Goal: Task Accomplishment & Management: Manage account settings

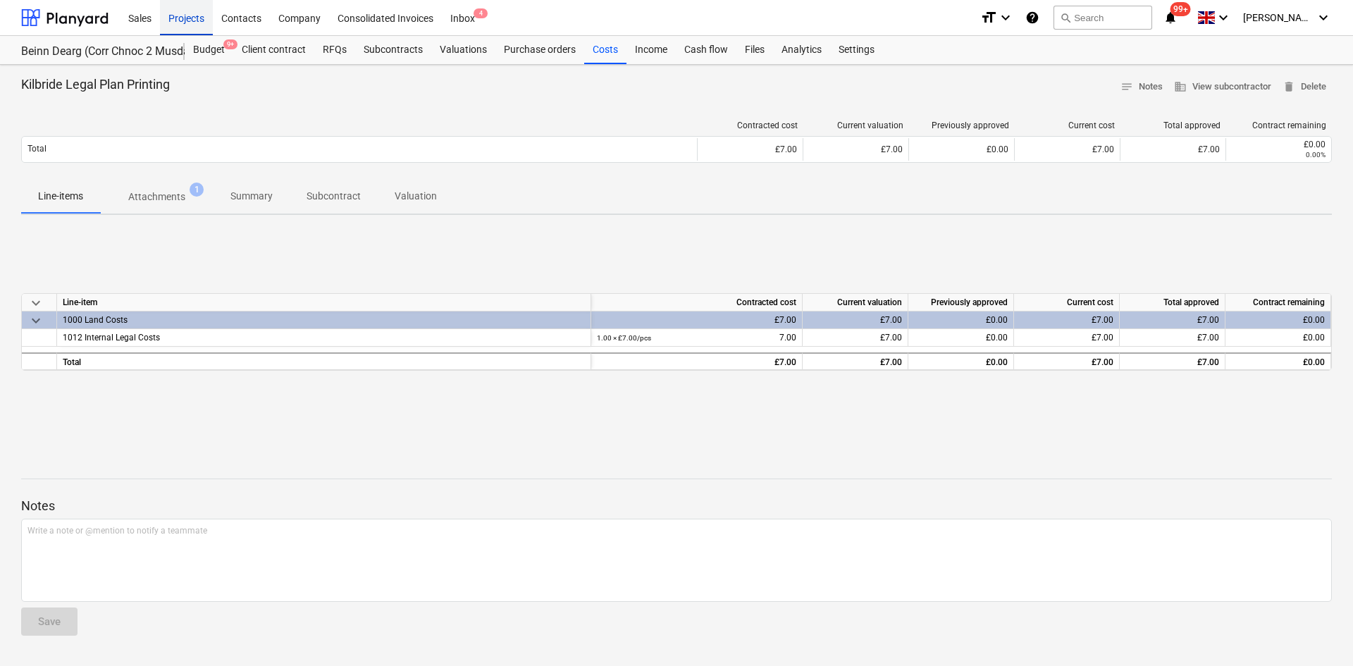
click at [181, 8] on div "Projects" at bounding box center [186, 17] width 53 height 36
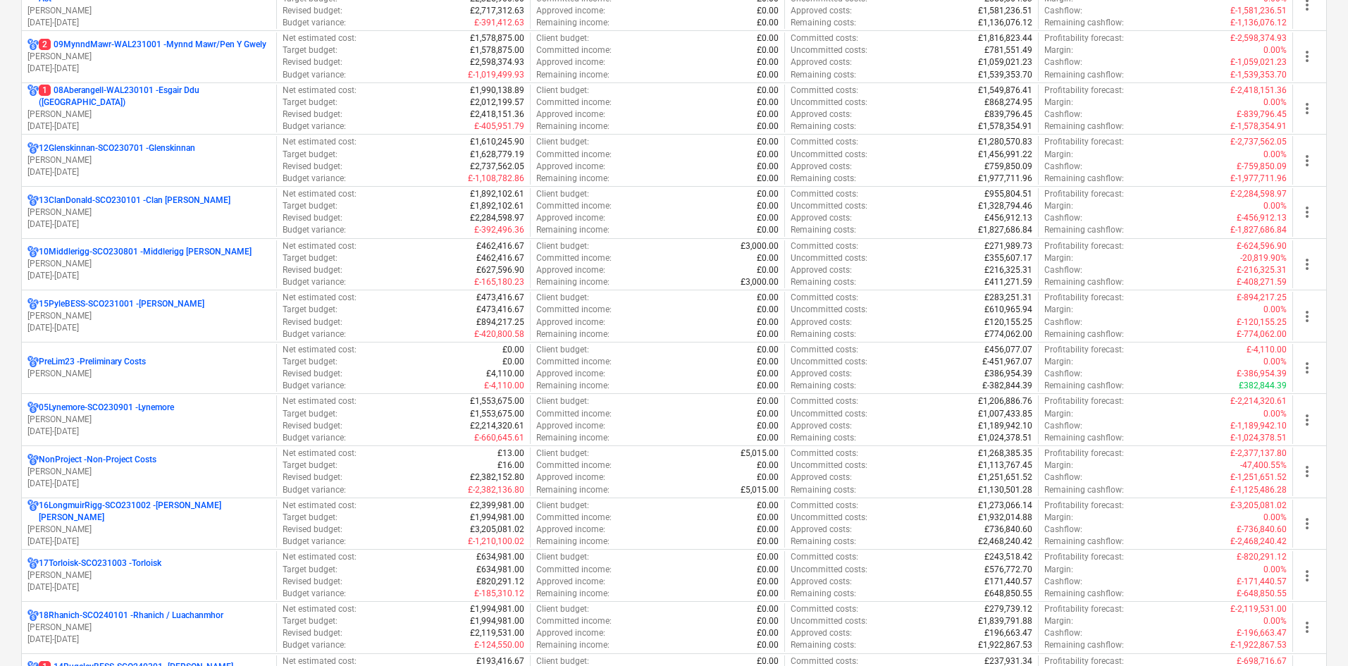
scroll to position [634, 0]
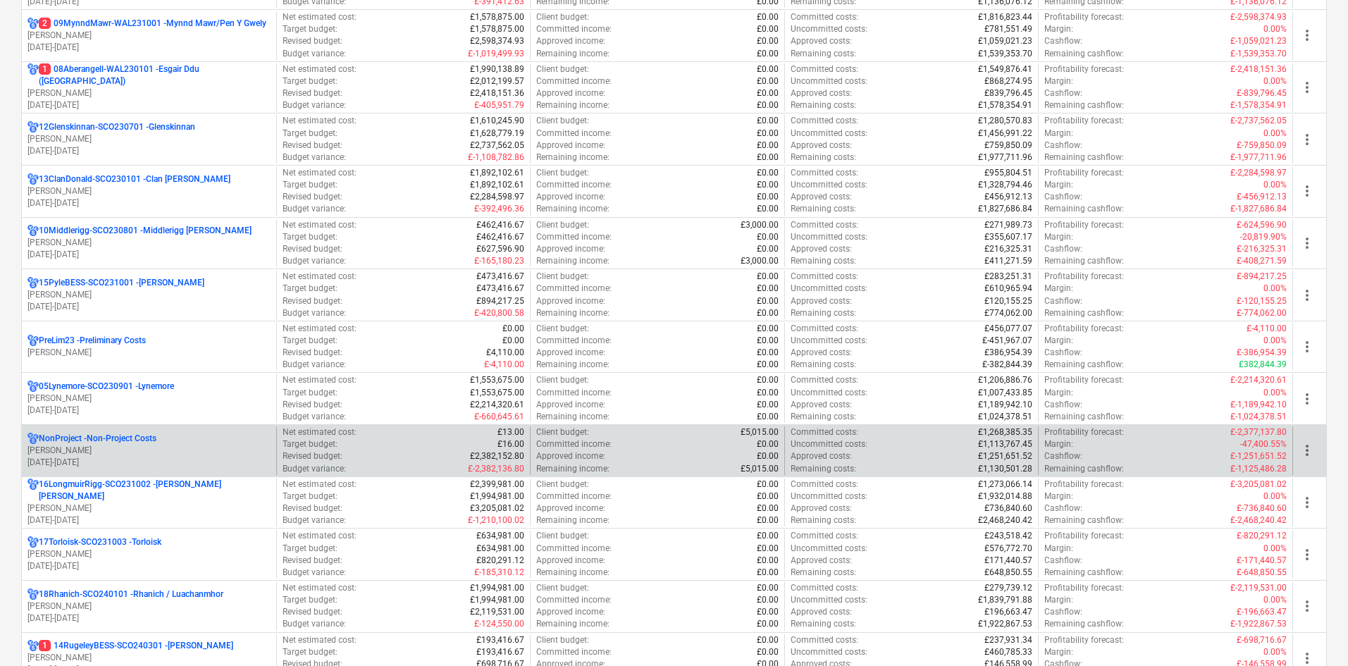
click at [134, 443] on p "NonProject - Non-Project Costs" at bounding box center [98, 439] width 118 height 12
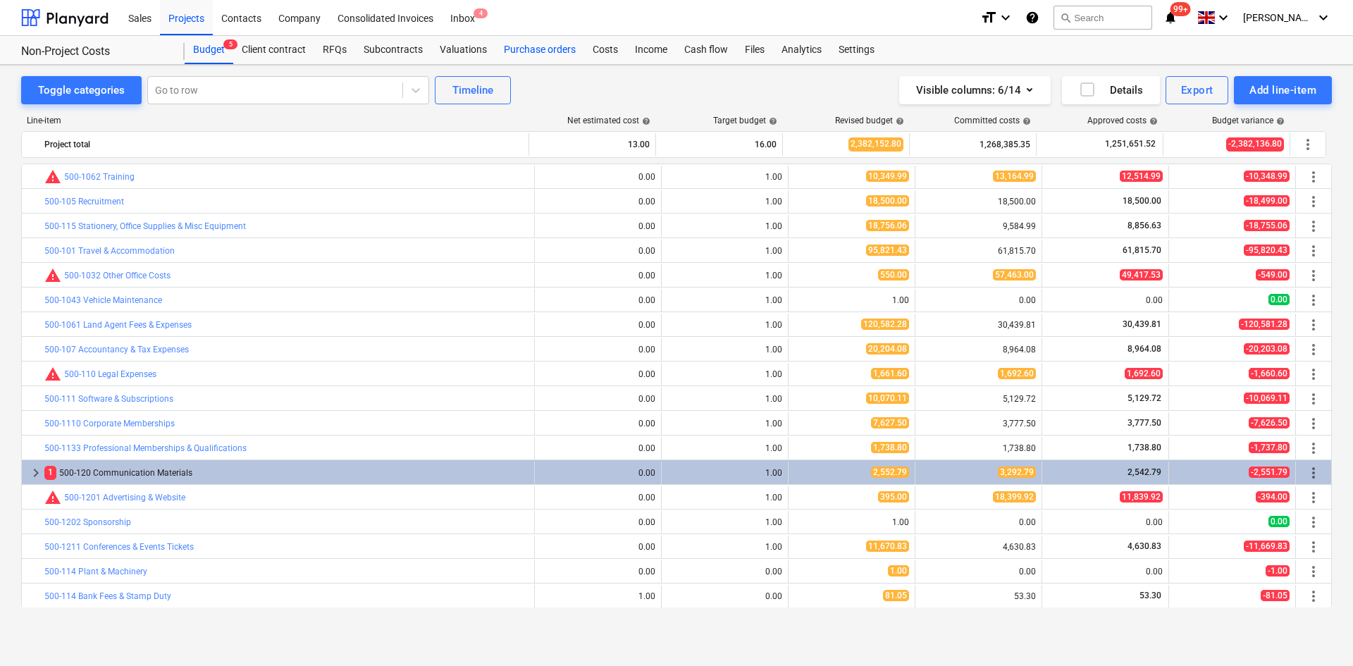
click at [534, 51] on div "Purchase orders" at bounding box center [540, 50] width 89 height 28
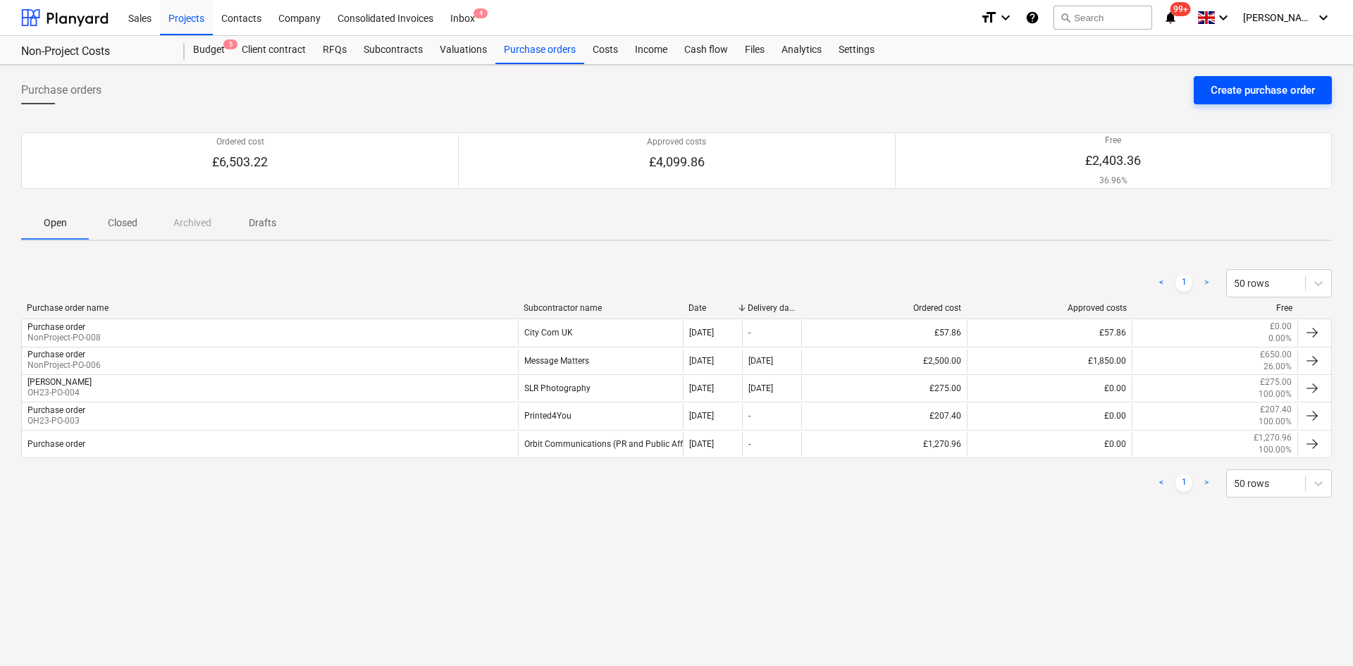
click at [1236, 92] on div "Create purchase order" at bounding box center [1263, 90] width 104 height 18
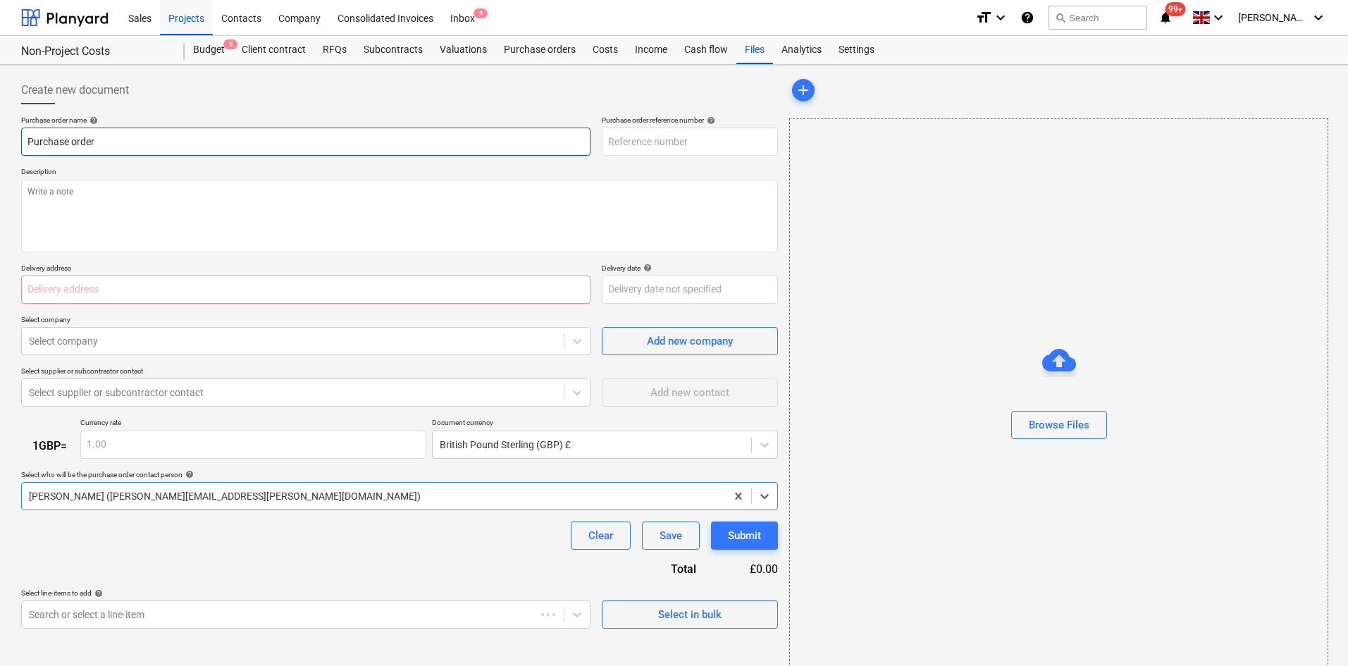
click at [227, 149] on input "Purchase order" at bounding box center [306, 142] width 570 height 28
type textarea "x"
type input "NonProject-PO-013"
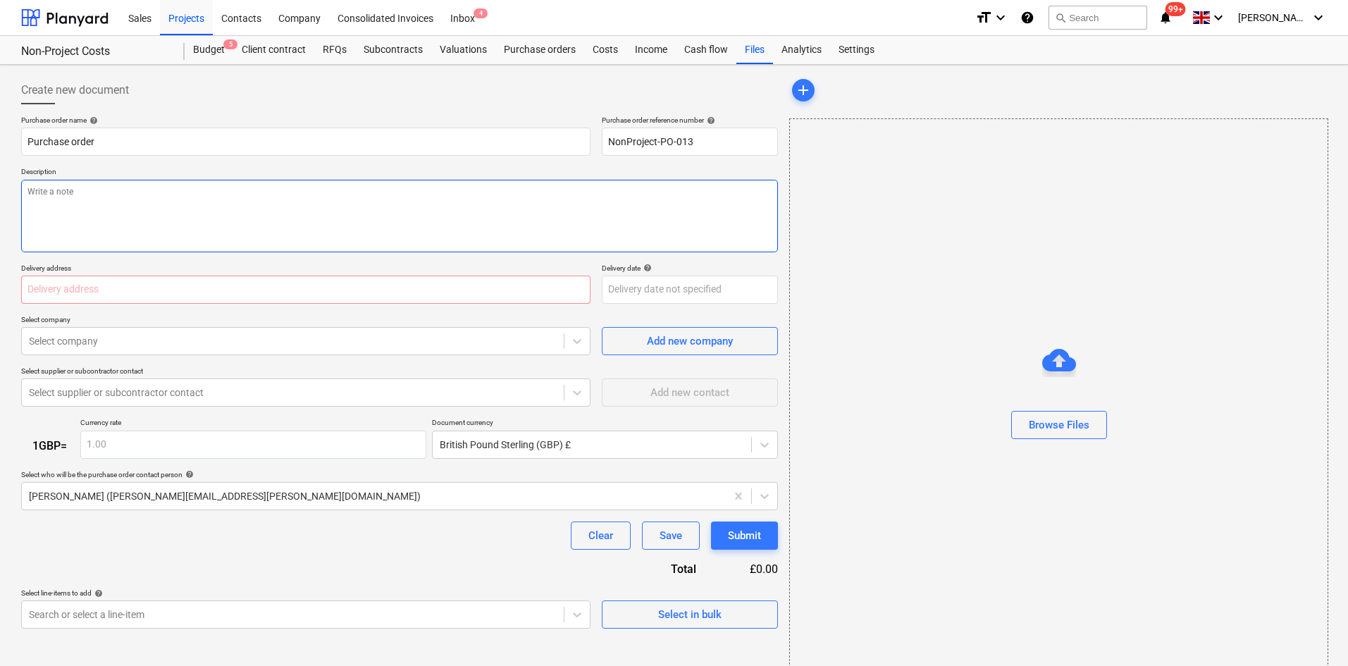
click at [185, 192] on textarea at bounding box center [399, 216] width 757 height 73
type textarea "x"
type textarea "S"
type textarea "x"
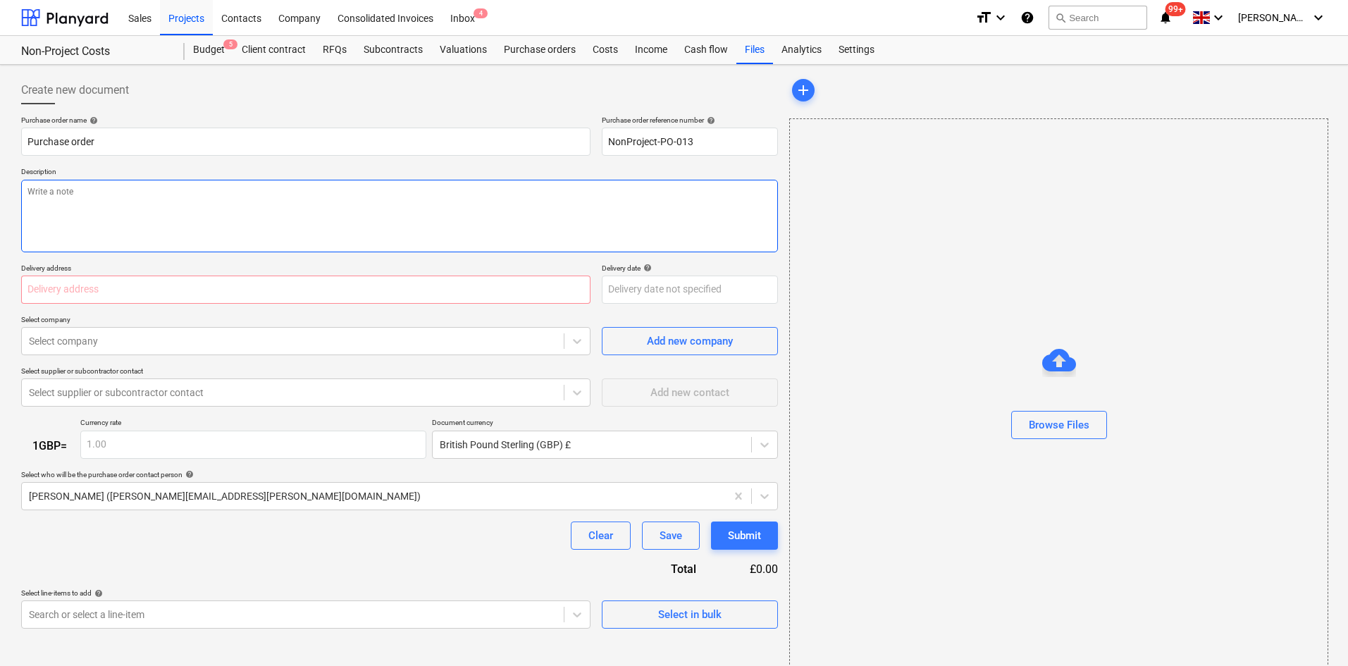
type textarea "{"
type textarea "x"
type textarea "{{"
type textarea "x"
type textarea "{"
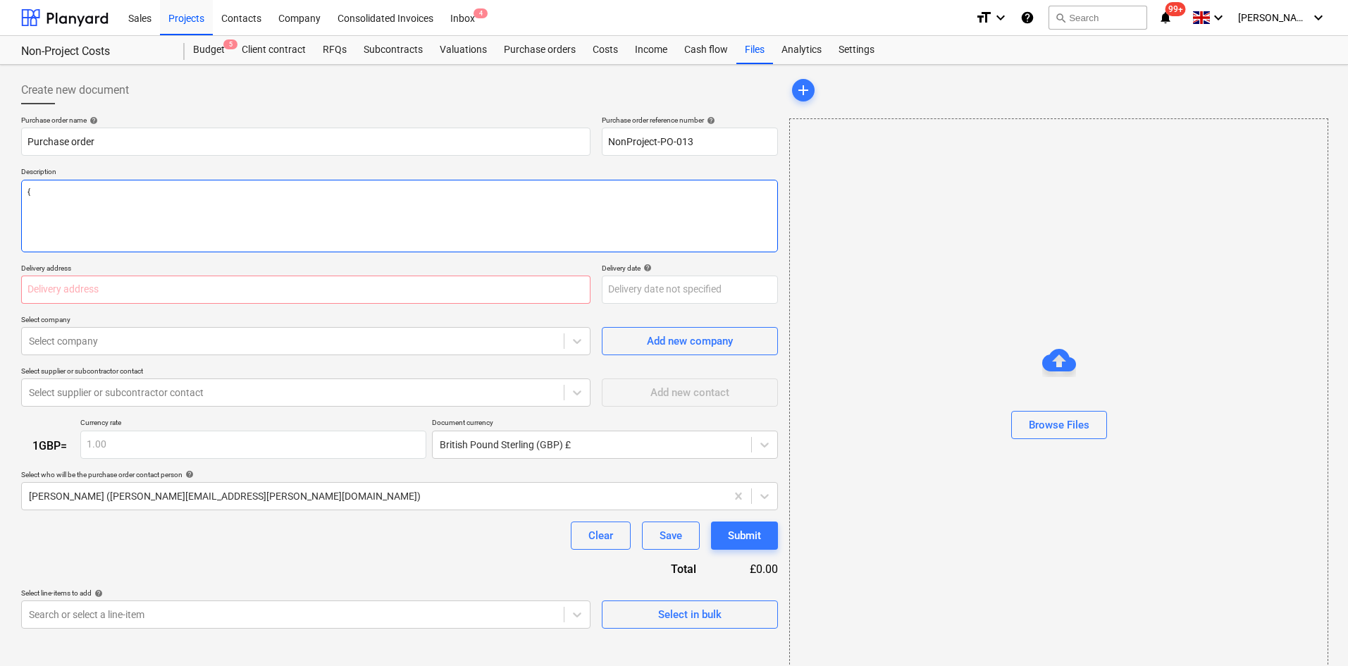
type textarea "x"
type textarea "P"
type textarea "x"
type textarea "Pl"
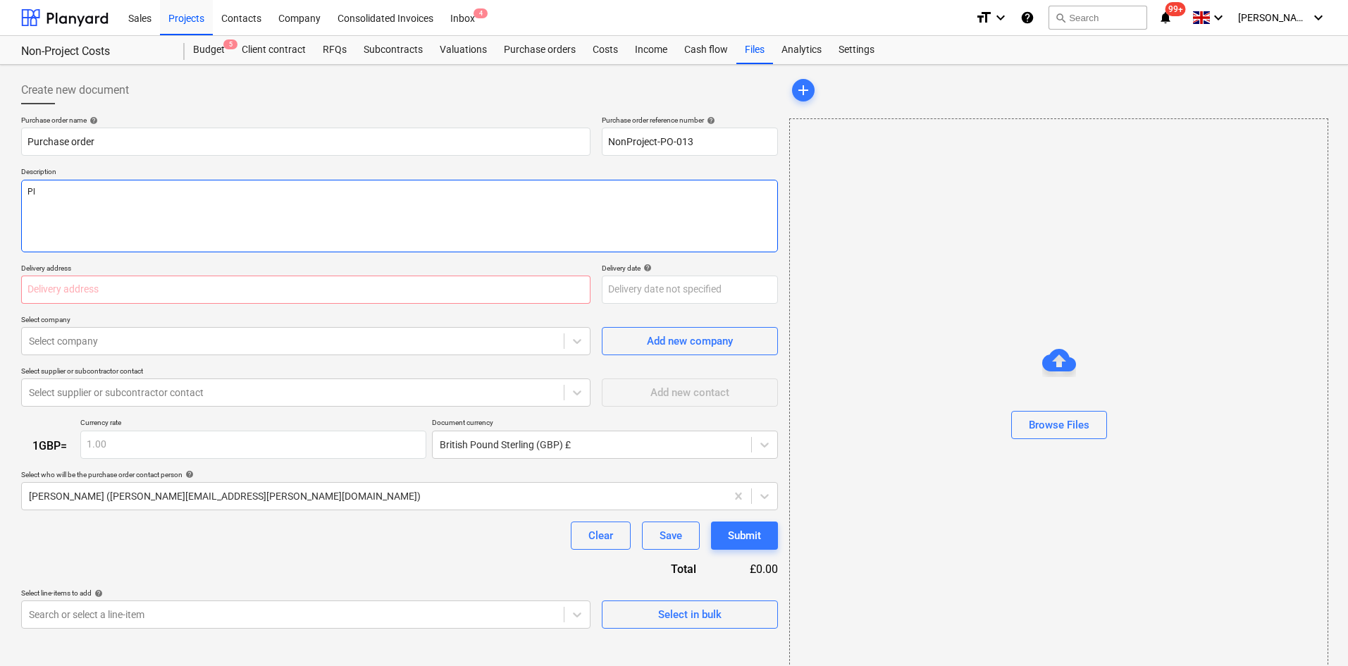
type textarea "x"
type textarea "Pla"
type textarea "x"
type textarea "Plan"
type textarea "x"
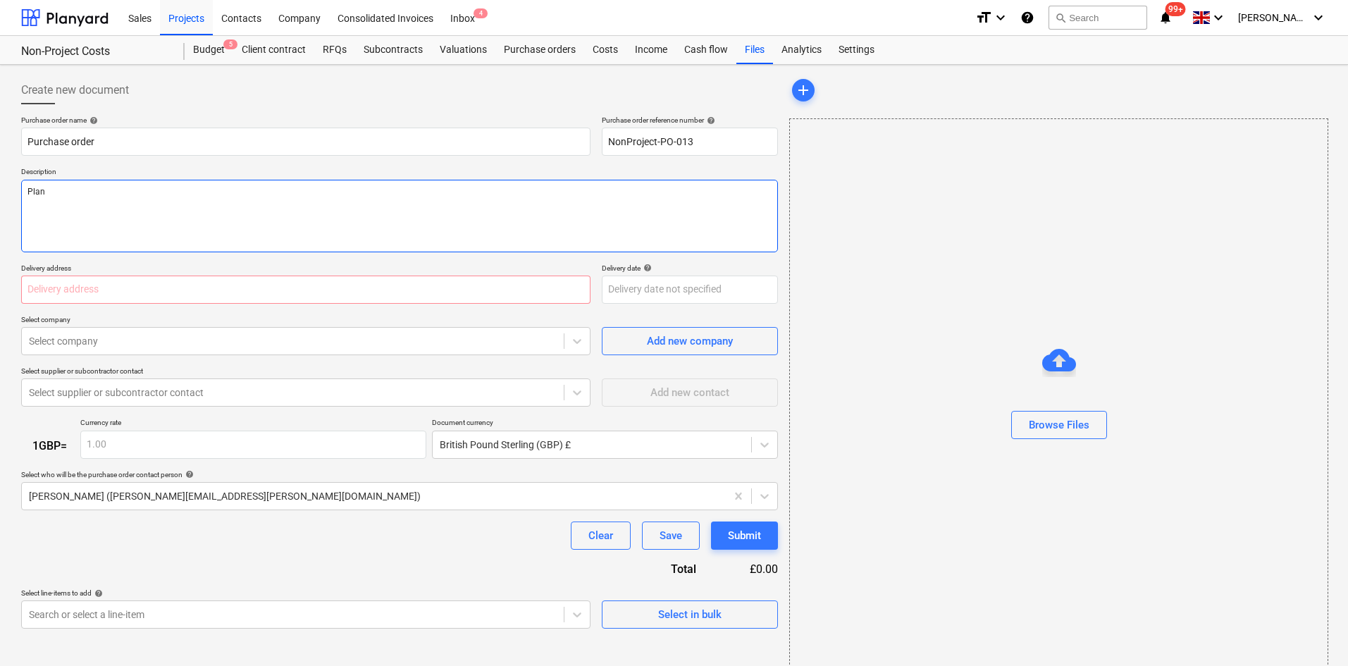
type textarea "Plann"
type textarea "x"
type textarea "Planni"
type textarea "x"
type textarea "Plannig"
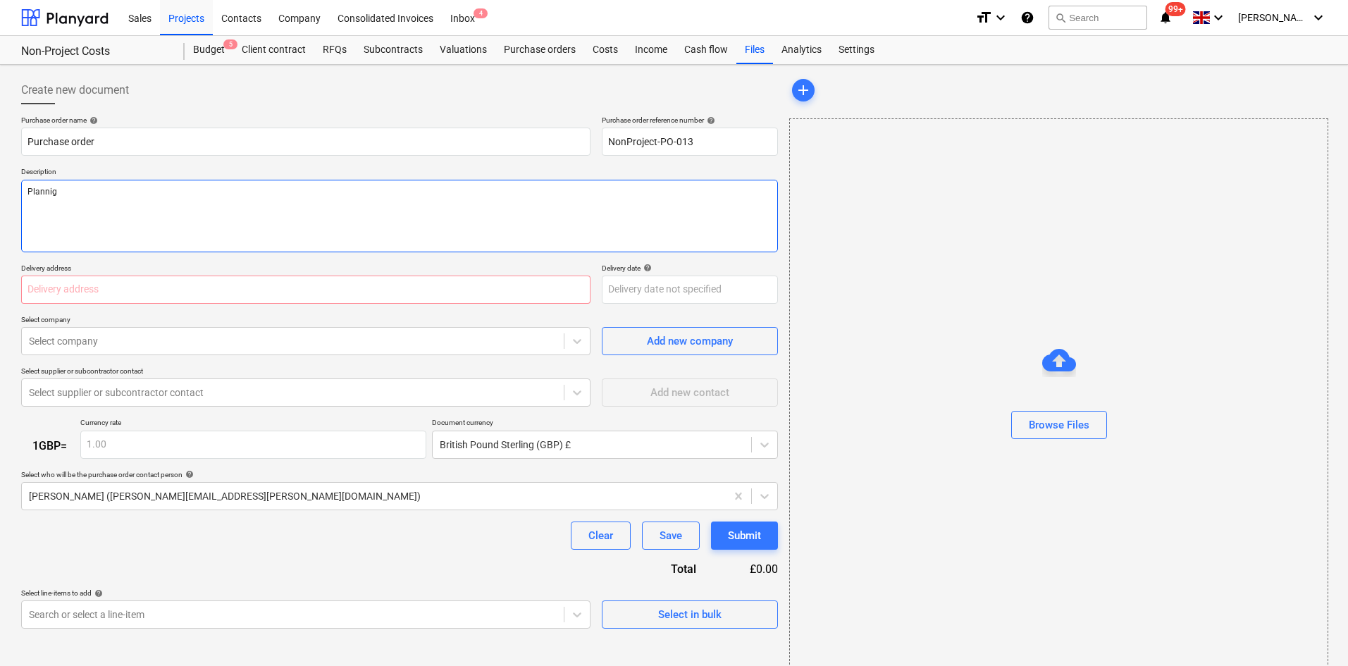
type textarea "x"
type textarea "Plannig"
type textarea "x"
type textarea "Plannig"
type textarea "x"
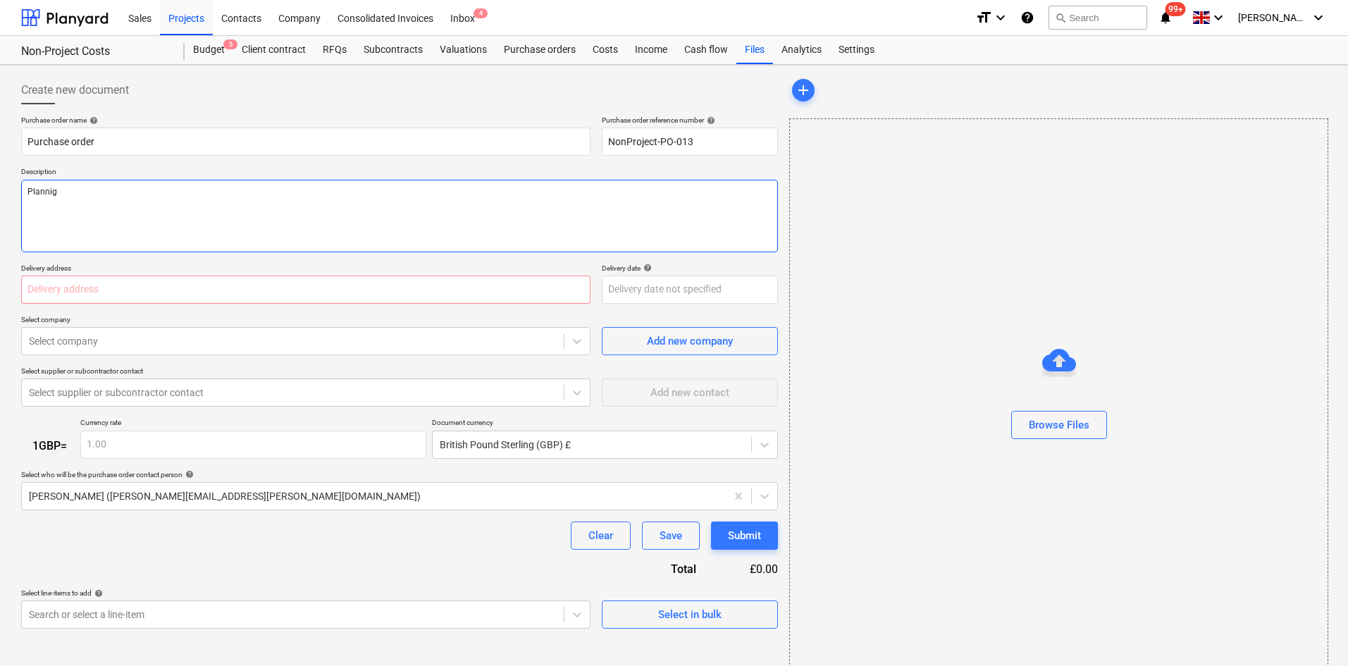
type textarea "Planni"
type textarea "x"
type textarea "Plann"
type textarea "x"
type textarea "Plan"
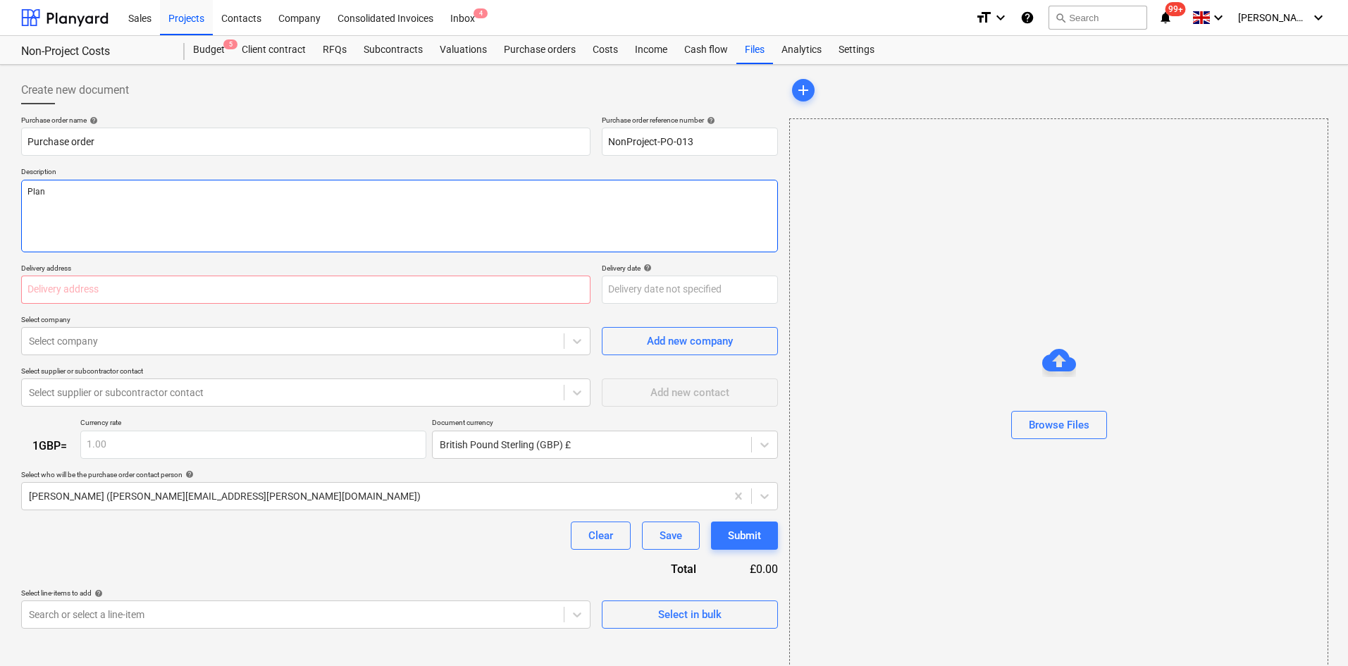
type textarea "x"
type textarea "Pla"
type textarea "x"
type textarea "Pl"
type textarea "x"
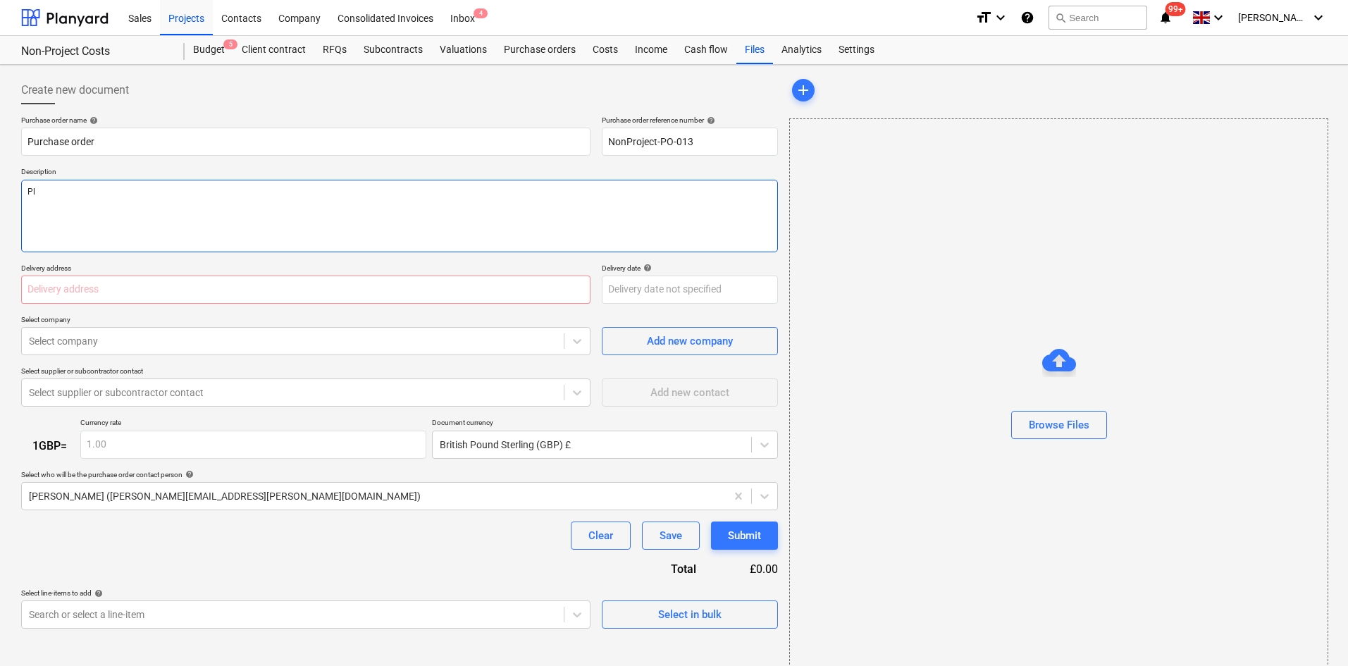
type textarea "P"
type textarea "x"
type textarea "S"
type textarea "x"
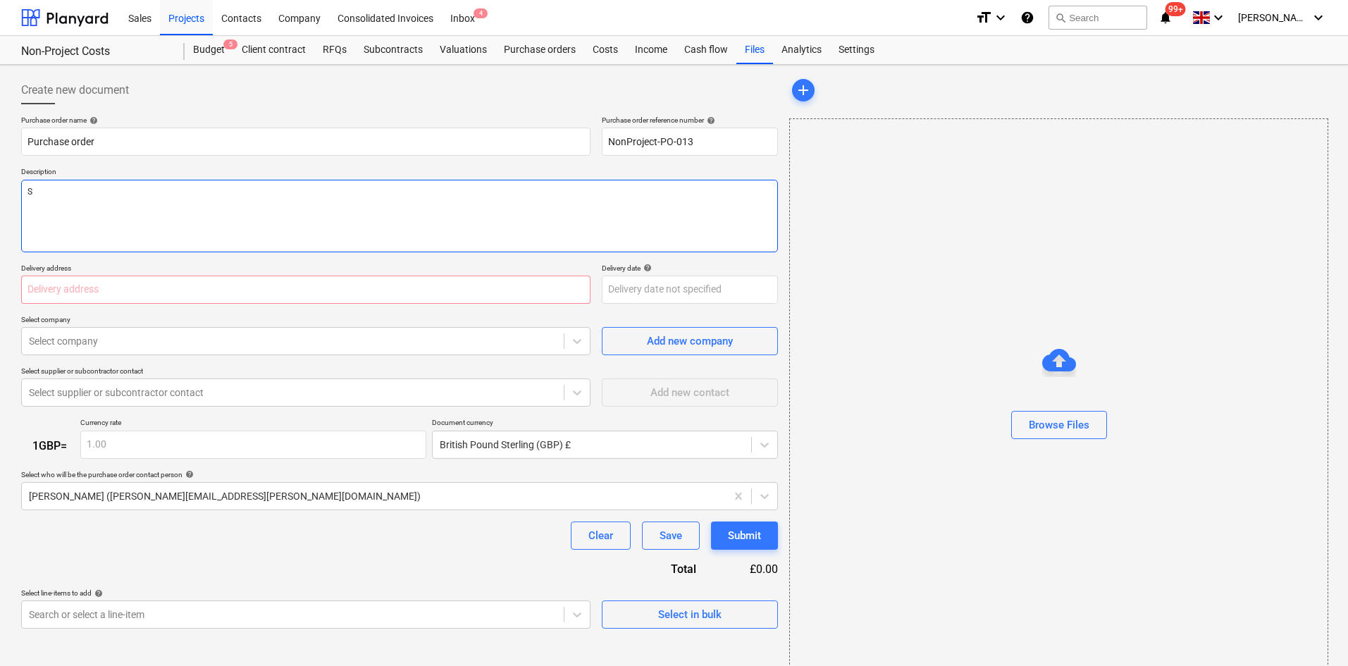
type textarea "SR"
type textarea "x"
type textarea "SR"
type textarea "x"
type textarea "SR Pl"
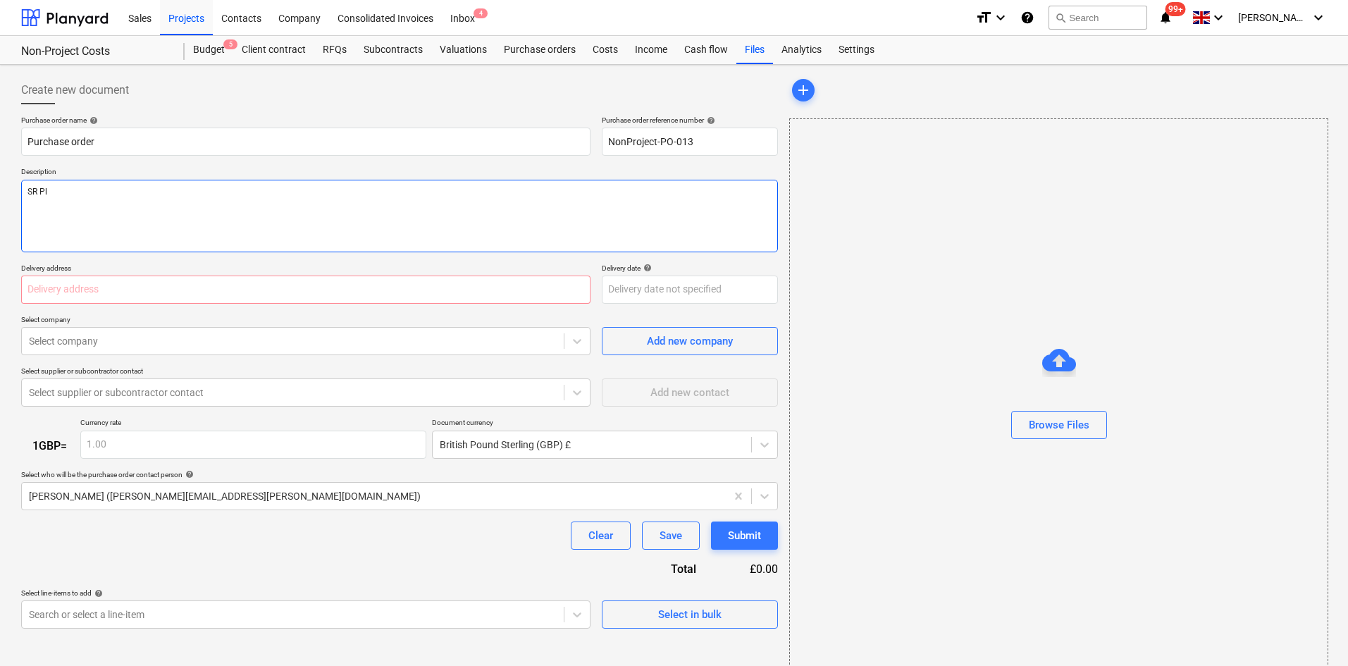
type textarea "x"
type textarea "SR Pla"
type textarea "x"
type textarea "SR Plan"
type textarea "x"
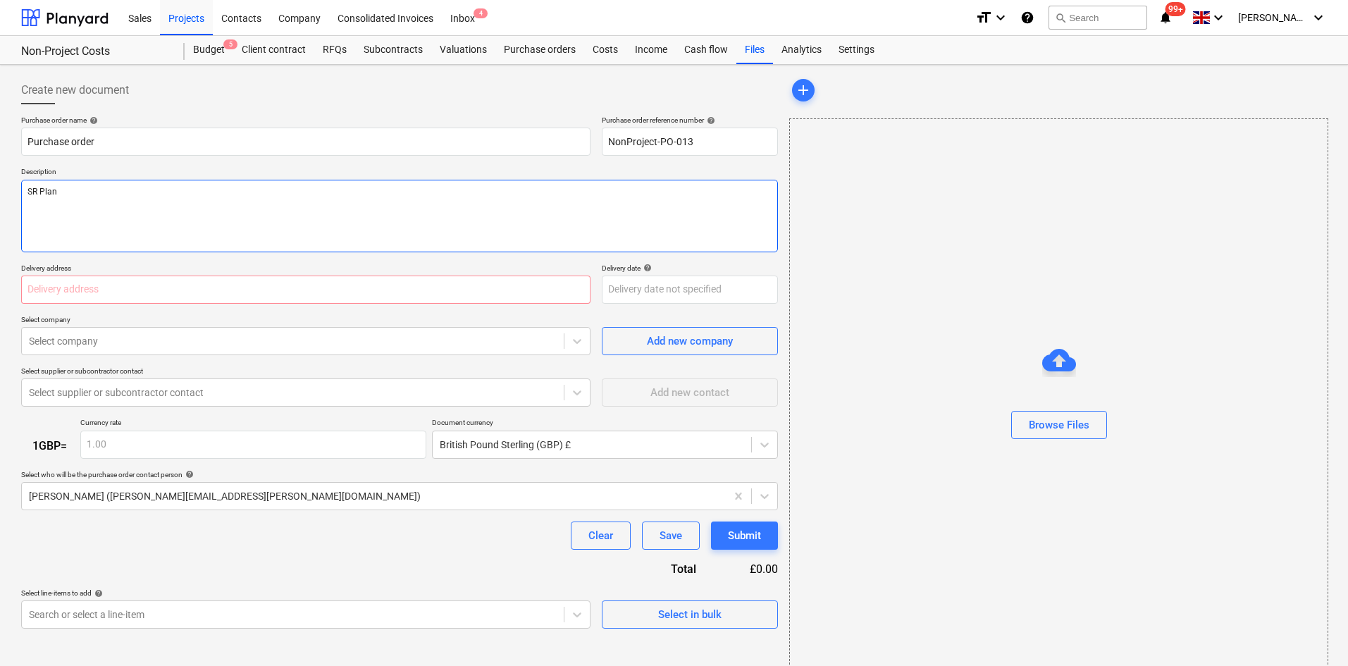
type textarea "SR Plann"
type textarea "x"
type textarea "SR Planning"
type textarea "x"
type textarea "SR Planning"
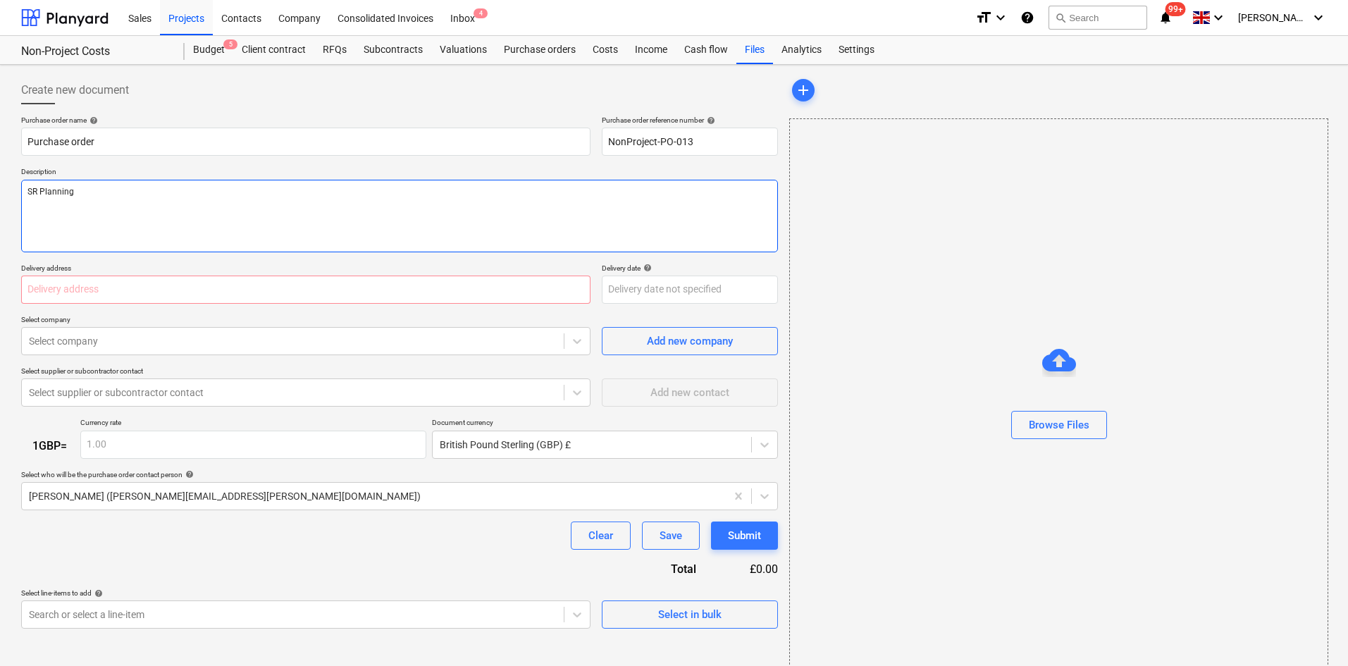
type textarea "x"
type textarea "SR Planning"
type textarea "x"
type textarea "SR Planning C"
type textarea "x"
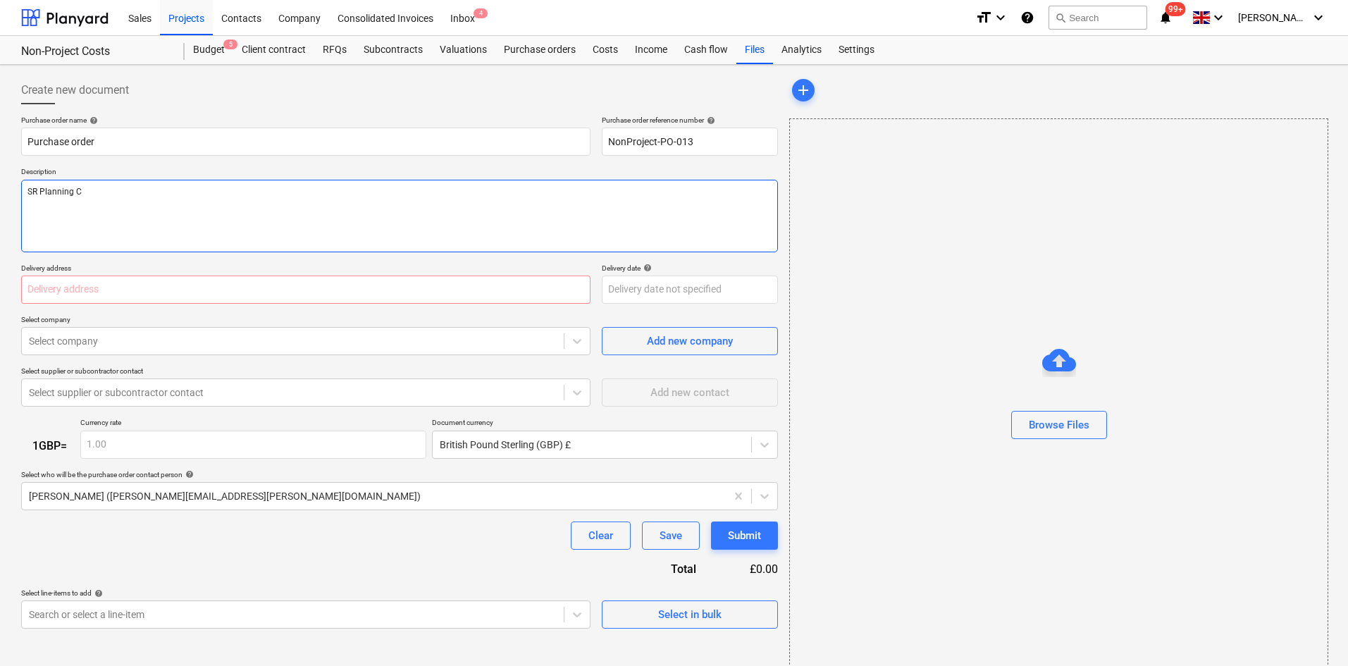
type textarea "SR Planning Co"
type textarea "x"
type textarea "SR Planning Con"
type textarea "x"
type textarea "SR Planning Conf"
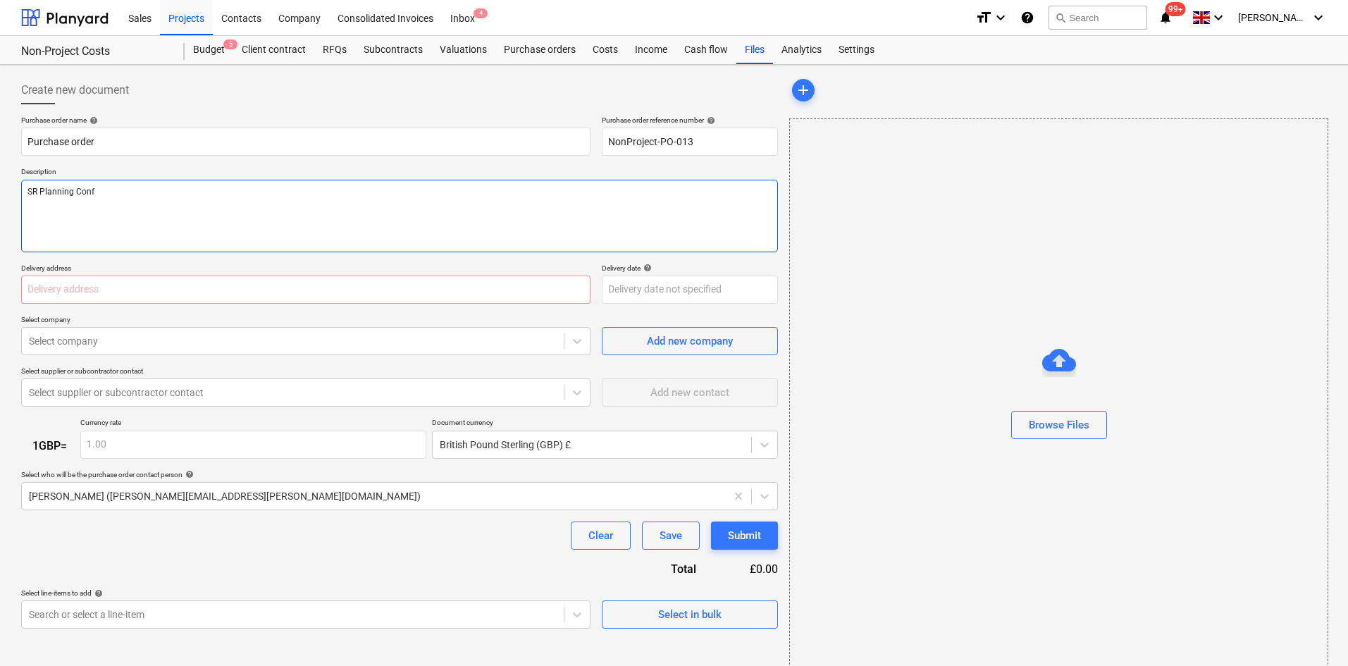
type textarea "x"
type textarea "SR Planning Confe"
type textarea "x"
type textarea "SR Planning Confer"
type textarea "x"
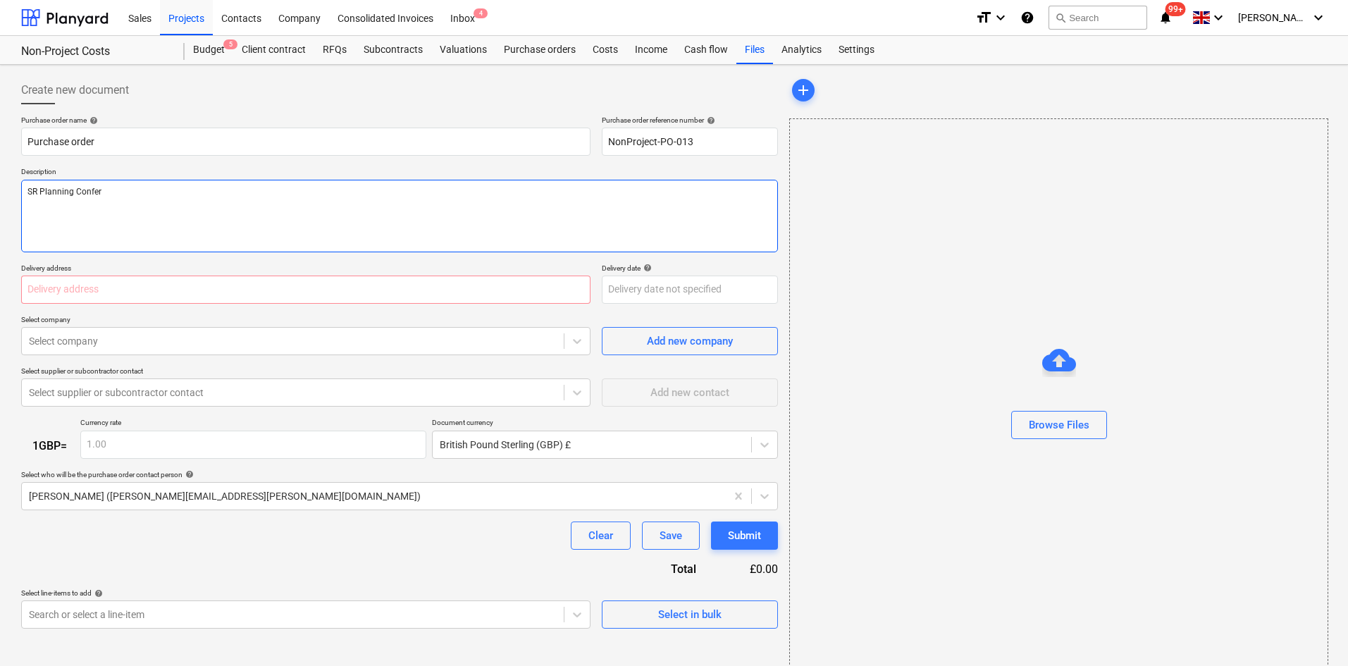
type textarea "SR Planning Confere"
type textarea "x"
type textarea "SR Planning Conferen"
type textarea "x"
type textarea "SR Planning Conferenc"
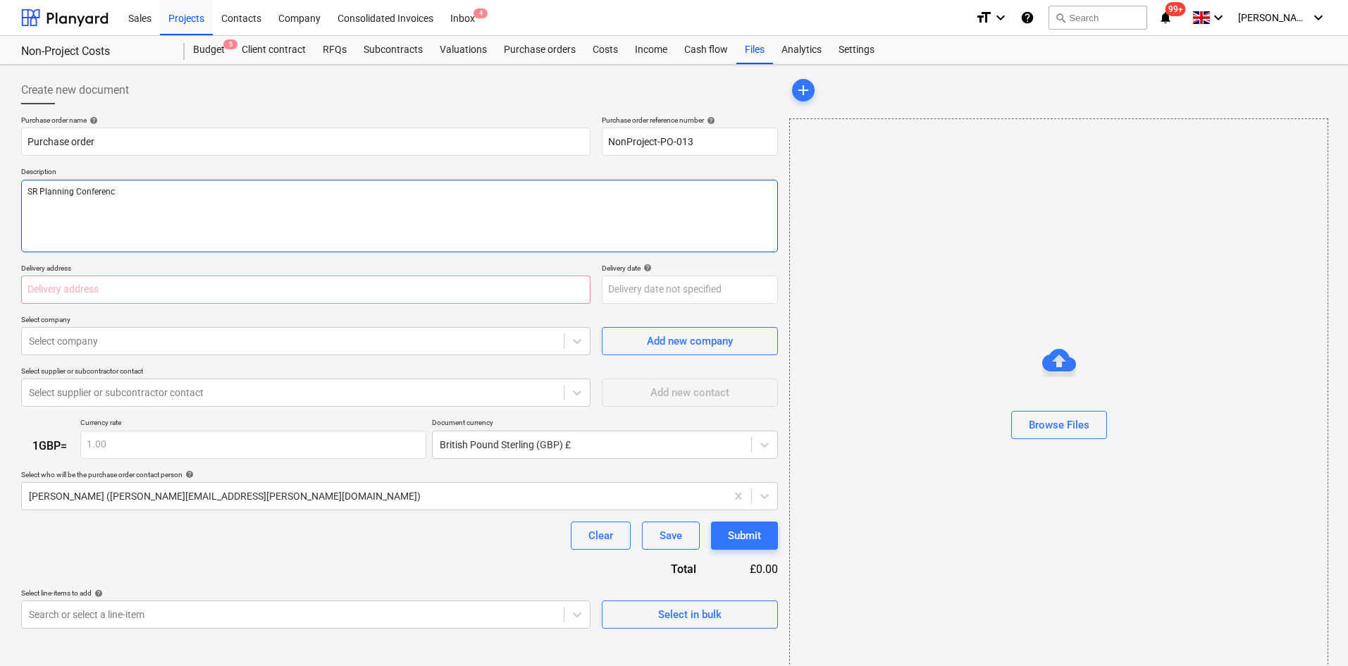
type textarea "x"
type textarea "SR Planning Conference"
type textarea "x"
type textarea "SR Planning Conference"
type textarea "x"
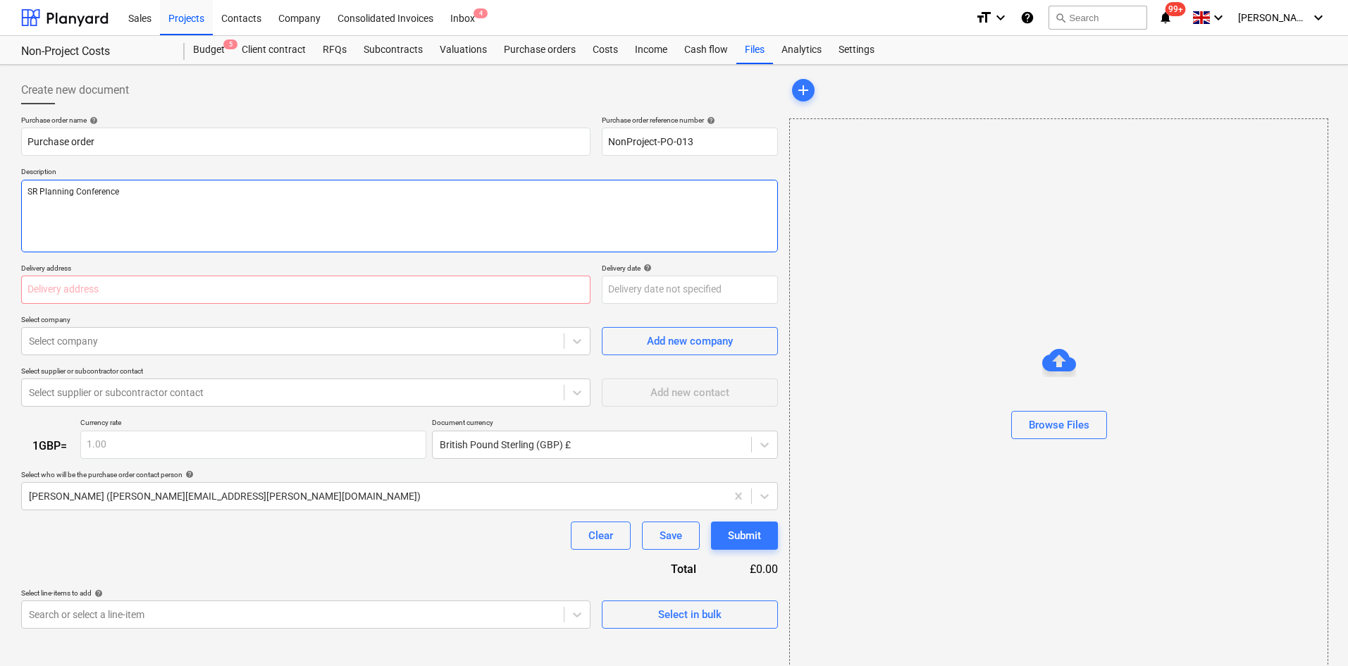
type textarea "SR Planning Conference t"
type textarea "x"
type textarea "SR Planning Conference ti"
type textarea "x"
type textarea "SR Planning Conference tic"
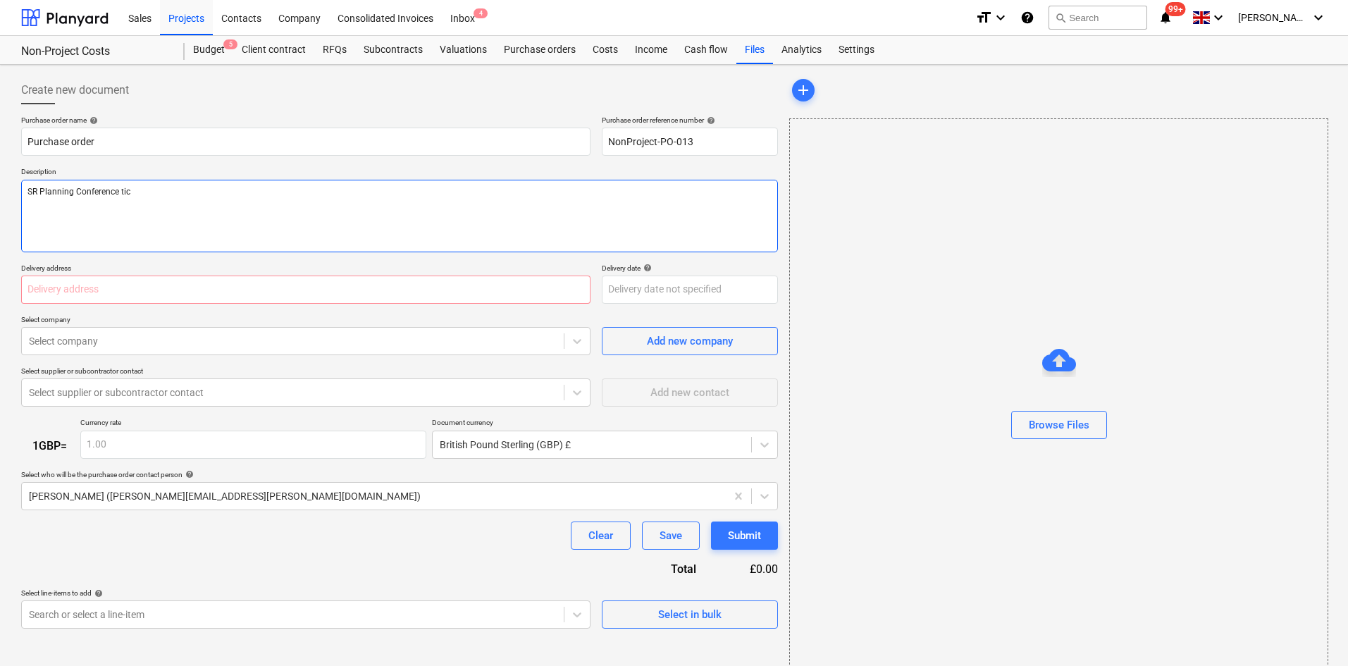
type textarea "x"
type textarea "SR Planning Conference tick"
type textarea "x"
type textarea "SR Planning Conference ticke"
type textarea "x"
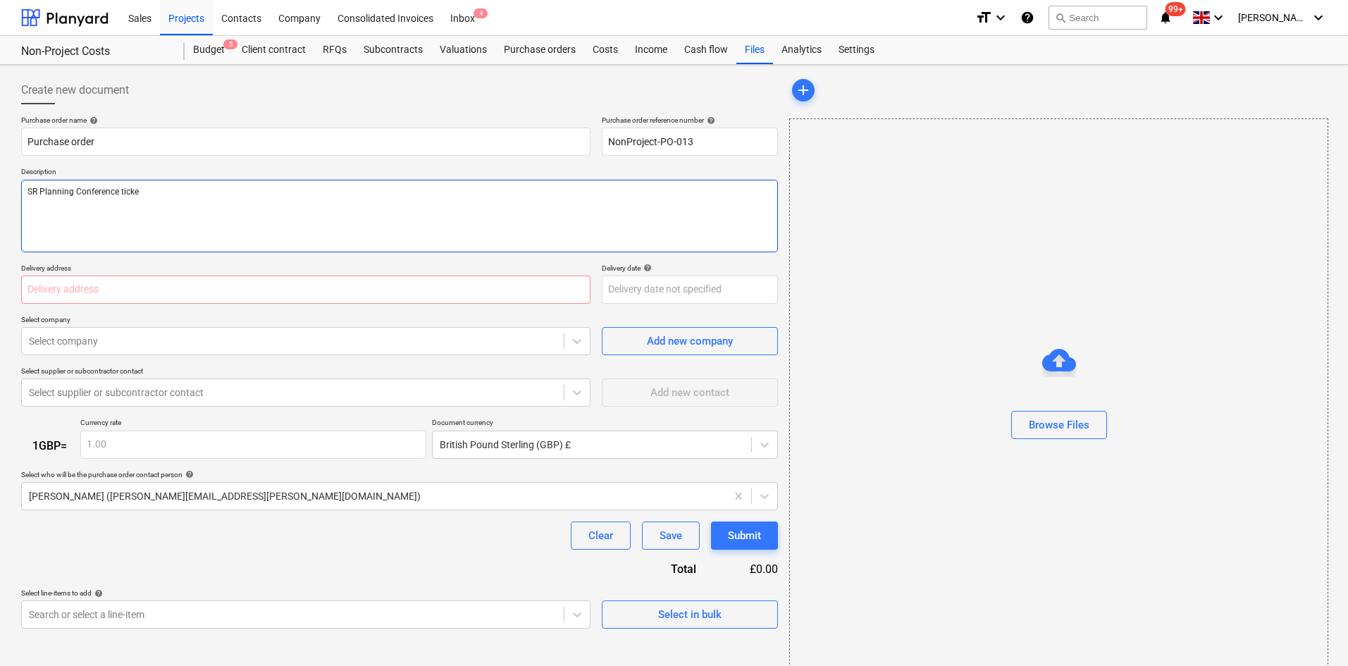
type textarea "SR Planning Conference ticker"
type textarea "x"
type textarea "SR Planning Conference ticket"
type textarea "x"
type textarea "SR Planning Conference ticket"
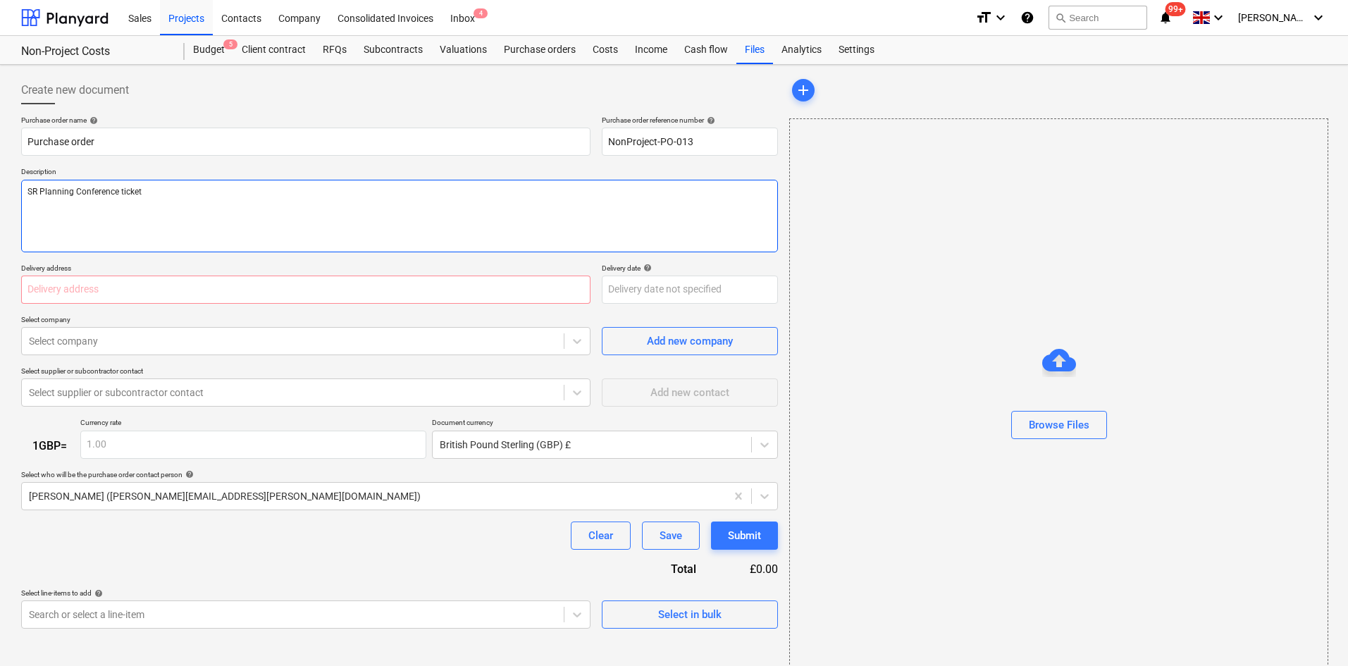
type textarea "x"
type textarea "SR Planning Conference ticket f"
type textarea "x"
type textarea "SR Planning Conference ticket for"
type textarea "x"
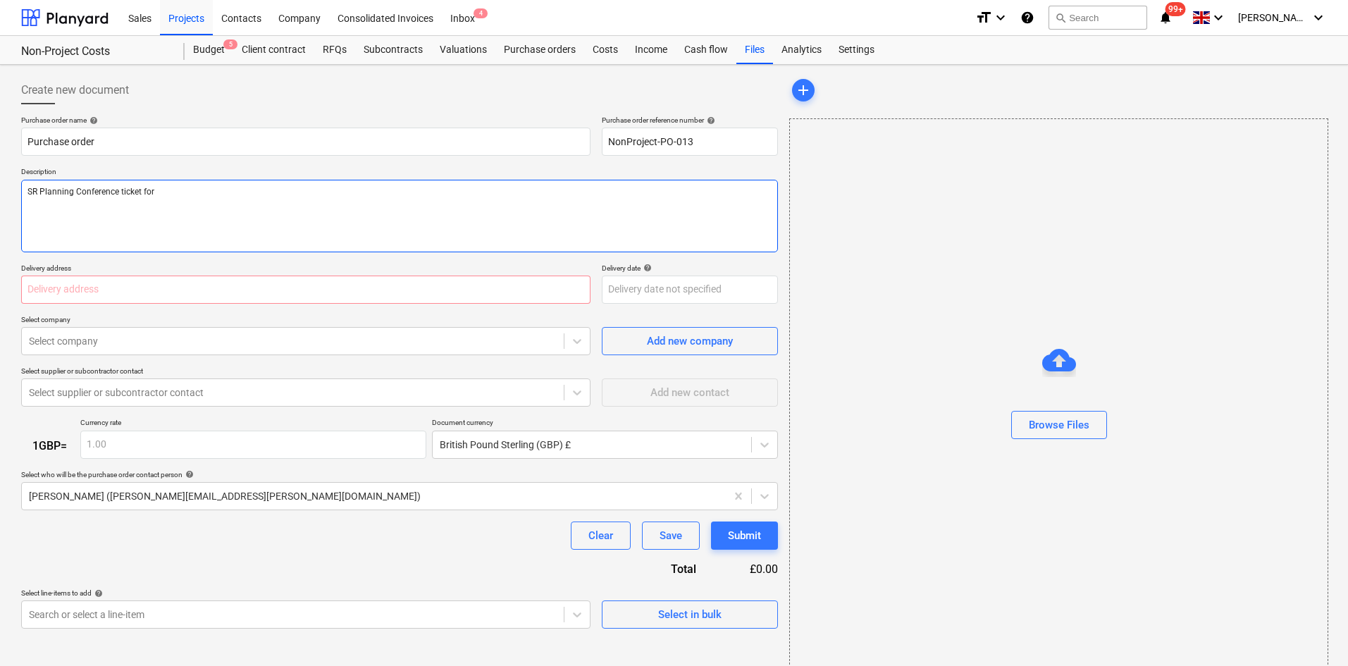
type textarea "SR Planning Conference ticket for"
type textarea "x"
type textarea "SR Planning Conference ticket for N"
type textarea "x"
type textarea "SR Planning Conference ticket for NT"
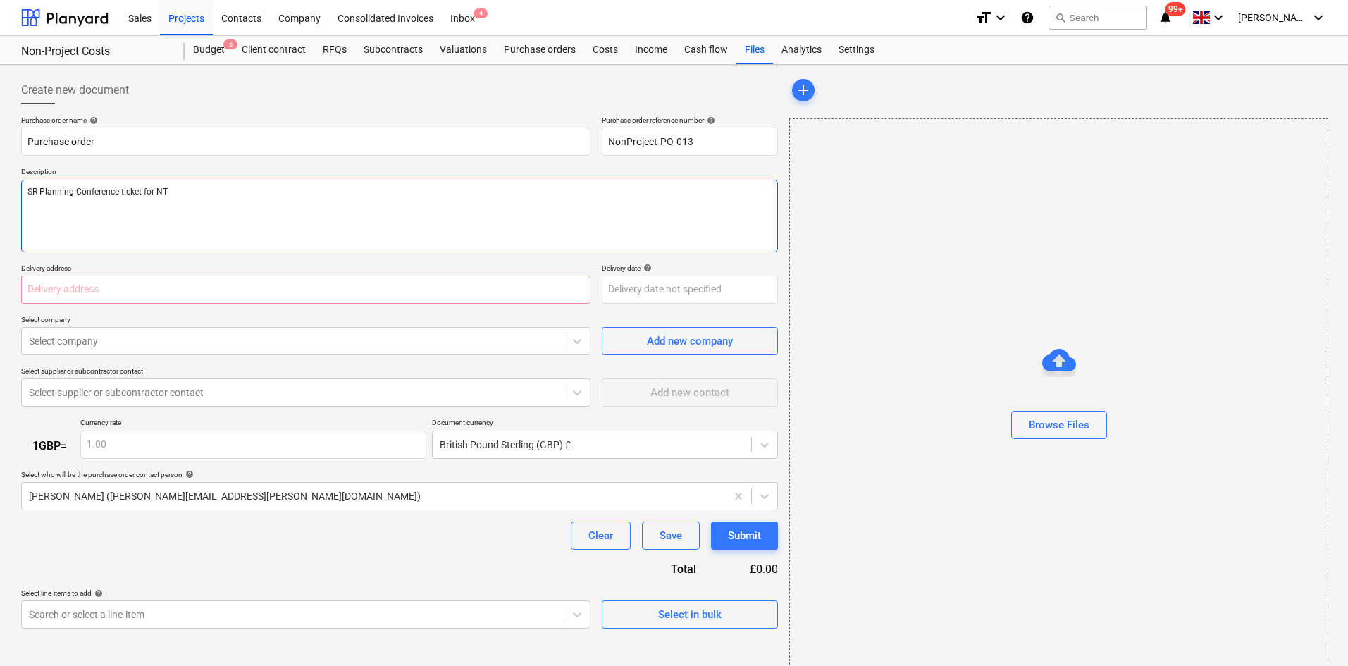
type textarea "x"
type textarea "SR Planning Conference ticket for NT &"
type textarea "x"
type textarea "SR Planning Conference ticket for NT &"
type textarea "x"
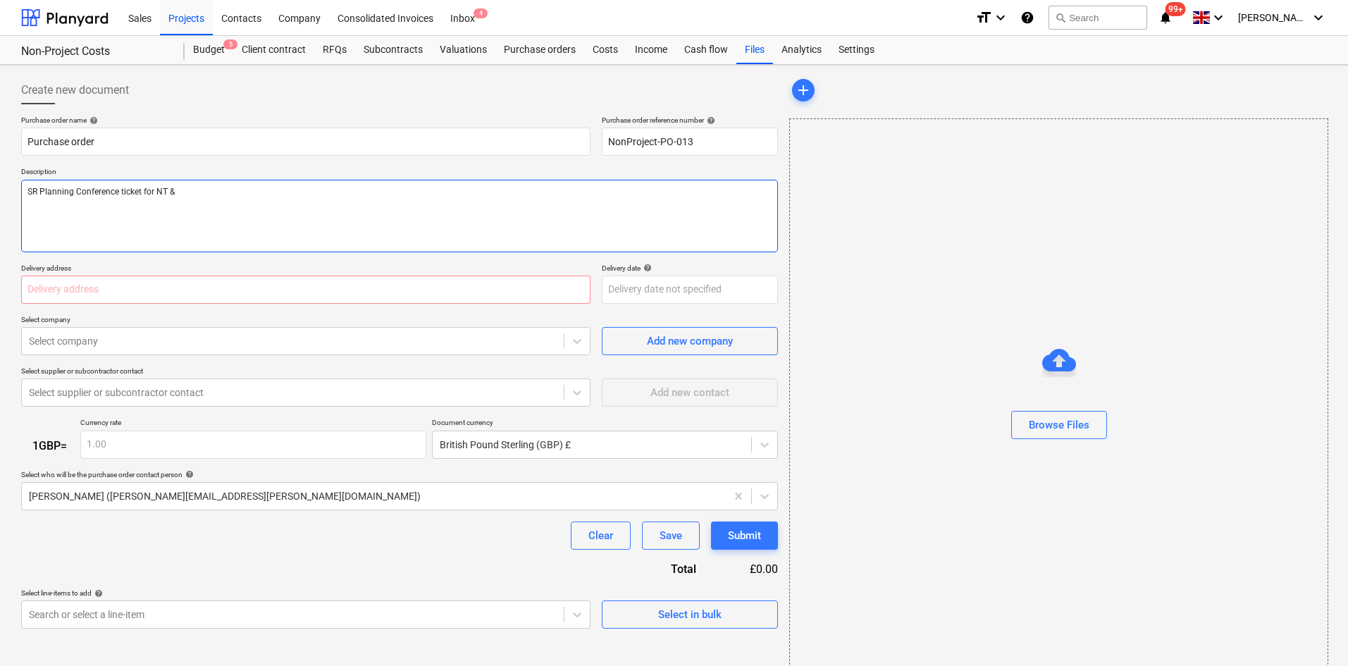
type textarea "SR Planning Conference ticket for NT & R"
type textarea "x"
type textarea "SR Planning Conference ticket for NT & [GEOGRAPHIC_DATA]"
type textarea "x"
type textarea "SR Planning Conference ticket for NT & [GEOGRAPHIC_DATA]"
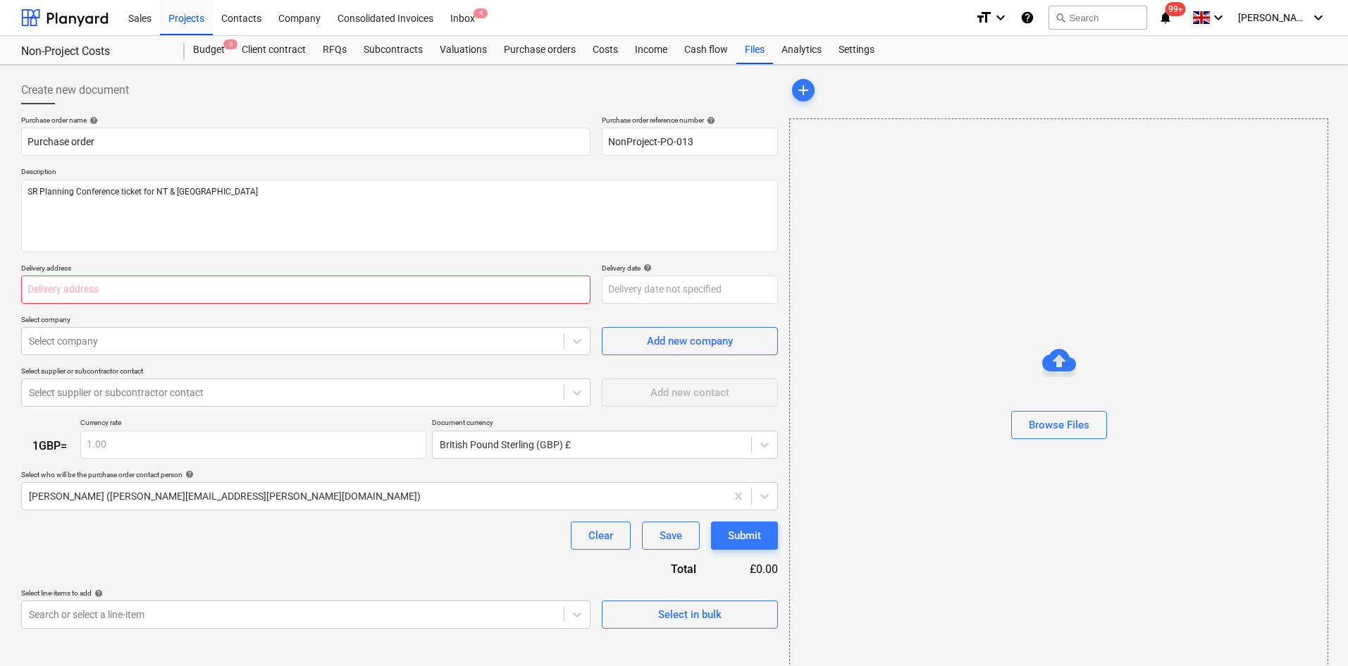
click at [242, 296] on input "text" at bounding box center [306, 290] width 570 height 28
click at [239, 292] on input "text" at bounding box center [306, 290] width 570 height 28
click at [410, 293] on input "text" at bounding box center [306, 290] width 570 height 28
paste input "[STREET_ADDRESS]"
type textarea "x"
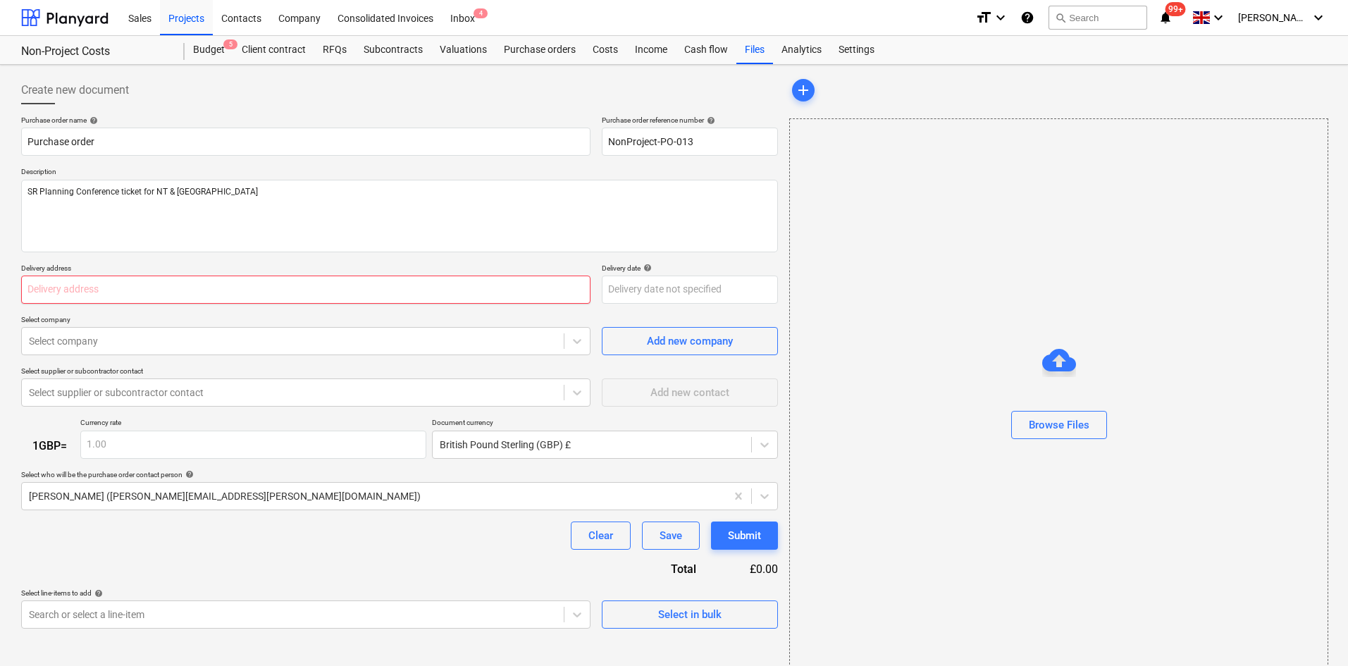
type input "[STREET_ADDRESS]"
type textarea "x"
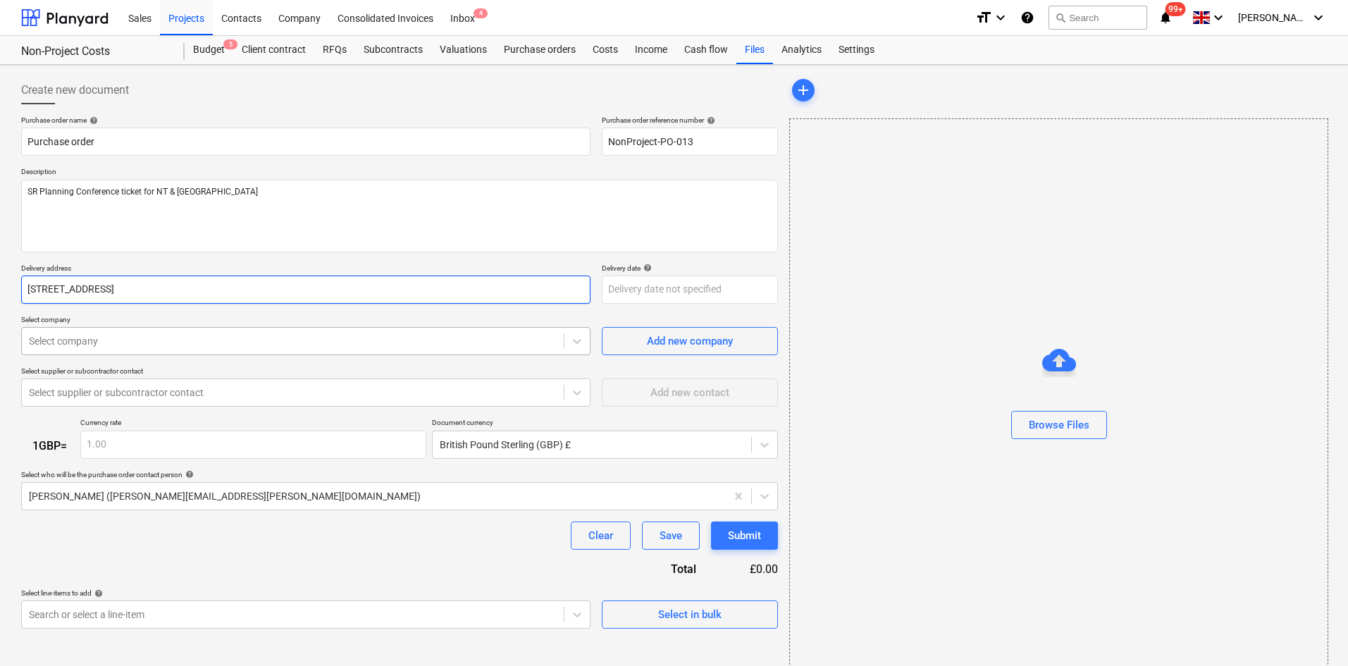
type input "[STREET_ADDRESS]"
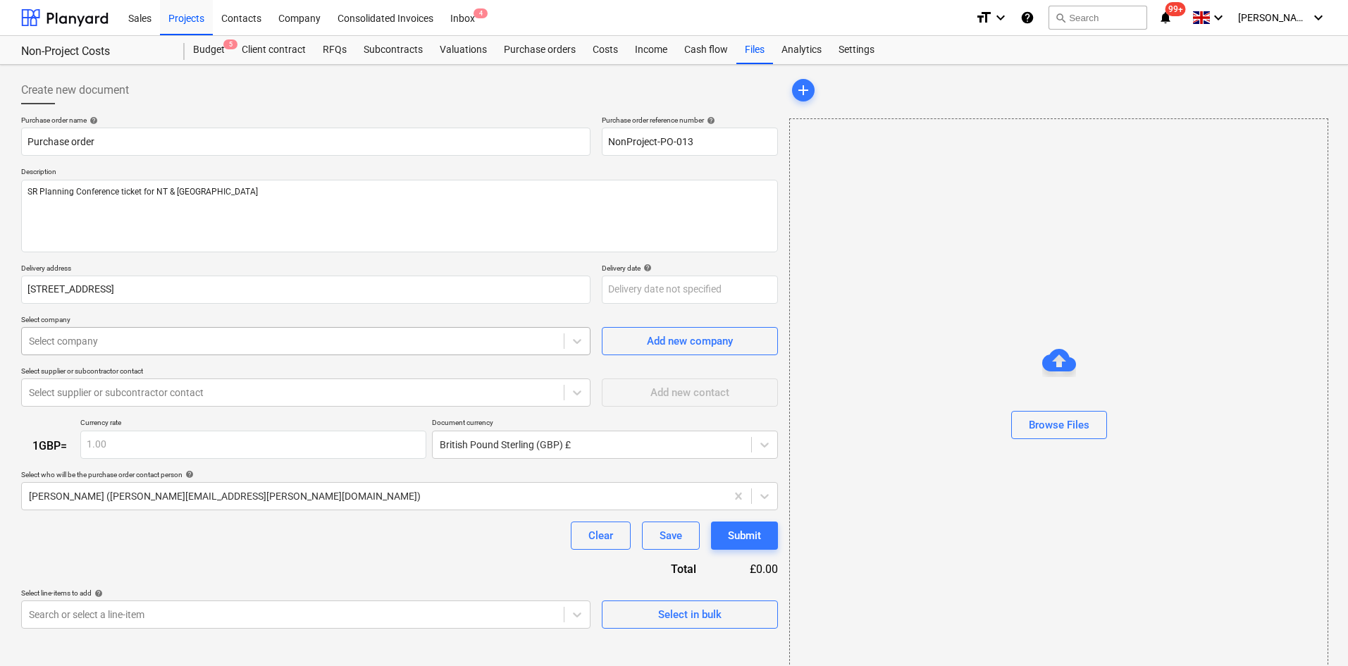
type textarea "x"
click at [315, 349] on div "Select company" at bounding box center [293, 341] width 542 height 20
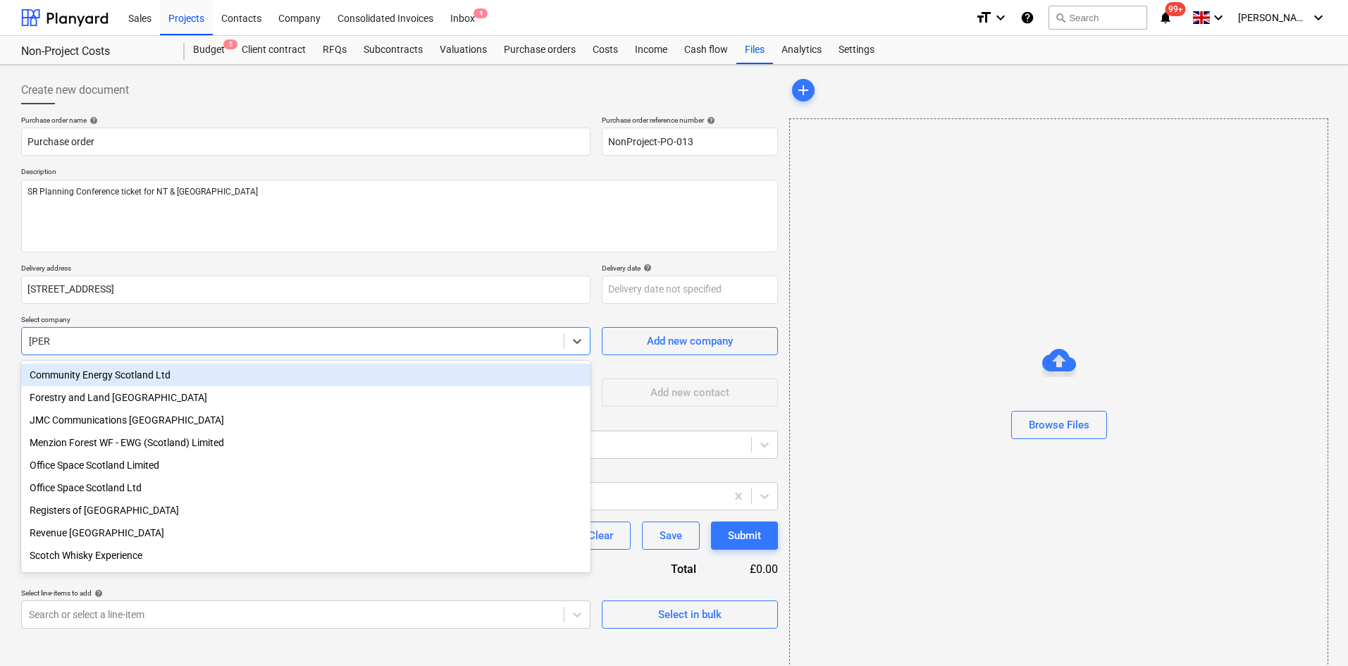
type input "[PERSON_NAME]"
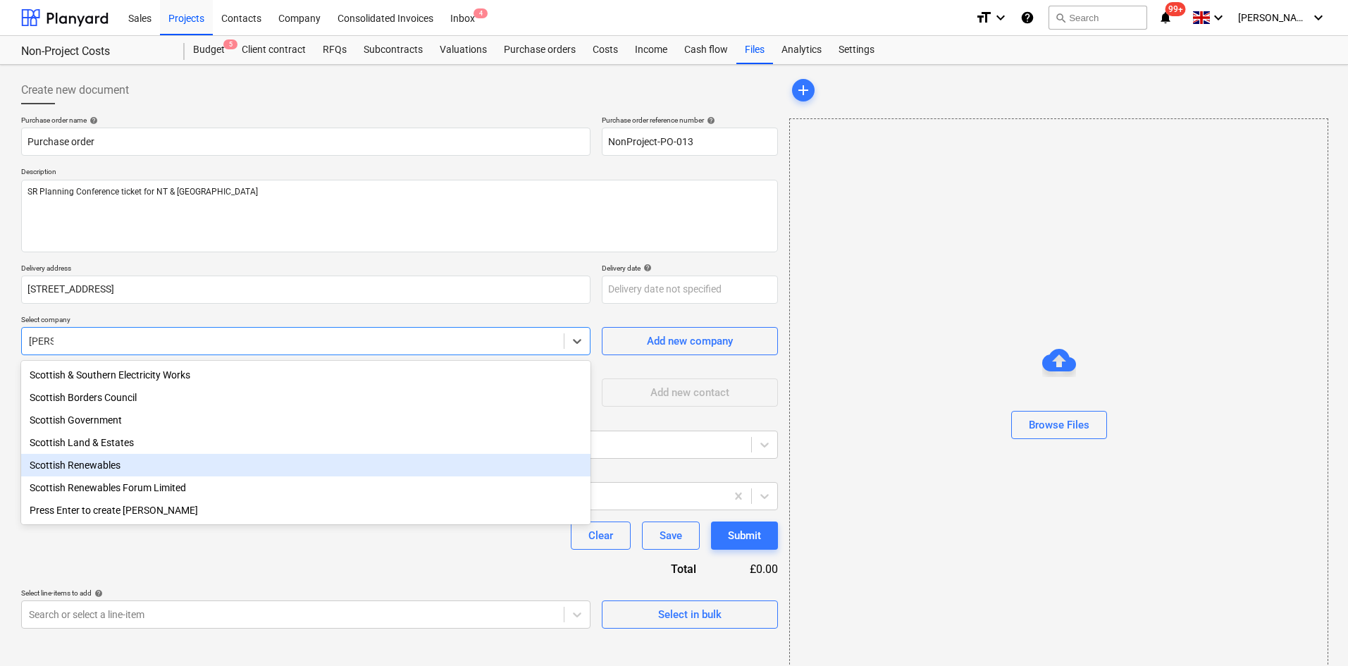
type textarea "x"
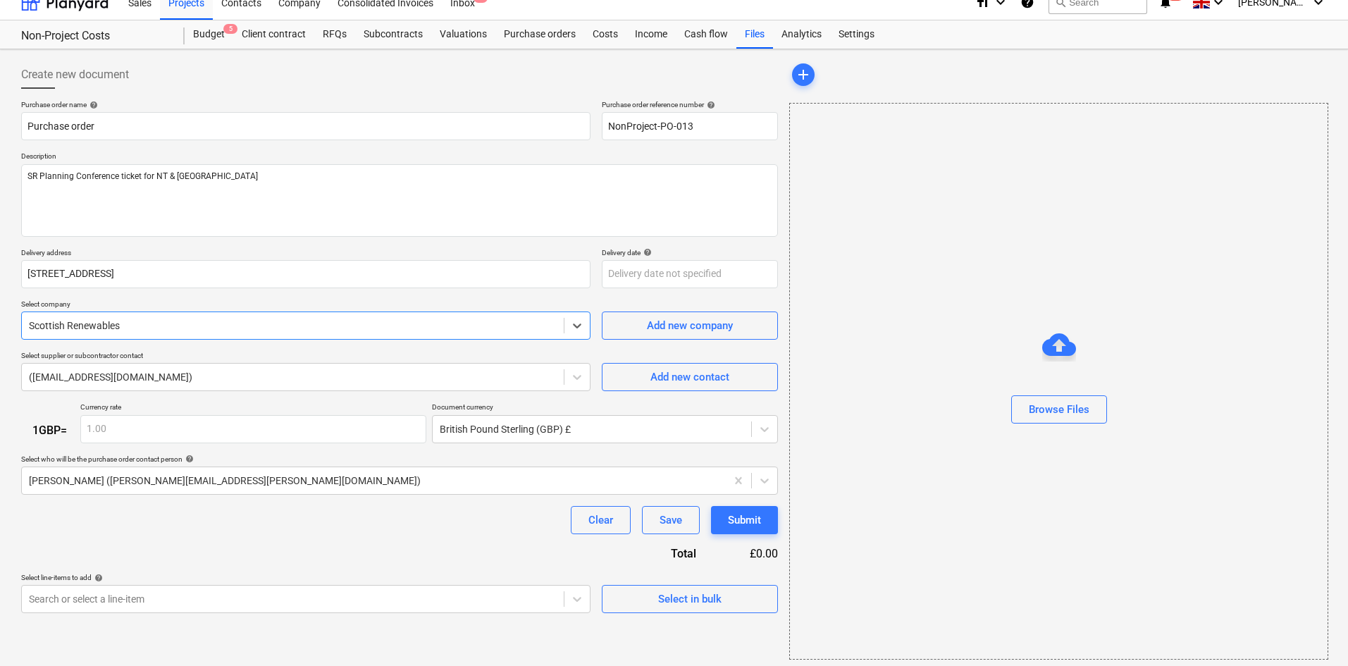
scroll to position [20, 0]
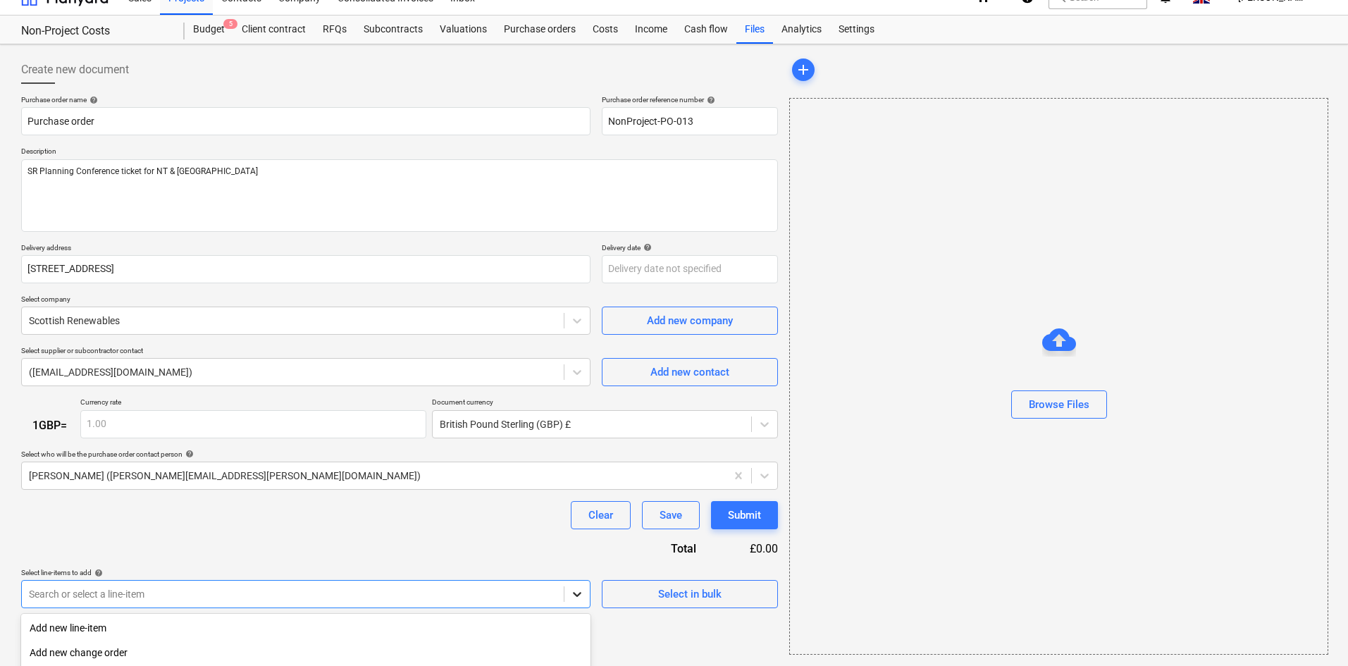
click at [570, 592] on body "Sales Projects Contacts Company Consolidated Invoices Inbox 4 format_size keybo…" at bounding box center [674, 313] width 1348 height 666
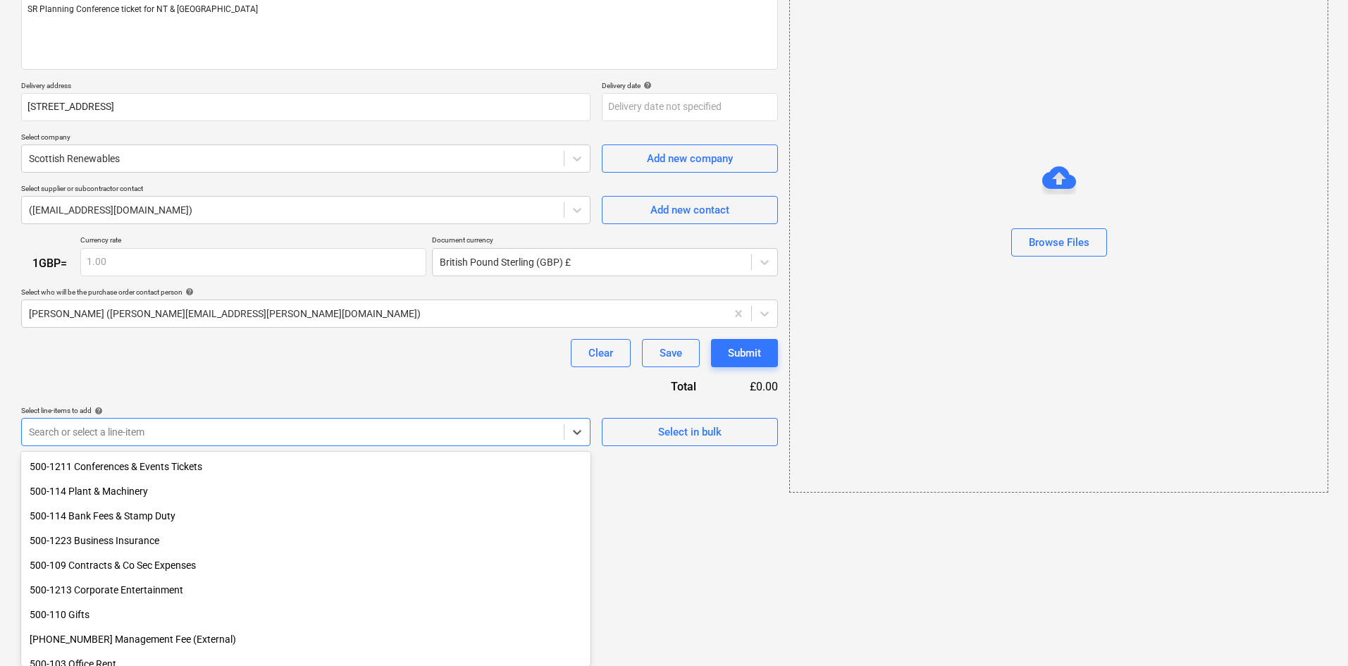
scroll to position [493, 0]
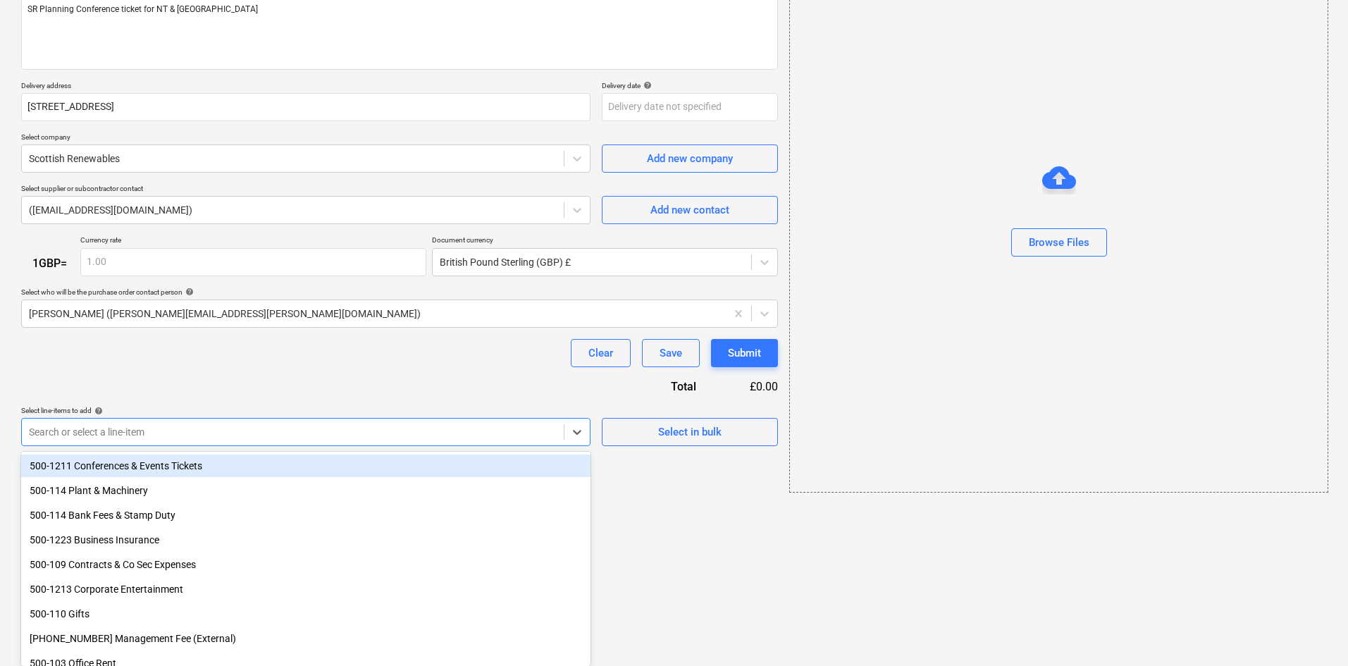
click at [204, 471] on div "500-1211 Conferences & Events Tickets" at bounding box center [306, 466] width 570 height 23
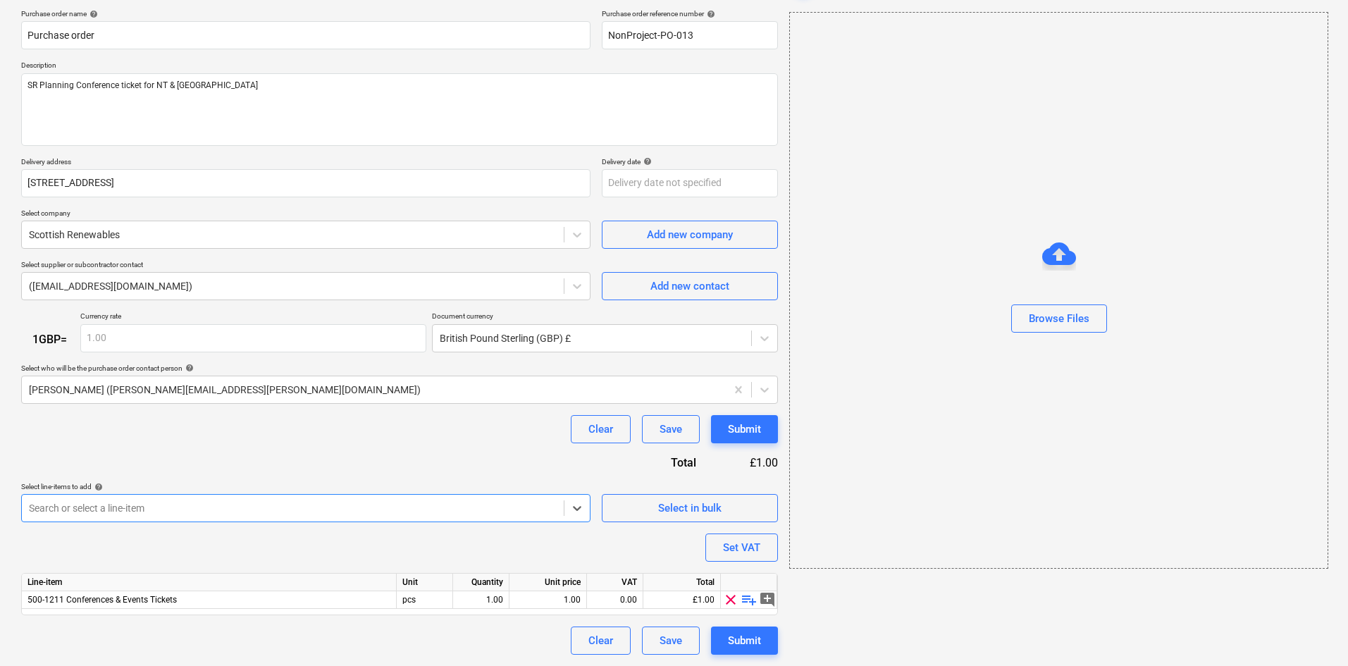
scroll to position [106, 0]
click at [747, 599] on span "playlist_add" at bounding box center [749, 599] width 17 height 17
type textarea "x"
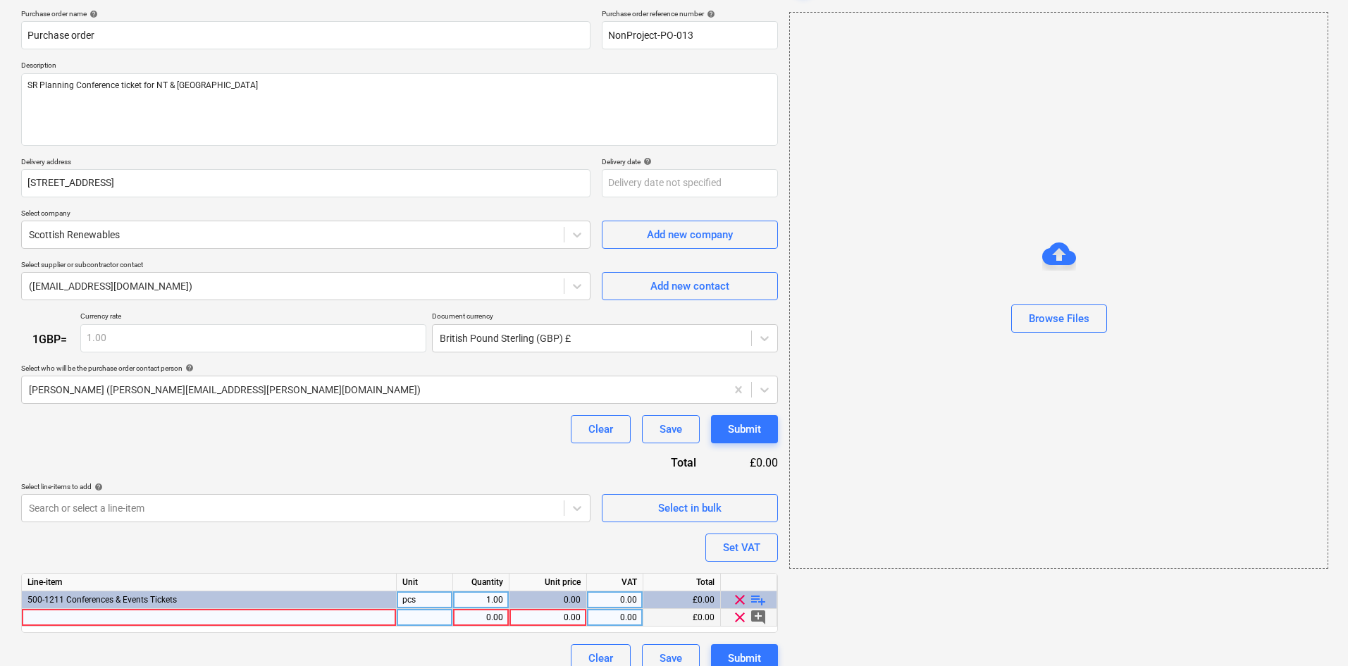
click at [197, 614] on div at bounding box center [209, 618] width 375 height 18
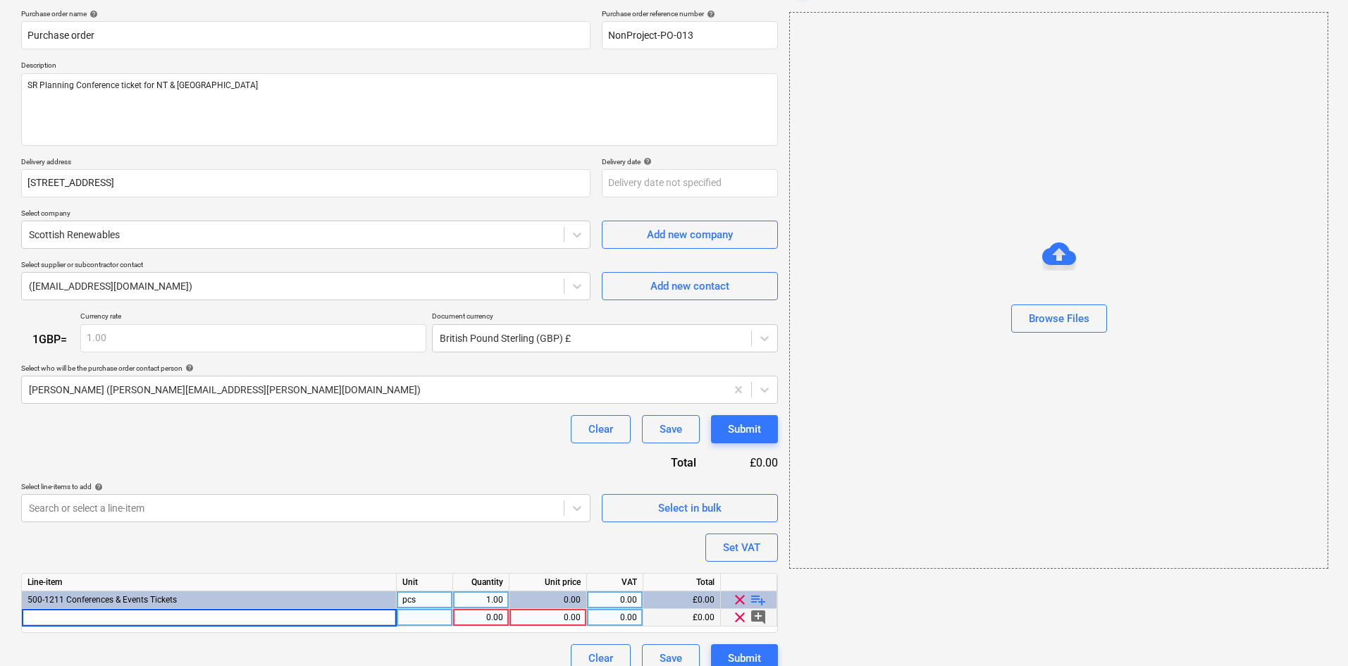
type input "Onshore Wind Conference 2025"
click at [252, 622] on div "Onshore Wind Conference 2025" at bounding box center [209, 618] width 375 height 18
click at [254, 615] on input "Onshore Wind Conference 2025" at bounding box center [209, 617] width 374 height 17
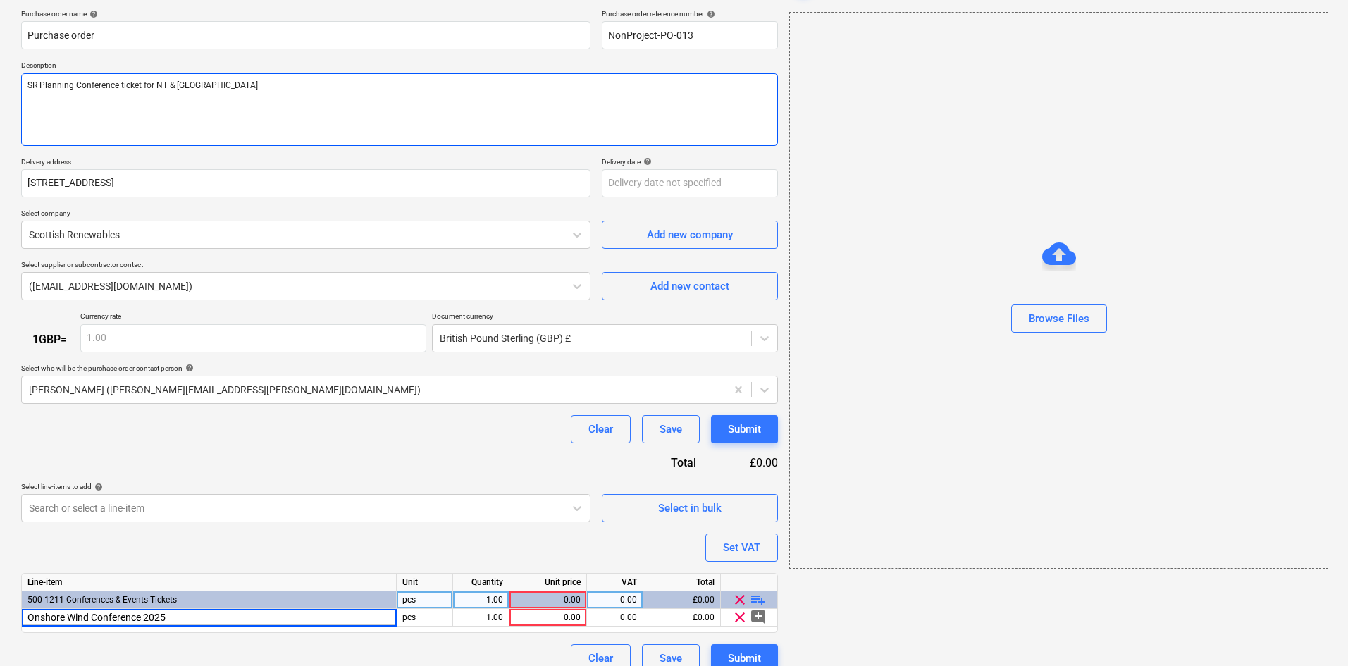
click at [384, 111] on textarea "SR Planning Conference ticket for NT & [GEOGRAPHIC_DATA]" at bounding box center [399, 109] width 757 height 73
click at [373, 81] on textarea "SR Planning Conference ticket for NT & [GEOGRAPHIC_DATA]" at bounding box center [399, 109] width 757 height 73
paste textarea "2-Day Interchangeable Delegate Pass"
type textarea "x"
type textarea "SR Planning Conference ticket for NT & RJ 2-Day Interchangeable Delegate Pass"
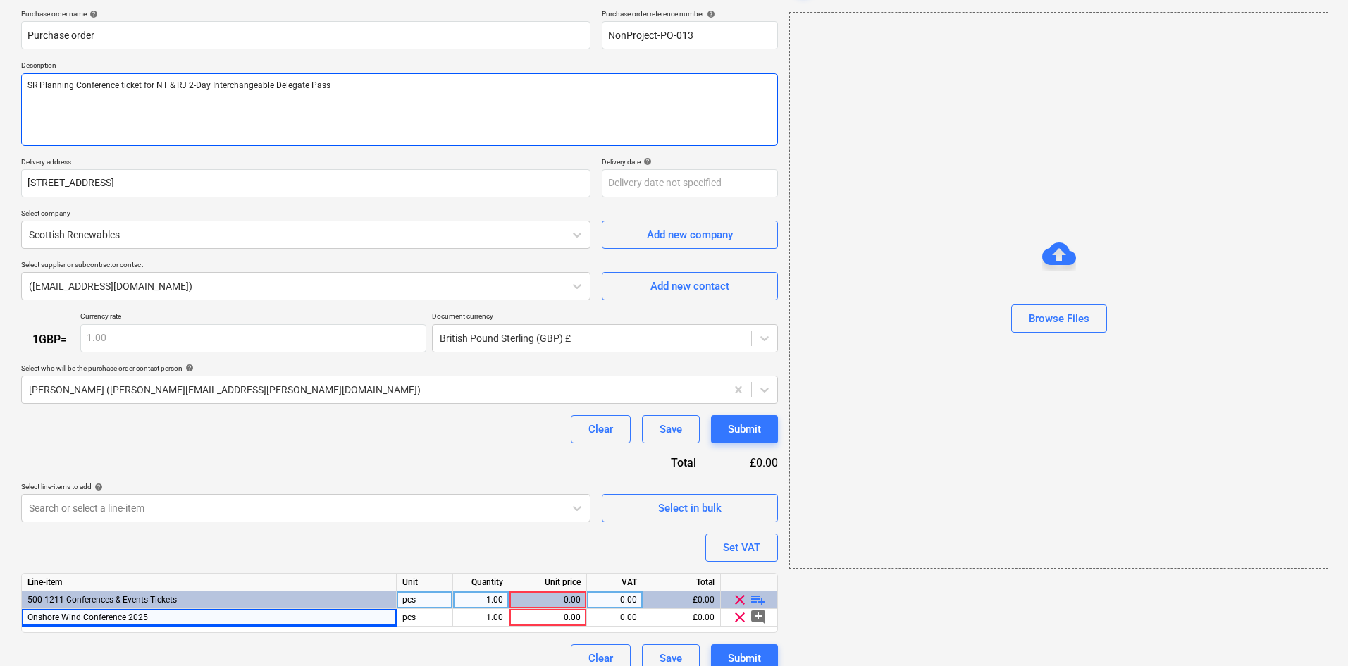
drag, startPoint x: 71, startPoint y: 80, endPoint x: 41, endPoint y: 82, distance: 30.4
click at [41, 82] on textarea "SR Planning Conference ticket for NT & RJ 2-Day Interchangeable Delegate Pass" at bounding box center [399, 109] width 757 height 73
type textarea "x"
type textarea "SR O Conference ticket for NT & RJ 2-Day Interchangeable Delegate Pass"
type textarea "x"
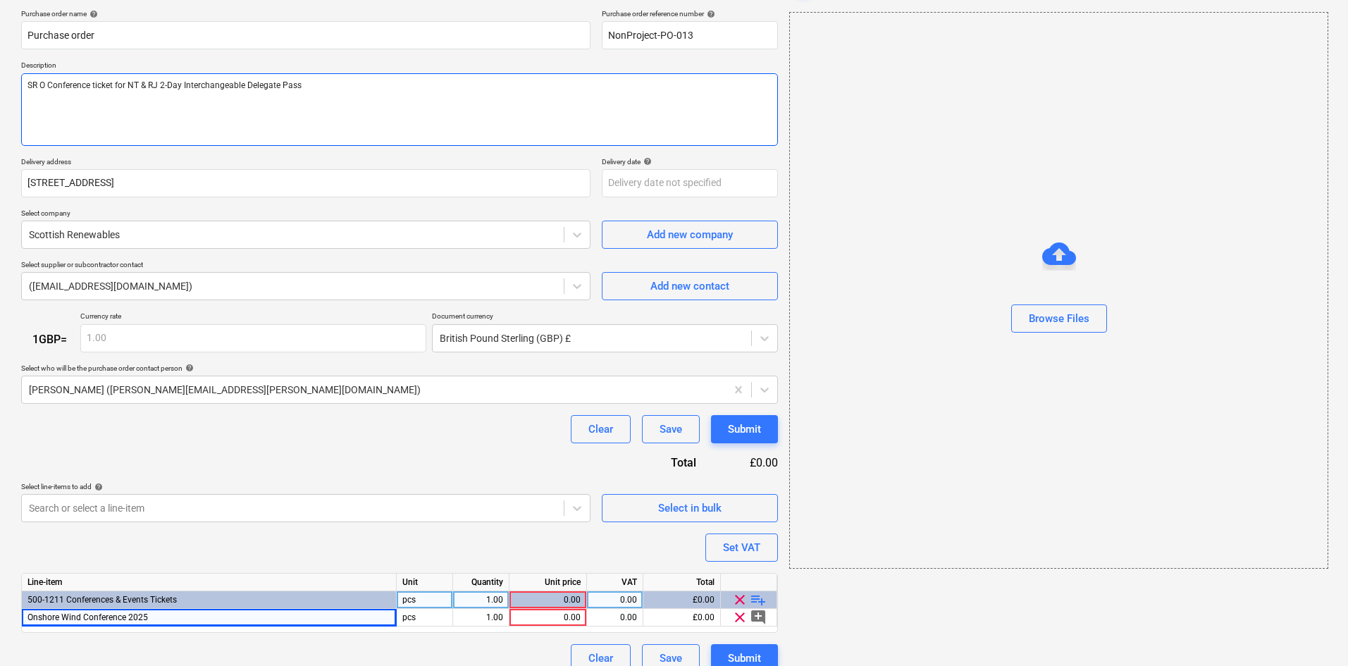
type textarea "SR On Conference ticket for NT & RJ 2-Day Interchangeable Delegate Pass"
type textarea "x"
type textarea "SR Ons Conference ticket for NT & RJ 2-Day Interchangeable Delegate Pass"
type textarea "x"
type textarea "SR Onsh Conference ticket for NT & RJ 2-Day Interchangeable Delegate Pass"
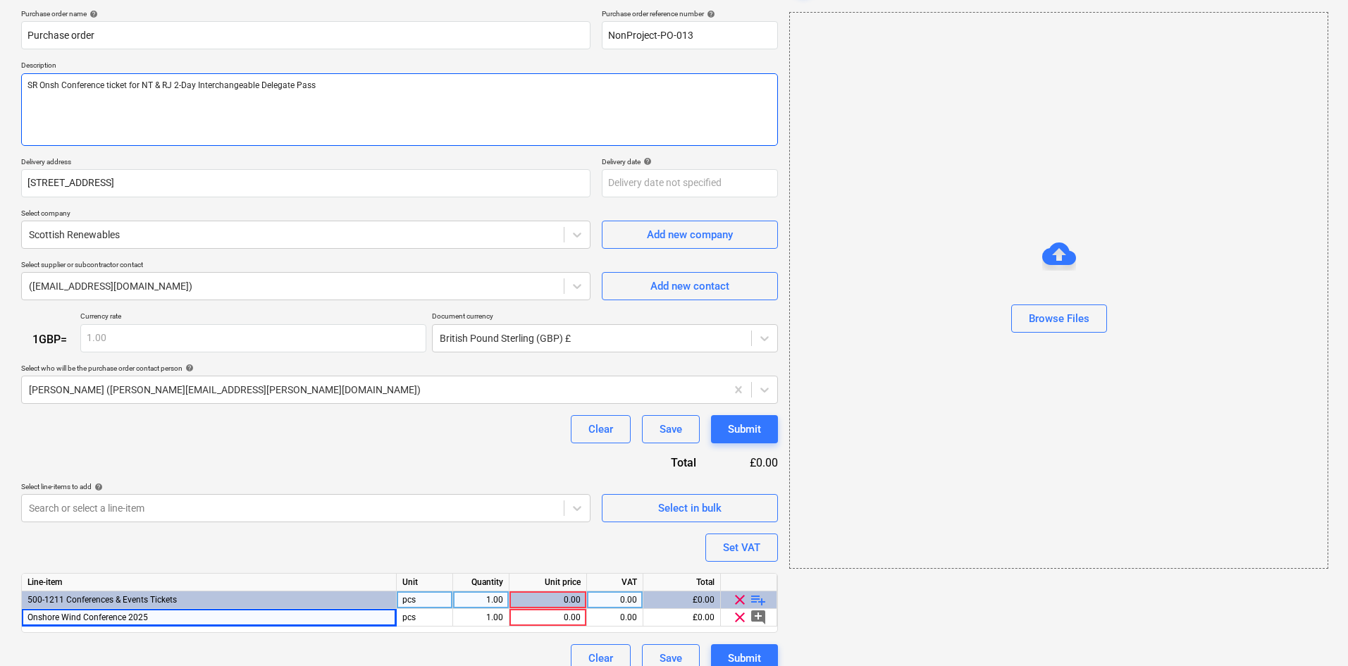
type textarea "x"
type textarea "SR Onshi Conference ticket for NT & RJ 2-Day Interchangeable Delegate Pass"
type textarea "x"
type textarea "SR Onshir Conference ticket for NT & RJ 2-Day Interchangeable Delegate Pass"
type textarea "x"
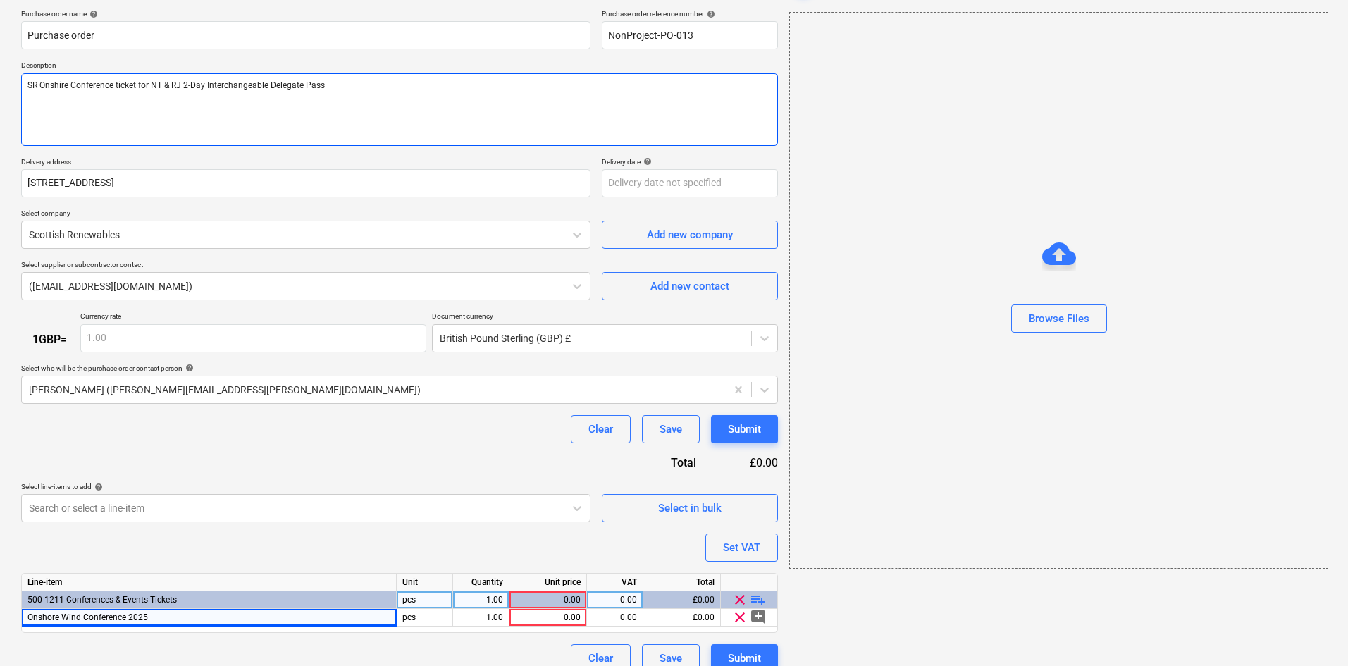
type textarea "SR Onshire Conference ticket for NT & RJ 2-Day Interchangeable Delegate Pass"
type textarea "x"
type textarea "SR Onshire Conference ticket for NT & RJ 2-Day Interchangeable Delegate Pass"
type textarea "x"
type textarea "SR Onshire W Conference ticket for NT & RJ 2-Day Interchangeable Delegate Pass"
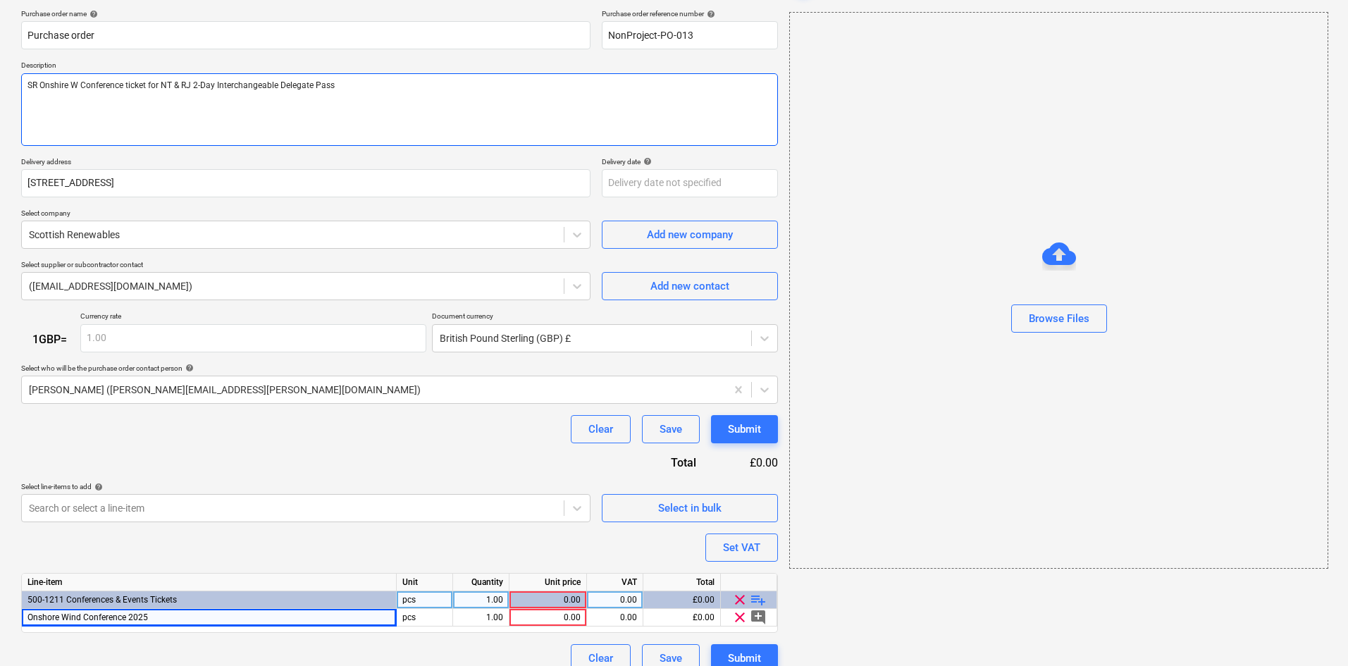
type textarea "x"
type textarea "SR Onshire Wi Conference ticket for NT & RJ 2-Day Interchangeable Delegate Pass"
type textarea "x"
type textarea "SR Onshire Wib Conference ticket for NT & RJ 2-Day Interchangeable Delegate Pass"
type textarea "x"
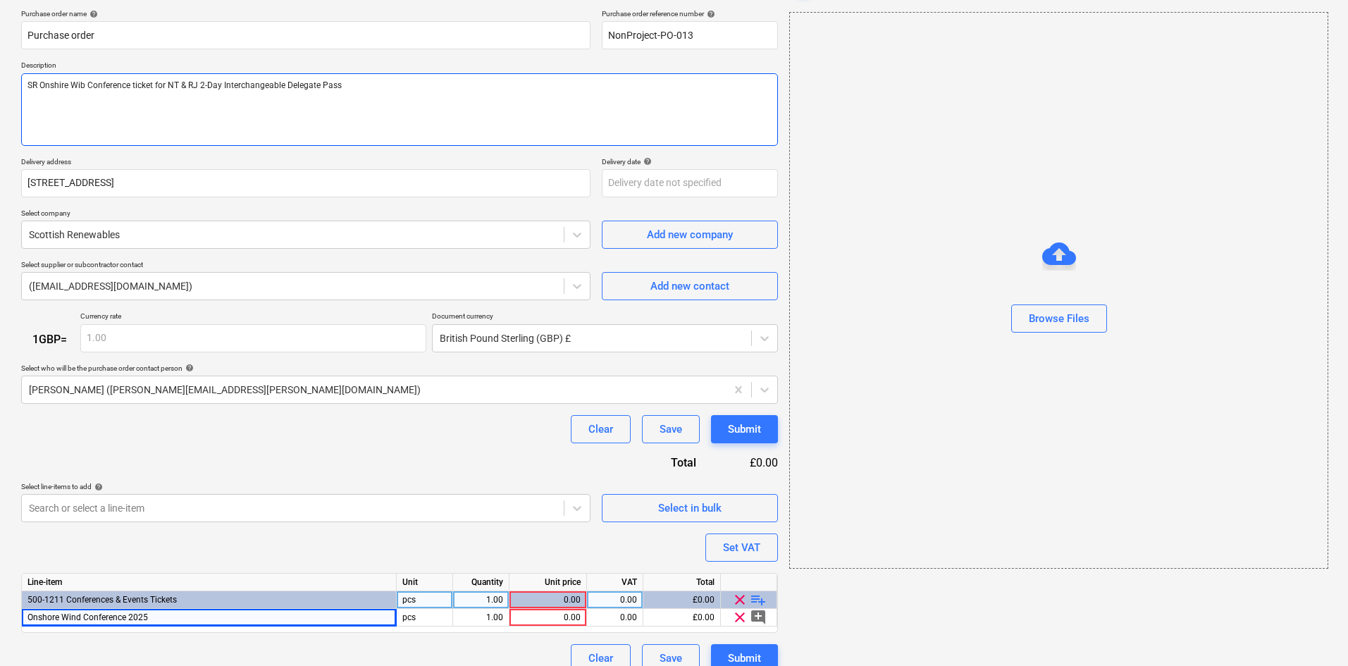
type textarea "SR Onshire Wi Conference ticket for NT & RJ 2-Day Interchangeable Delegate Pass"
type textarea "x"
type textarea "SR Onshire Wib Conference ticket for NT & RJ 2-Day Interchangeable Delegate Pass"
type textarea "x"
type textarea "SR Onshire Wibd Conference ticket for NT & RJ 2-Day Interchangeable Delegate Pa…"
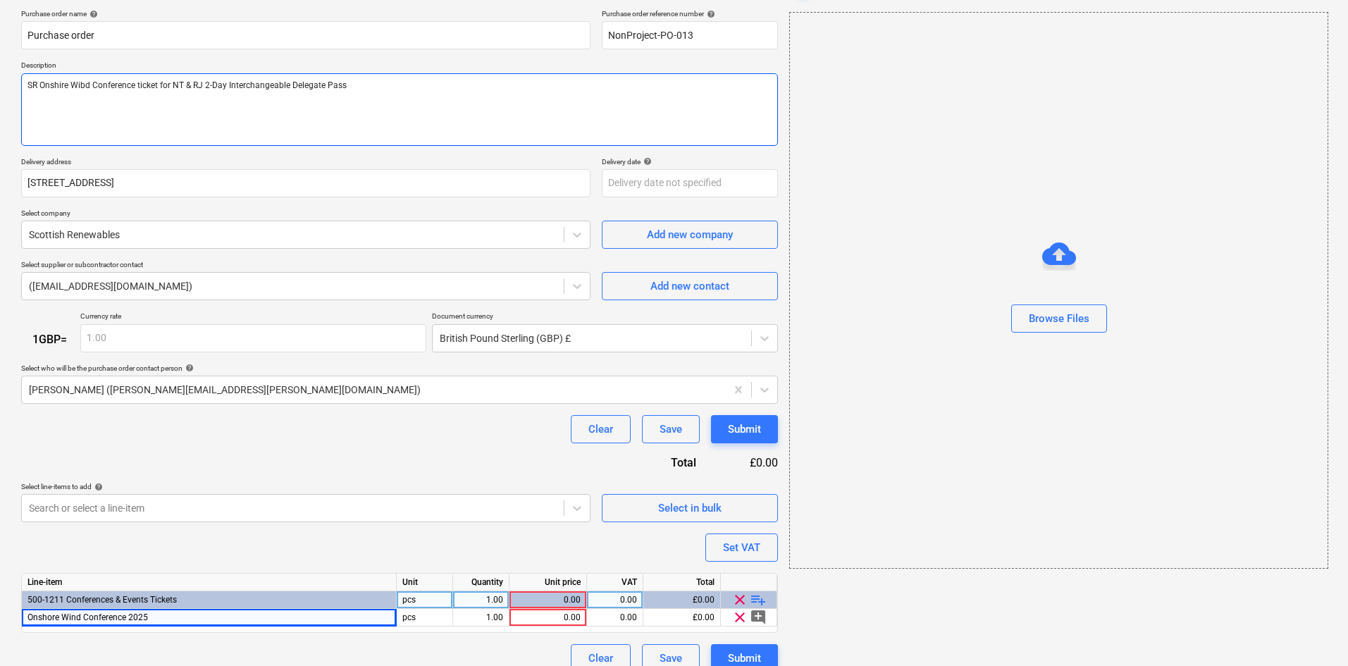
type textarea "x"
type textarea "SR Onshire Wib Conference ticket for NT & RJ 2-Day Interchangeable Delegate Pass"
type textarea "x"
type textarea "SR Onshire Wi Conference ticket for NT & RJ 2-Day Interchangeable Delegate Pass"
type textarea "x"
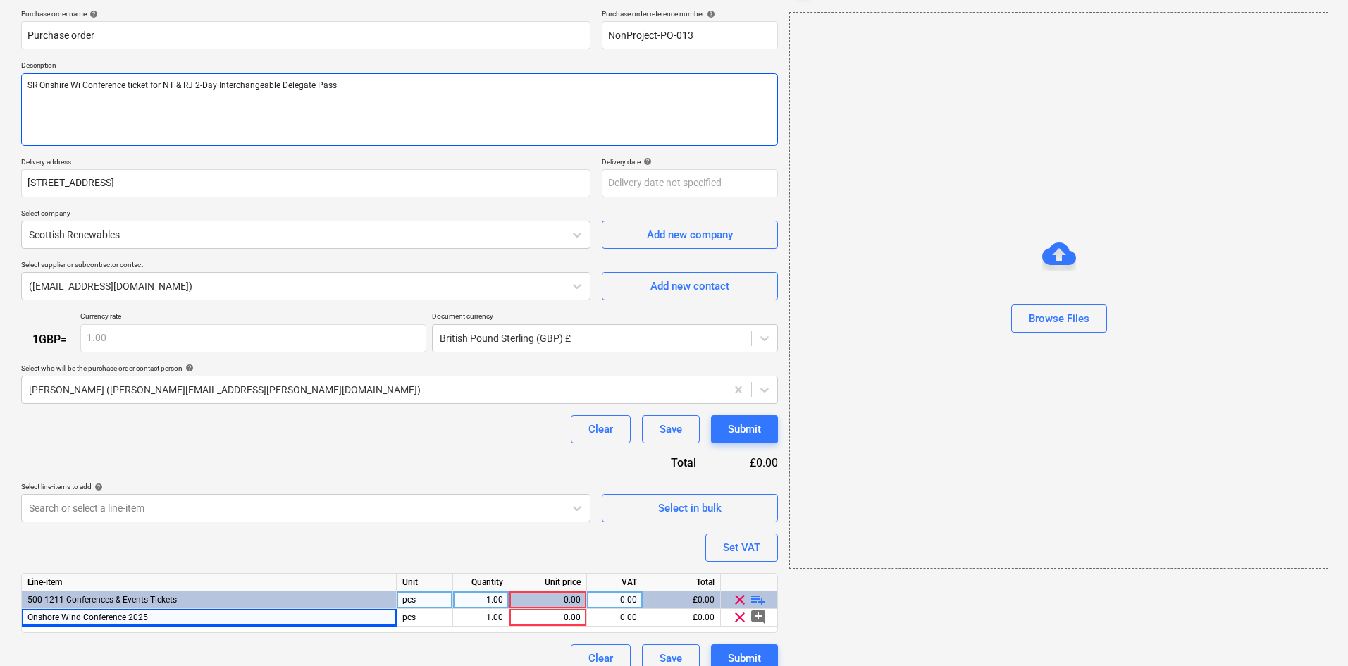
type textarea "SR Onshire Win Conference ticket for NT & RJ 2-Day Interchangeable Delegate Pass"
type textarea "x"
type textarea "SR Onshire Wind Conference ticket for NT & RJ 2-Day Interchangeable Delegate Pa…"
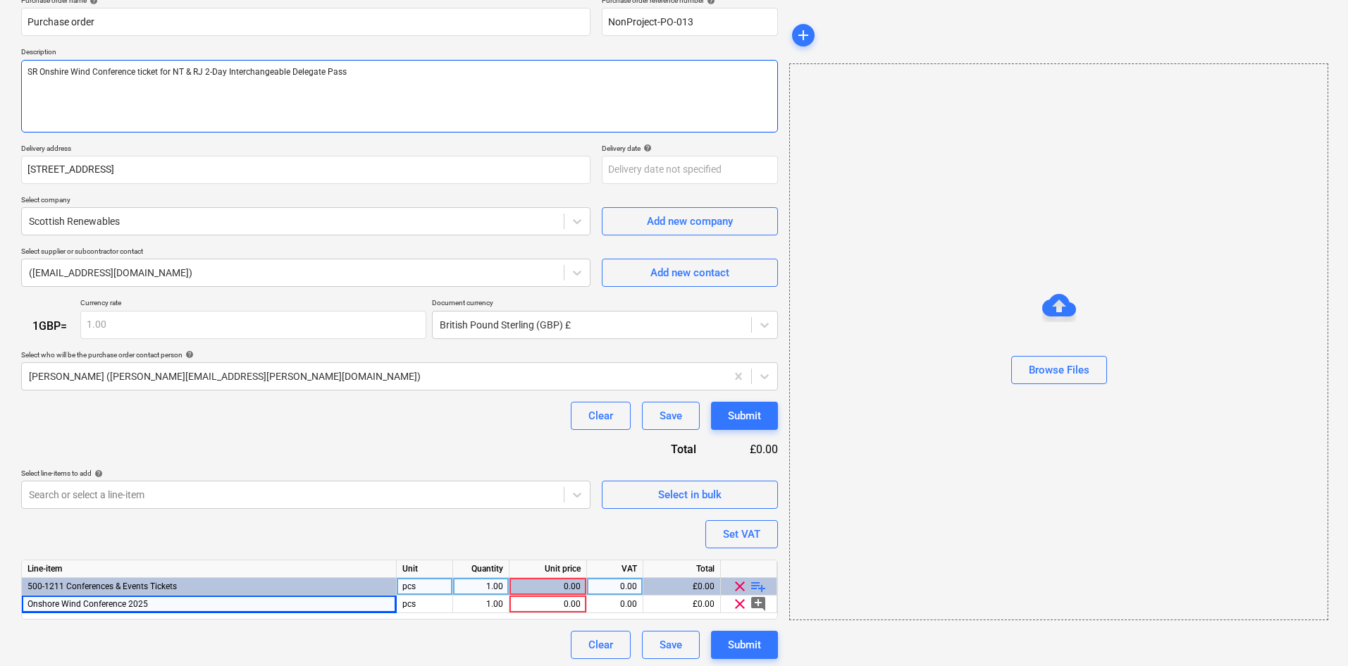
scroll to position [124, 0]
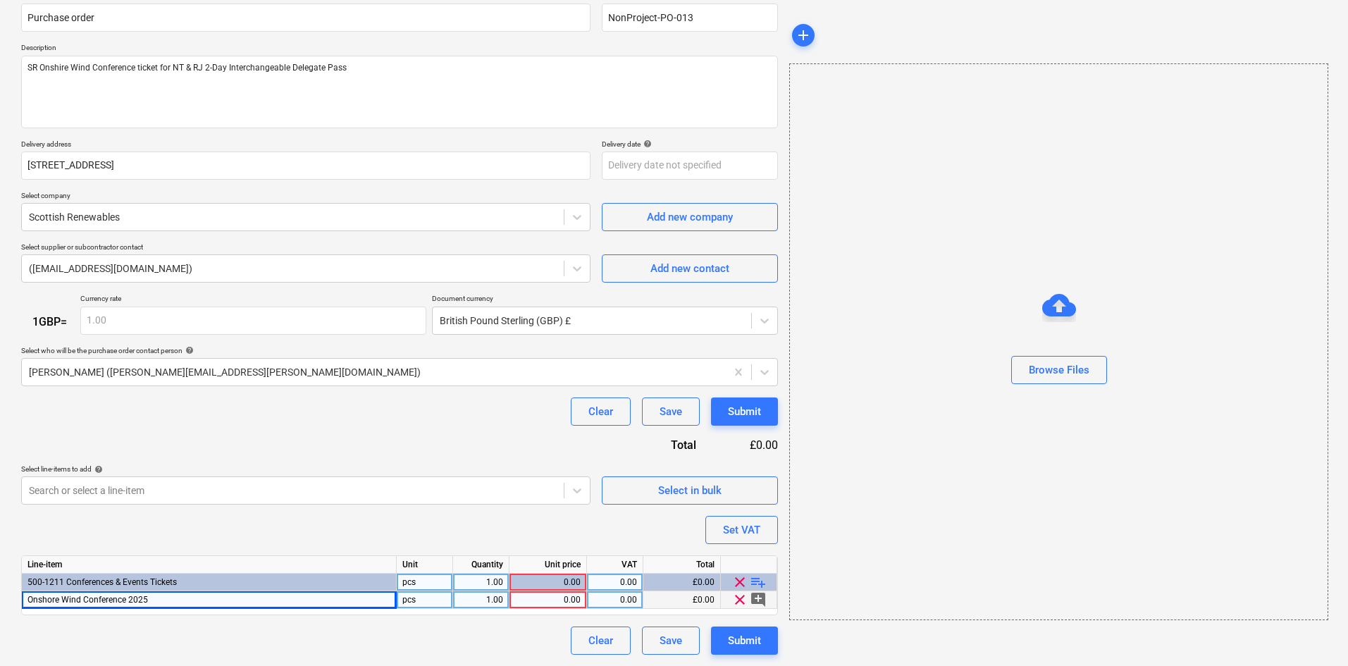
type textarea "x"
click at [570, 594] on div "0.00" at bounding box center [548, 600] width 66 height 18
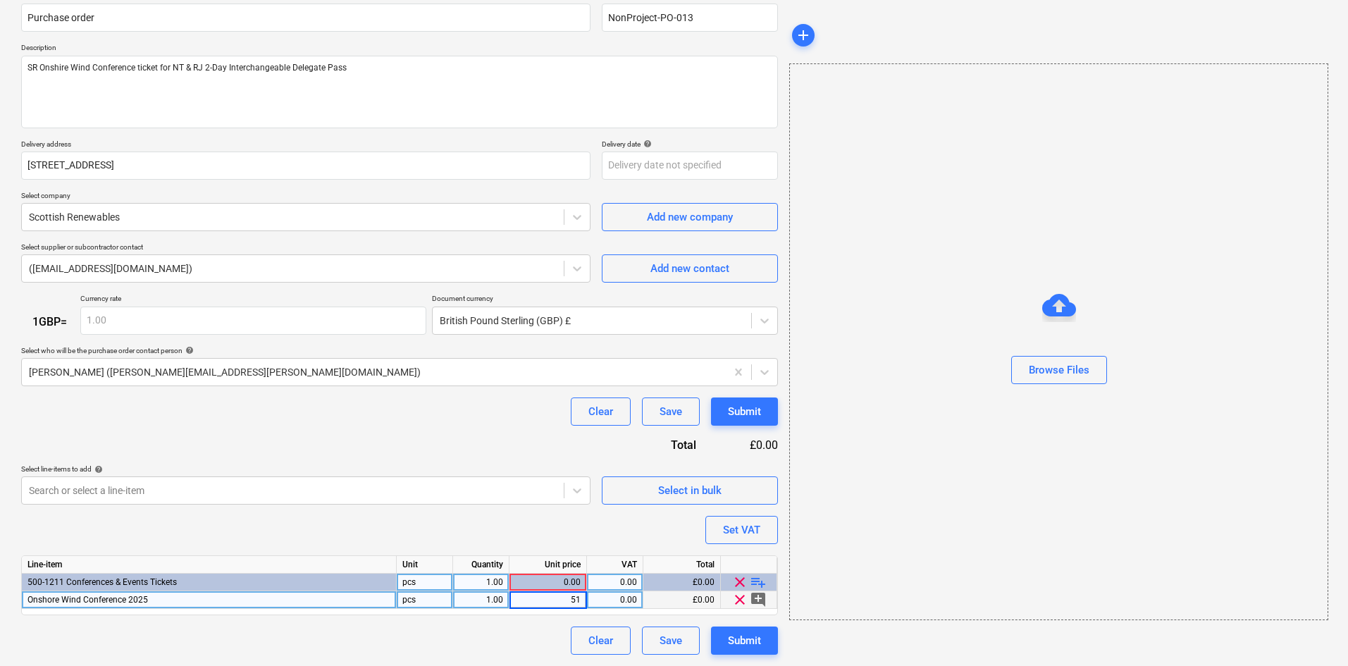
type input "515"
click at [496, 427] on div "Purchase order name help Purchase order Purchase order reference number help No…" at bounding box center [399, 323] width 757 height 663
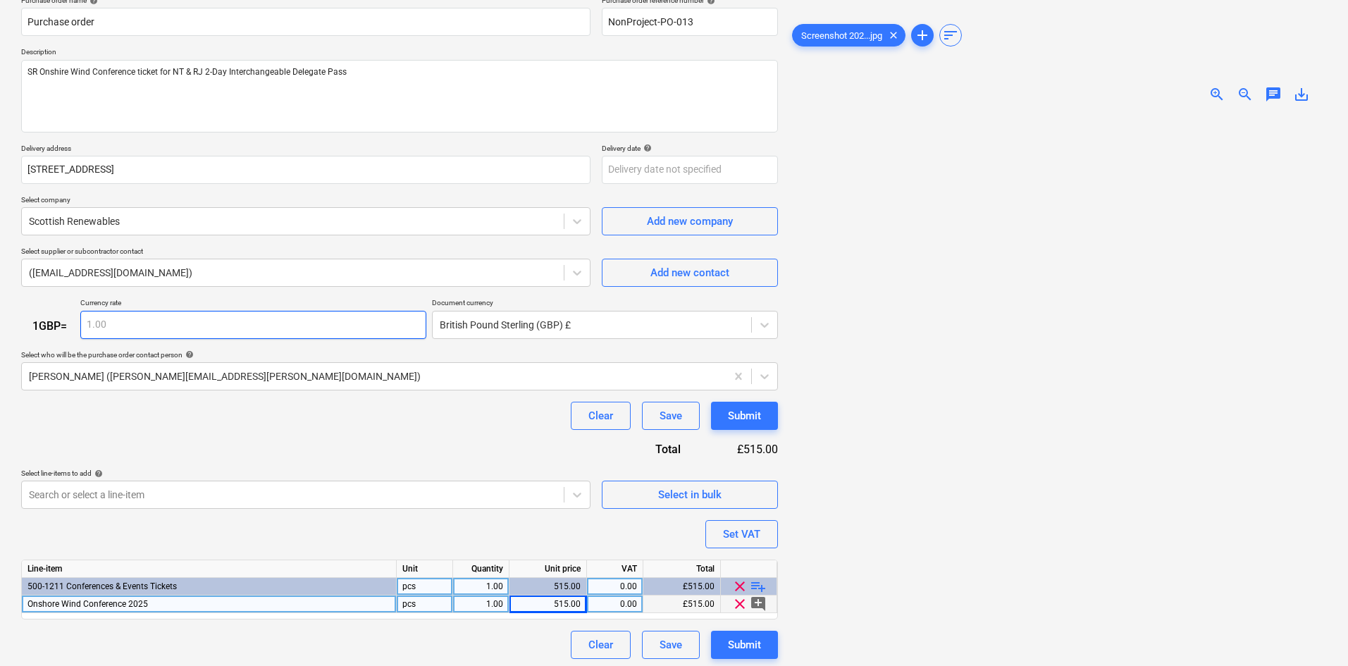
scroll to position [54, 0]
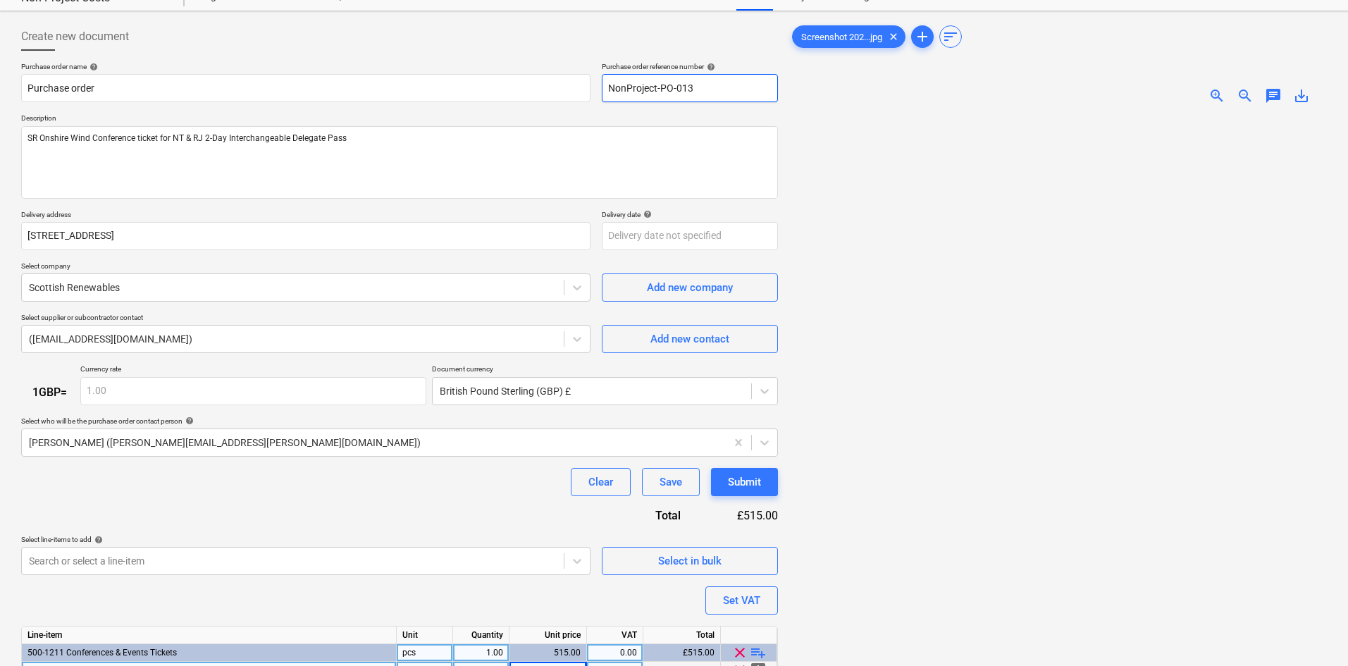
drag, startPoint x: 693, startPoint y: 86, endPoint x: 596, endPoint y: 84, distance: 97.3
click at [596, 84] on div "Purchase order name help Purchase order Purchase order reference number help No…" at bounding box center [399, 82] width 757 height 40
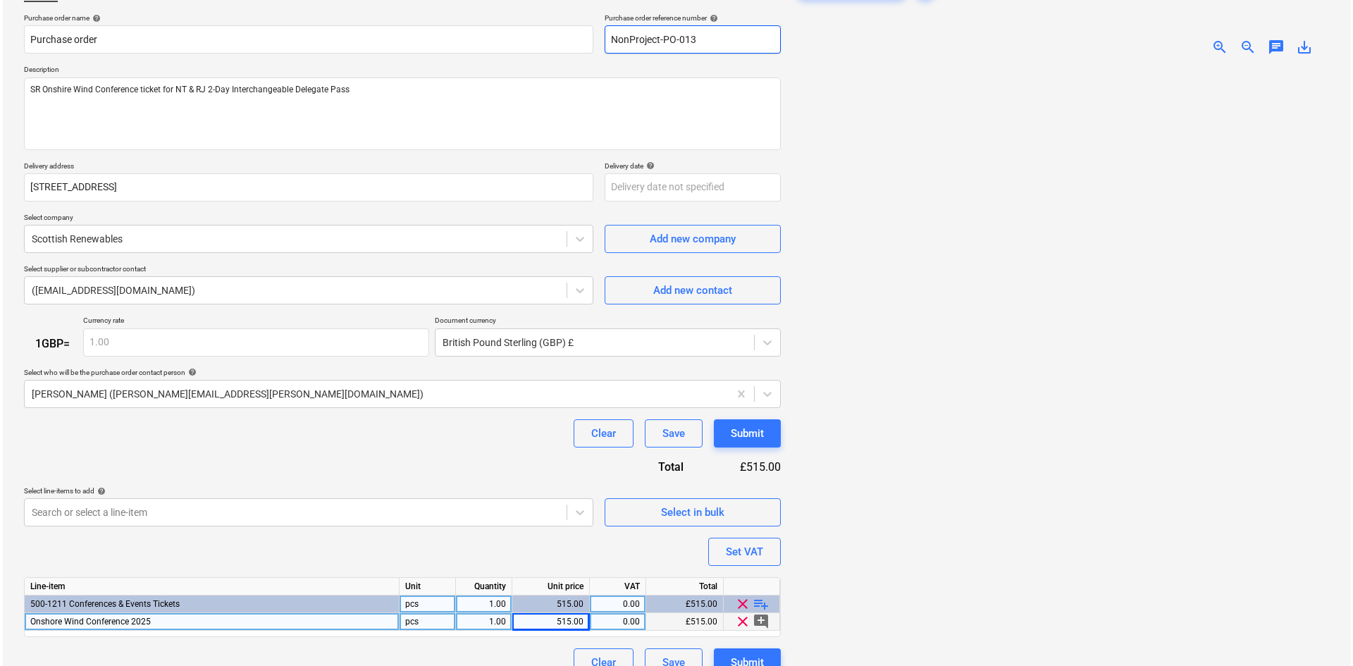
scroll to position [141, 0]
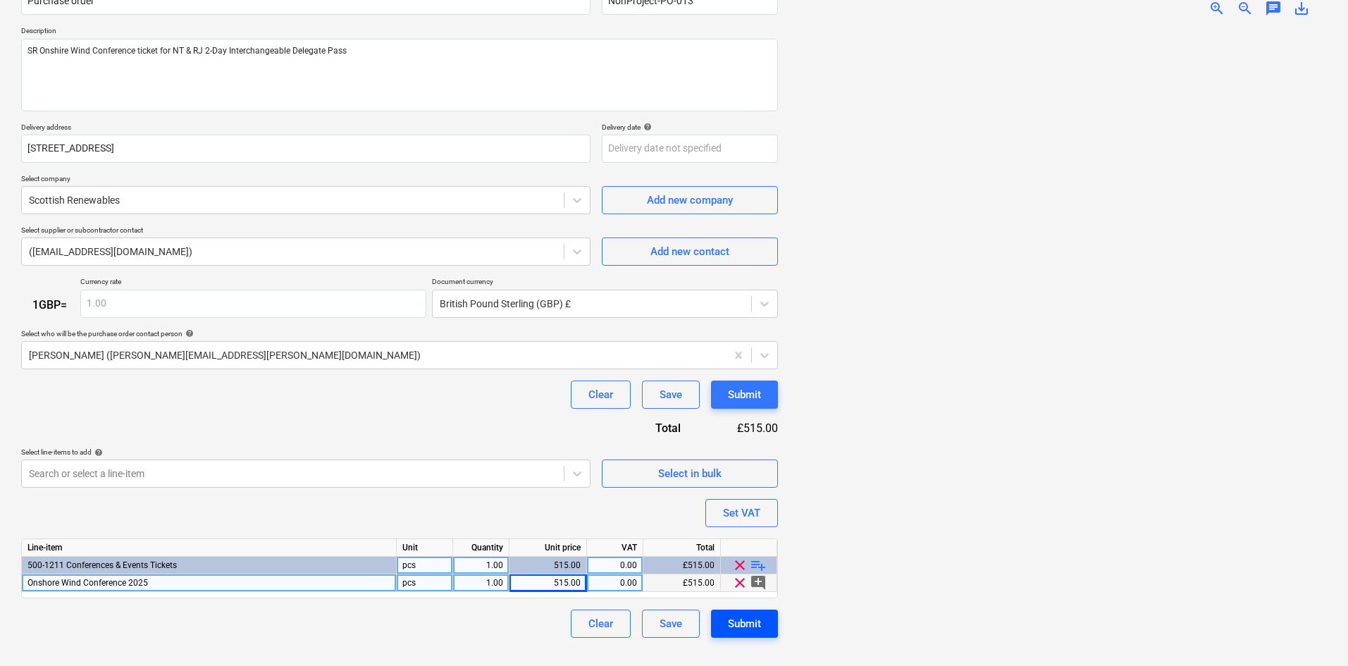
click at [760, 628] on div "Submit" at bounding box center [744, 624] width 33 height 18
type textarea "x"
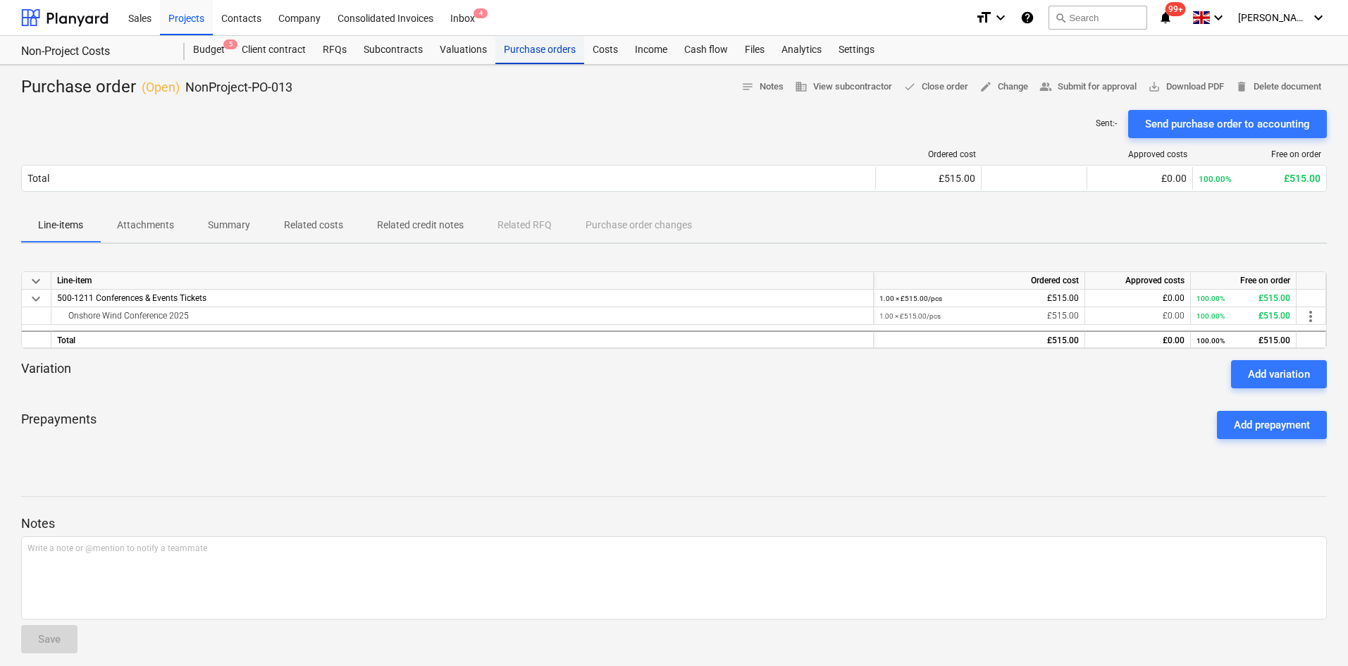
click at [522, 47] on div "Purchase orders" at bounding box center [540, 50] width 89 height 28
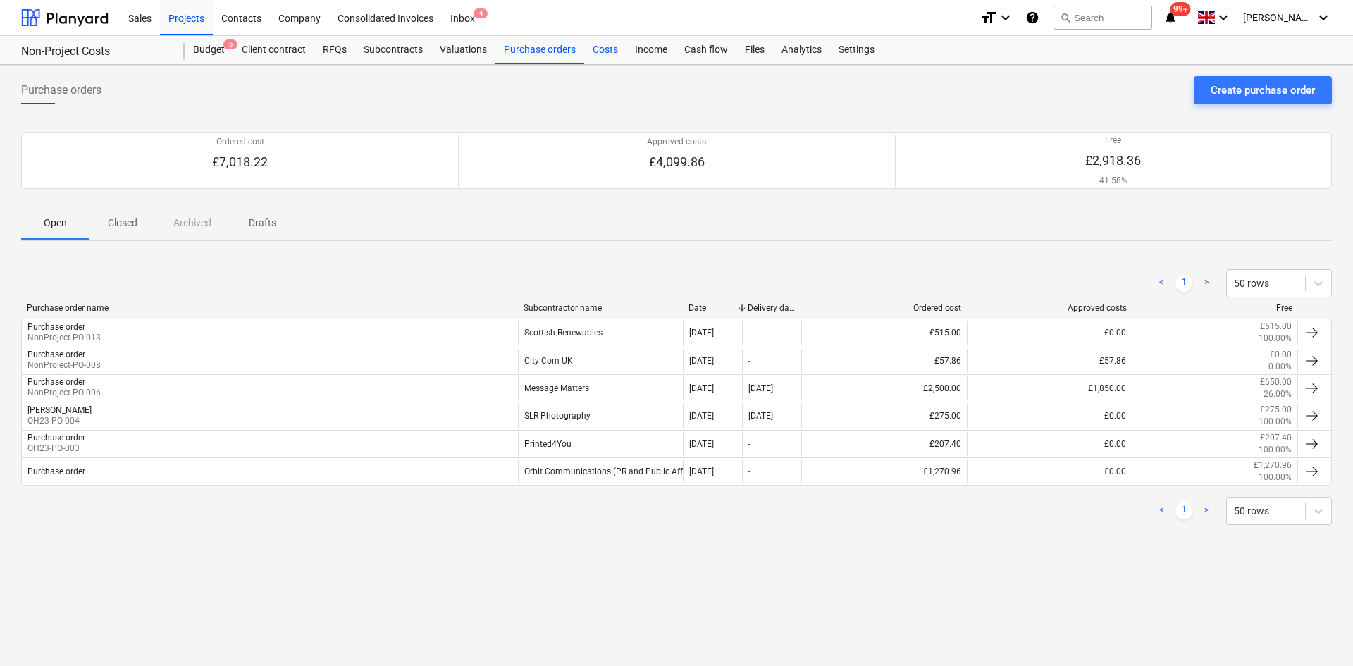
click at [613, 51] on div "Costs" at bounding box center [605, 50] width 42 height 28
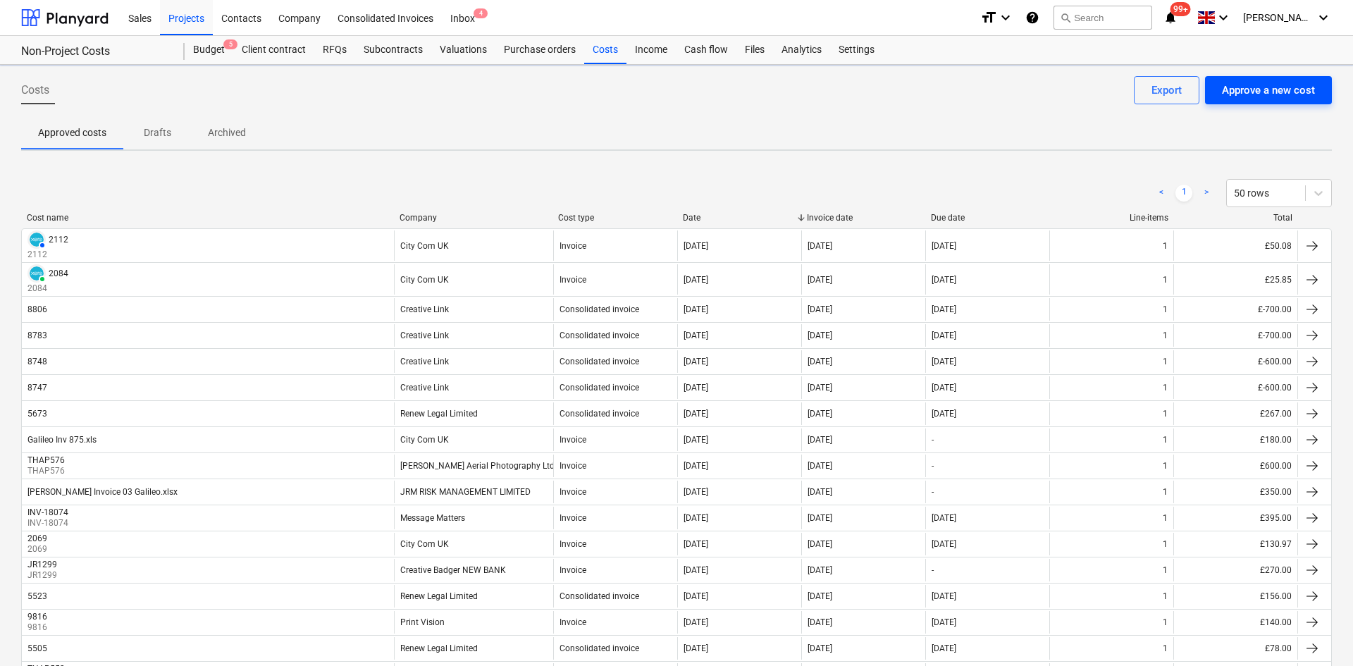
click at [1267, 85] on div "Approve a new cost" at bounding box center [1268, 90] width 93 height 18
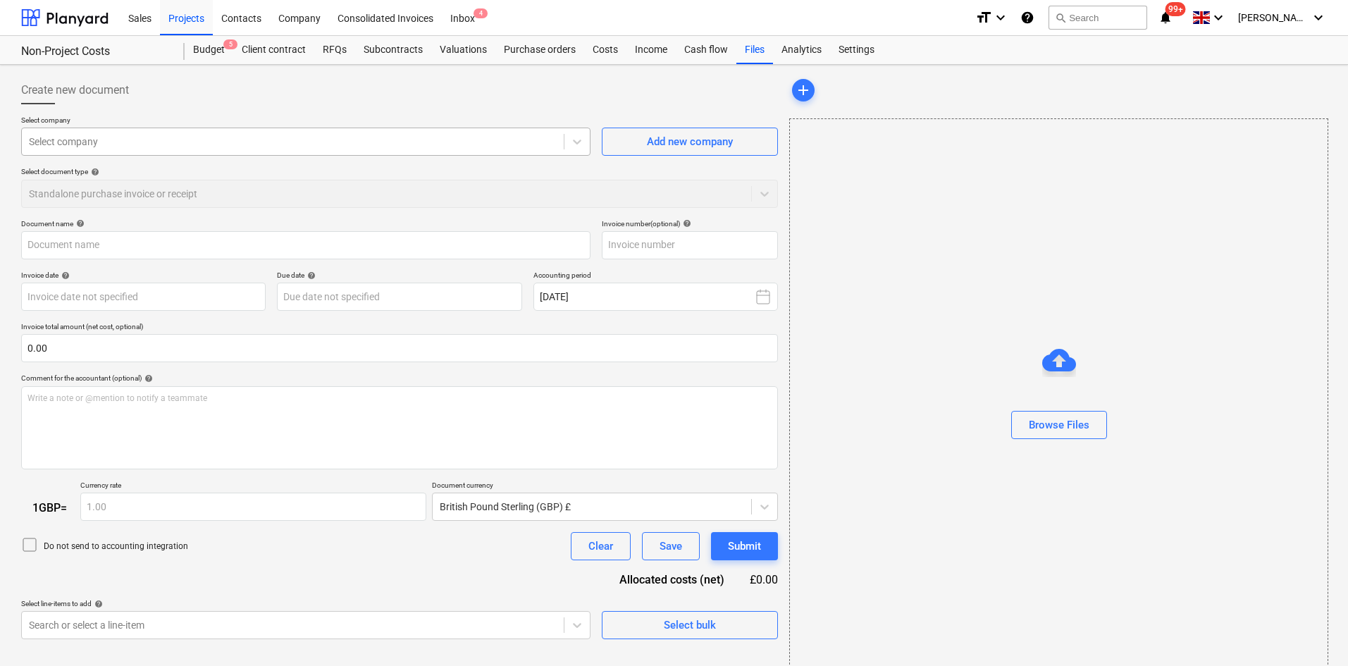
click at [250, 137] on div at bounding box center [293, 142] width 528 height 14
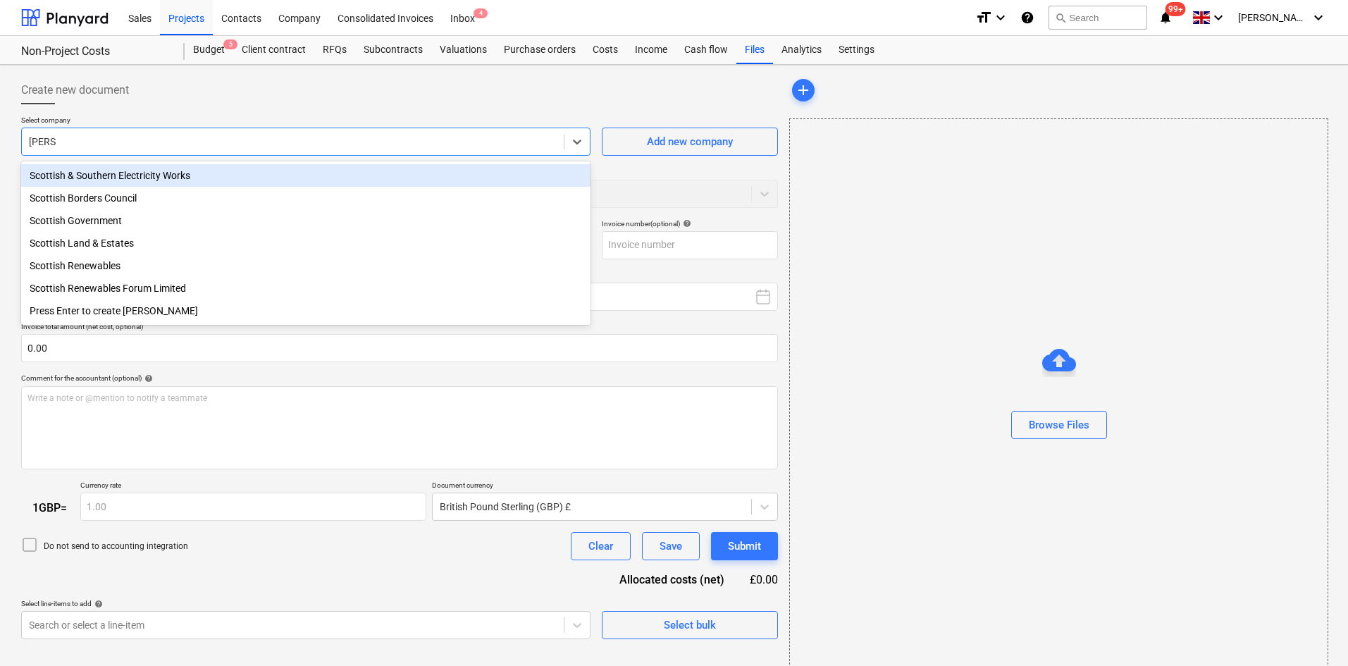
type input "scottis"
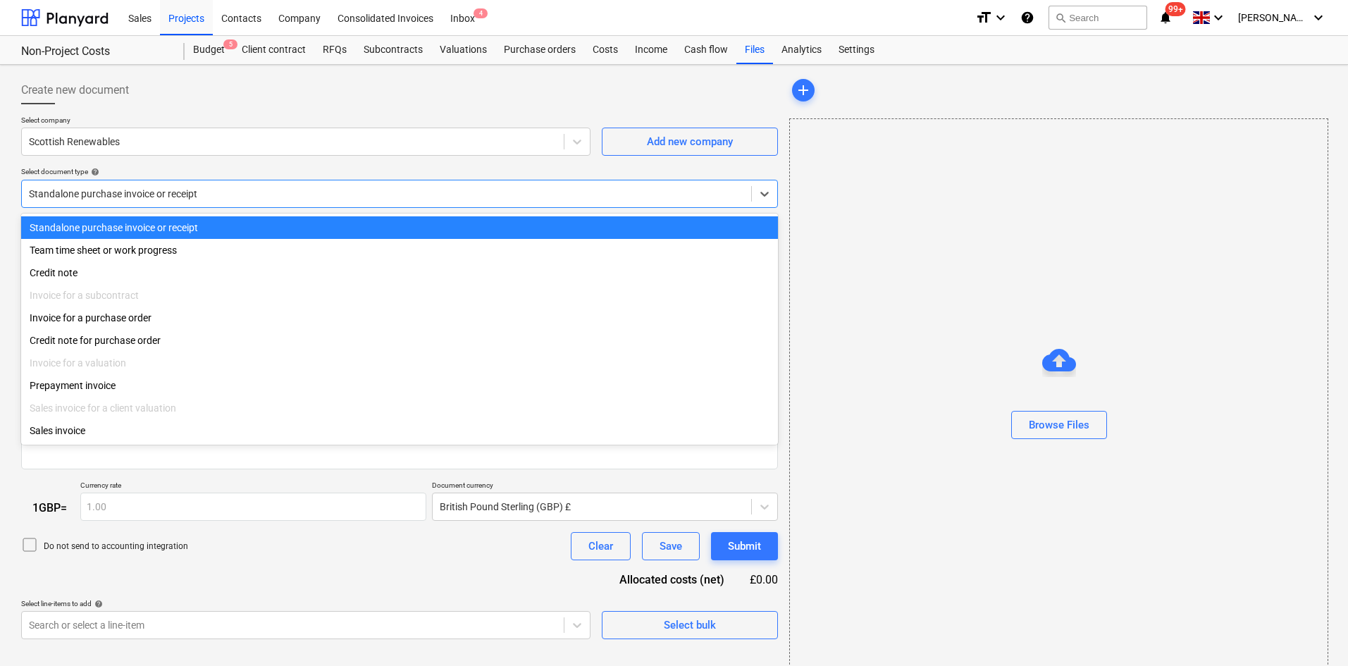
click at [265, 204] on div "Standalone purchase invoice or receipt" at bounding box center [399, 194] width 757 height 28
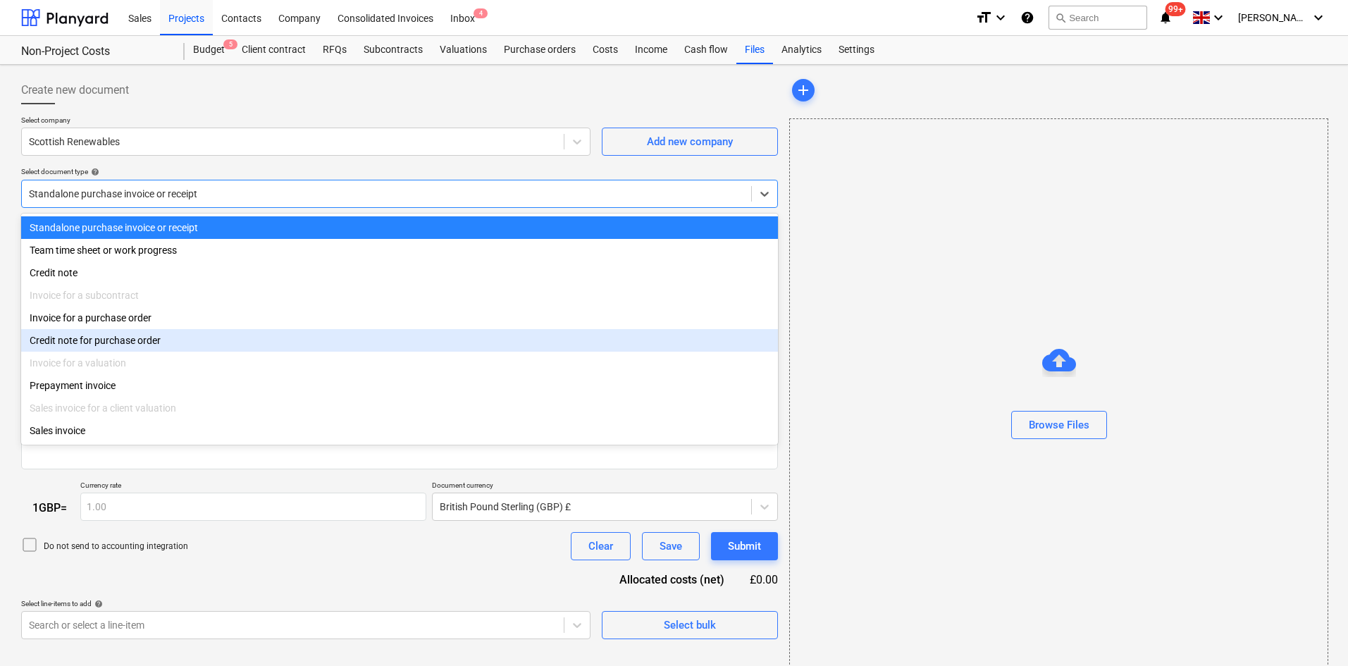
click at [160, 341] on div "Credit note for purchase order" at bounding box center [399, 340] width 757 height 23
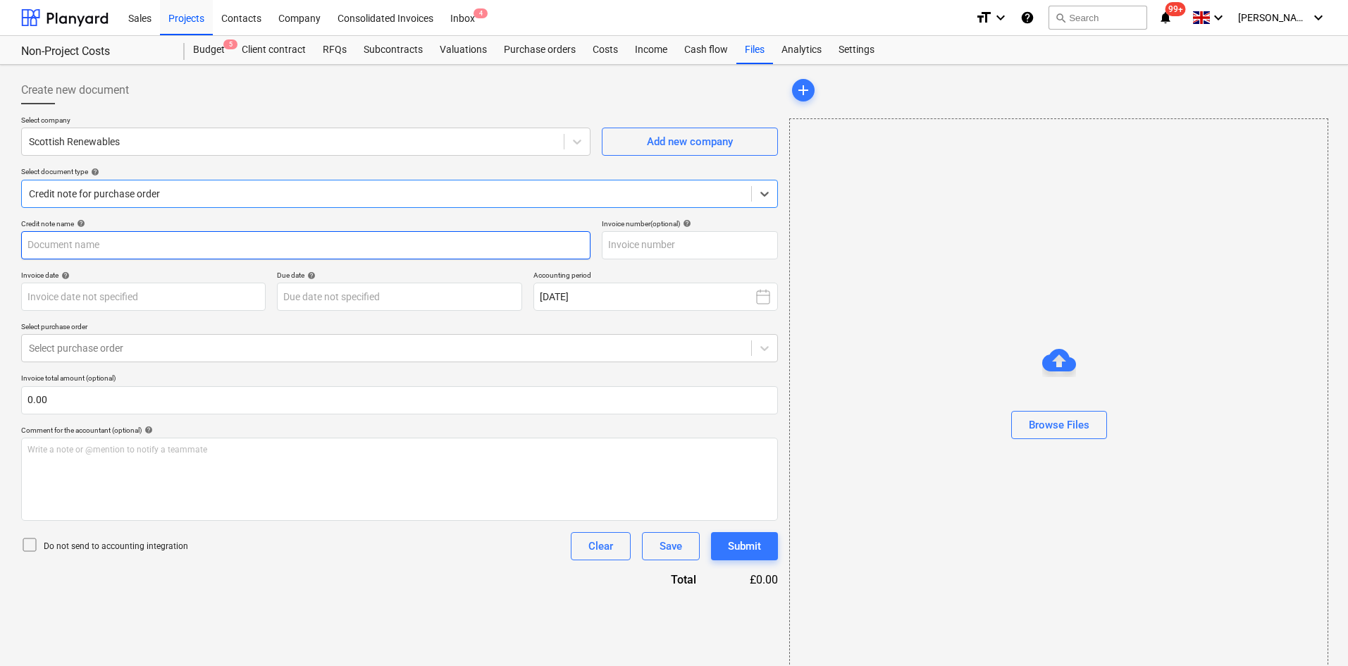
click at [104, 245] on input "text" at bounding box center [306, 245] width 570 height 28
type input "SR Onshore Wind Conference Delegate Passes"
click at [1057, 421] on div "Browse Files" at bounding box center [1059, 425] width 61 height 18
click at [143, 341] on div at bounding box center [386, 348] width 715 height 14
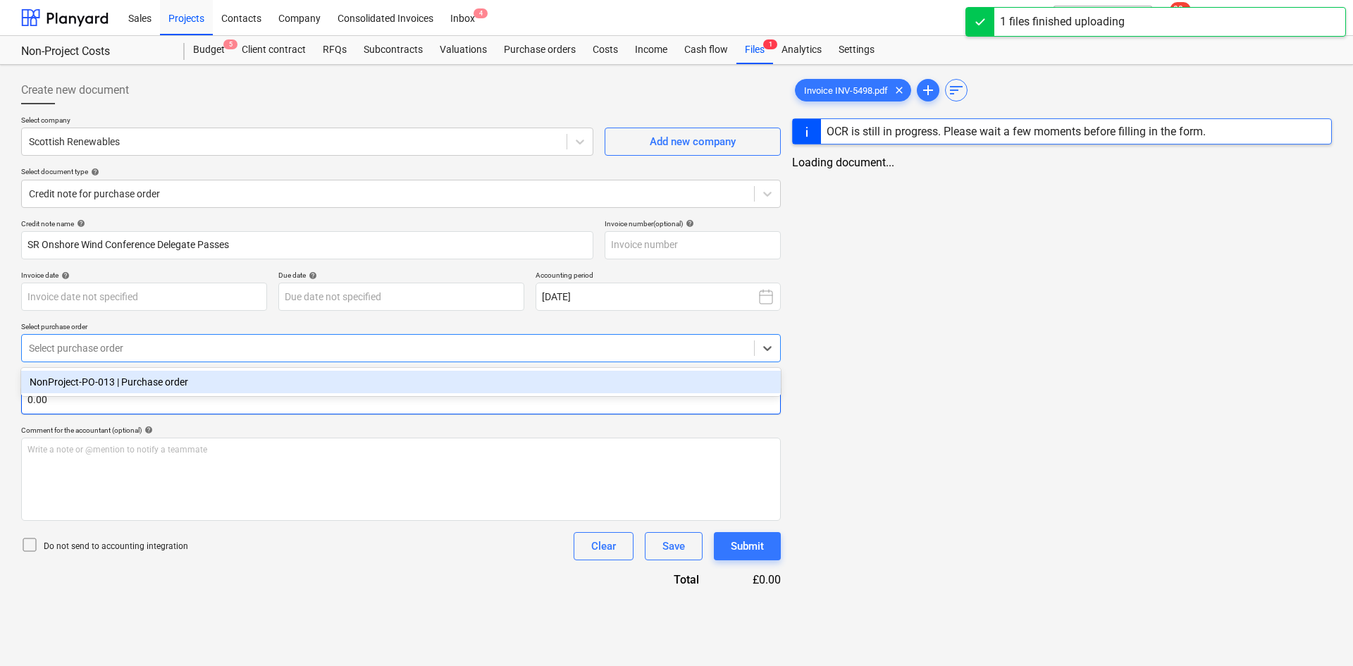
click at [140, 386] on div "NonProject-PO-013 | Purchase order" at bounding box center [401, 382] width 760 height 23
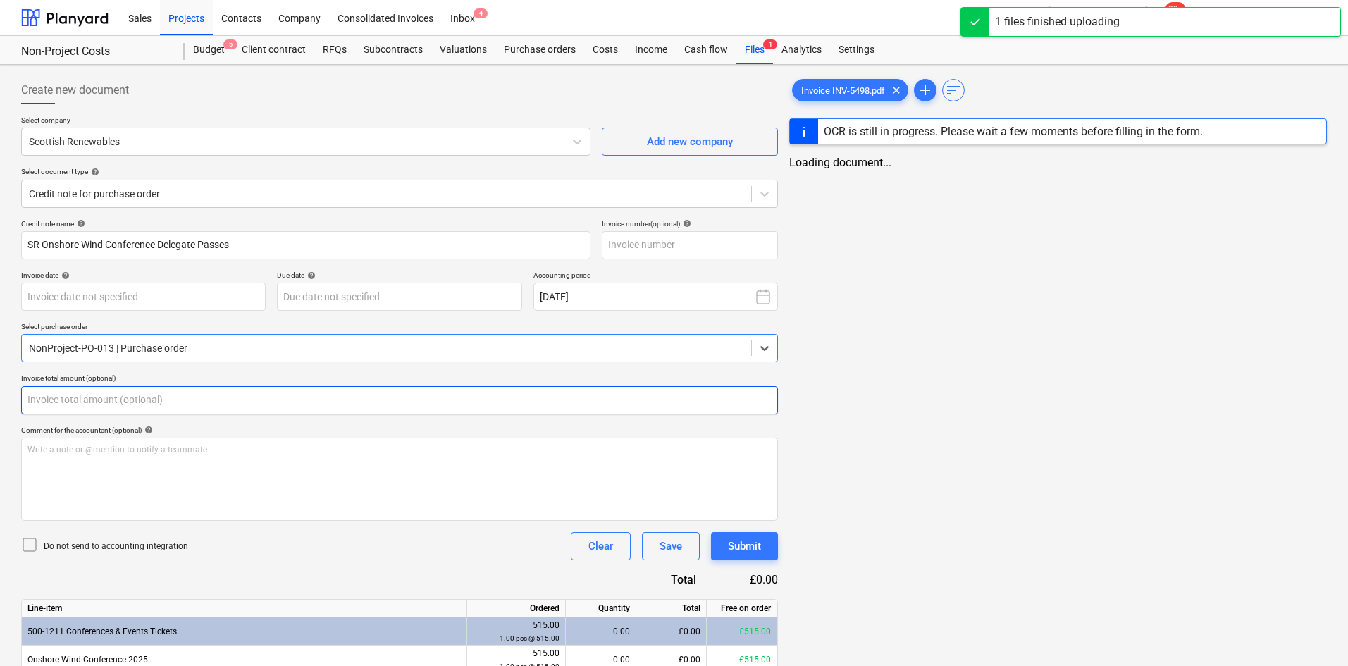
click at [139, 388] on input "text" at bounding box center [399, 400] width 757 height 28
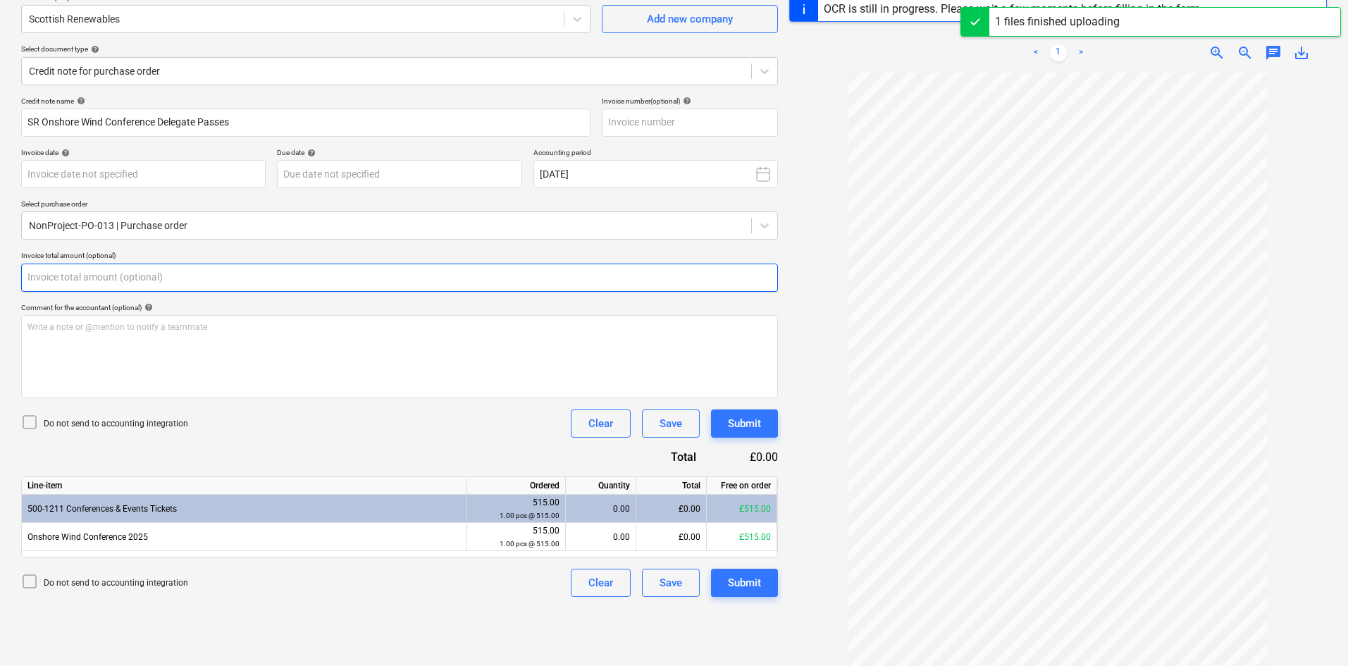
scroll to position [141, 0]
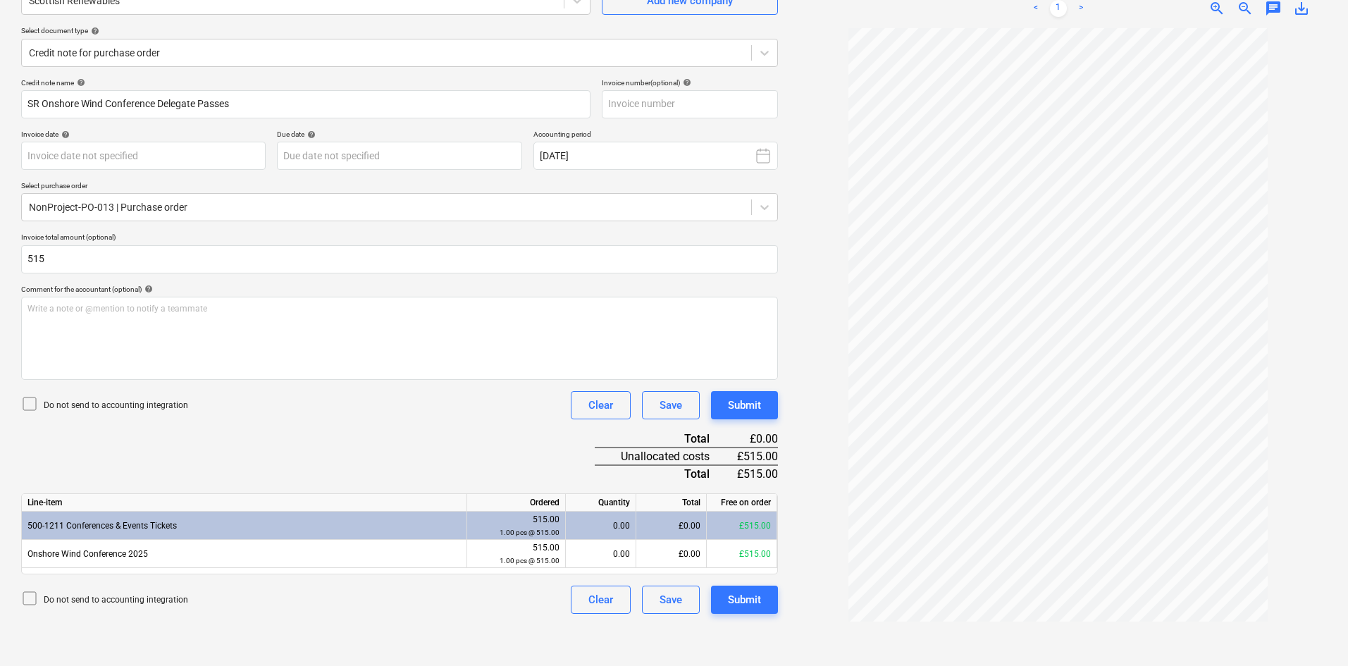
type input "515.00"
click at [448, 598] on div "Do not send to accounting integration Clear Save Submit" at bounding box center [399, 600] width 757 height 28
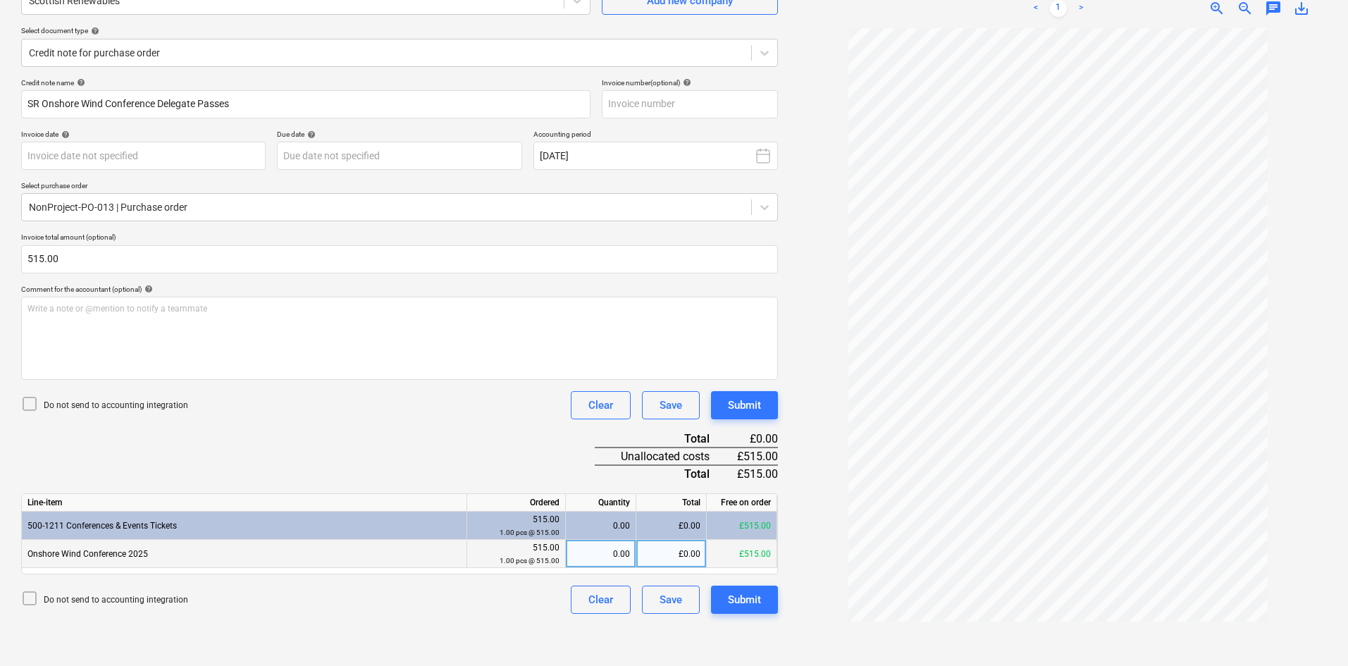
click at [596, 555] on div "0.00" at bounding box center [601, 554] width 59 height 28
type input "1"
click at [351, 417] on div "Do not send to accounting integration Clear Save Submit" at bounding box center [399, 405] width 757 height 28
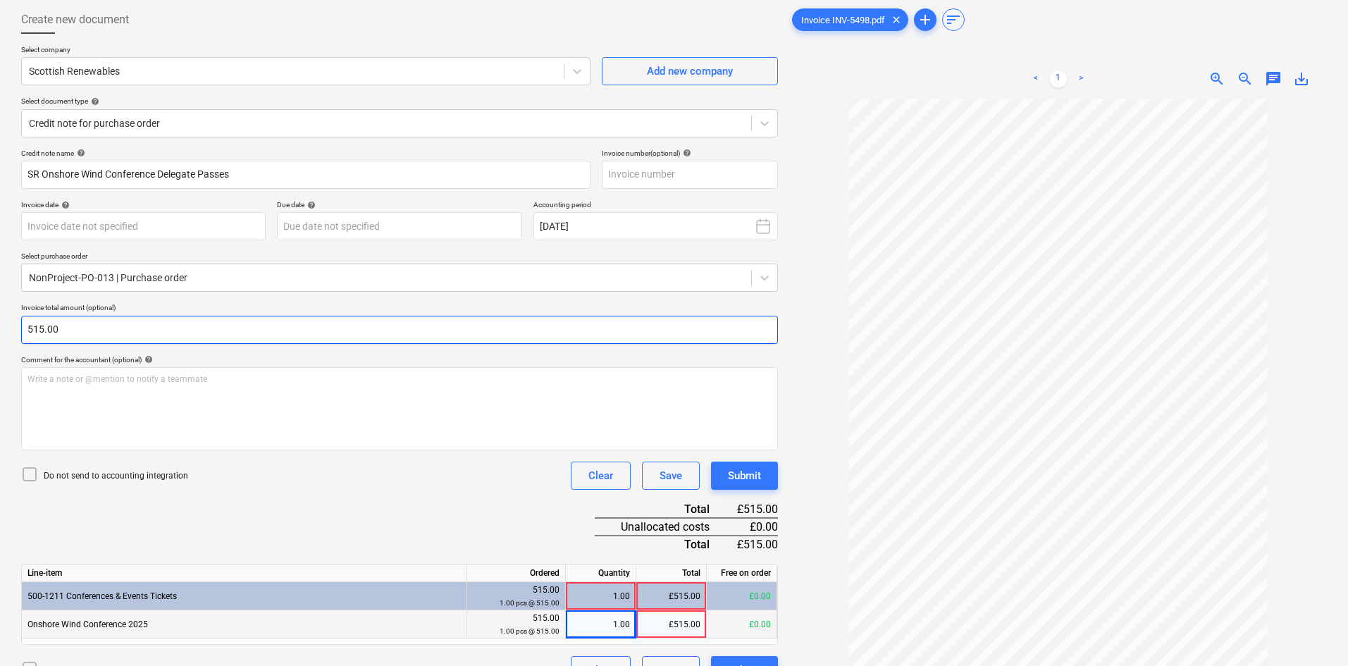
scroll to position [141, 0]
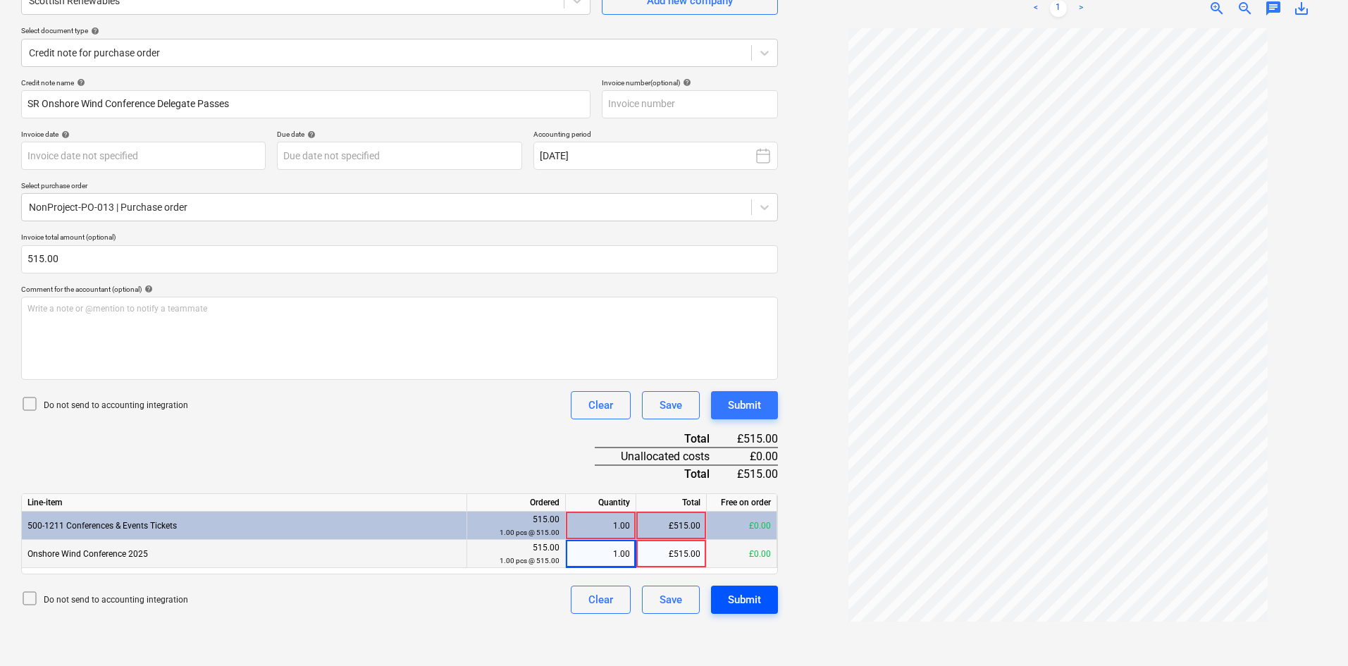
click at [740, 596] on div "Submit" at bounding box center [744, 600] width 33 height 18
click at [607, 531] on div "1.00" at bounding box center [601, 526] width 59 height 28
click at [550, 476] on div "Credit note name help SR Onshore Wind Conference Delegate Passes Invoice number…" at bounding box center [399, 346] width 757 height 536
click at [543, 433] on div "Credit note name help SR Onshore Wind Conference Delegate Passes Invoice number…" at bounding box center [399, 346] width 757 height 536
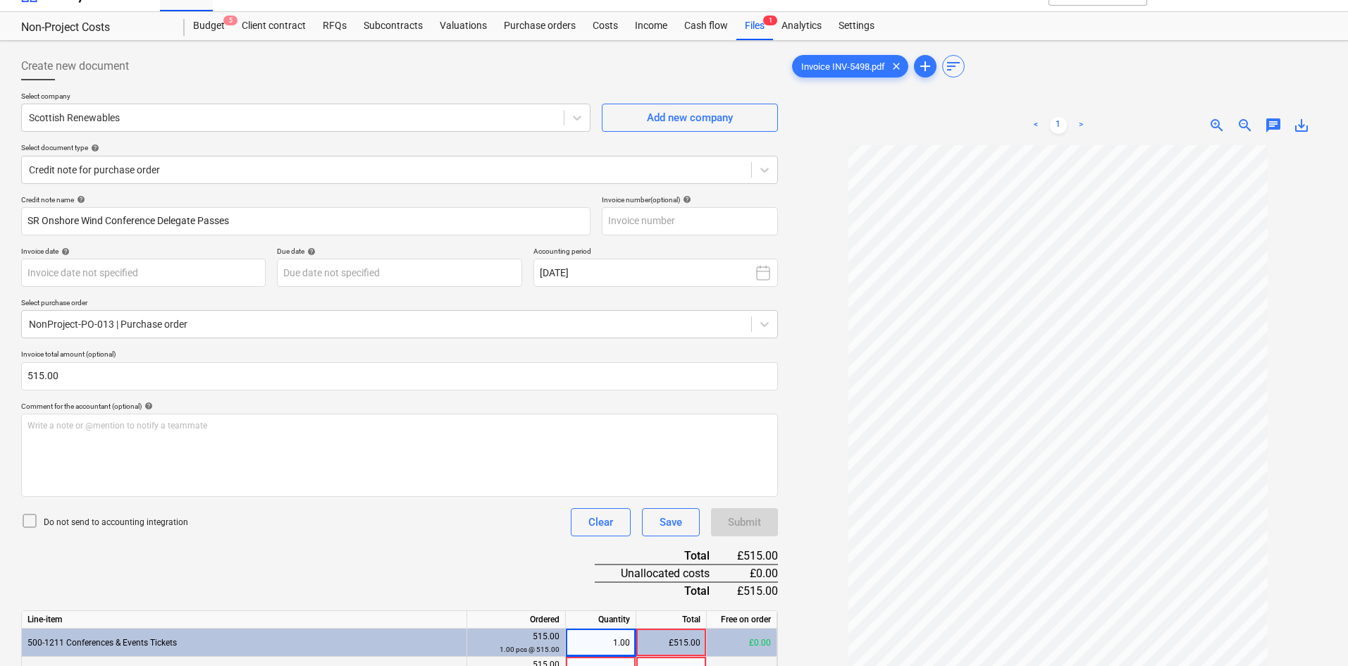
scroll to position [0, 0]
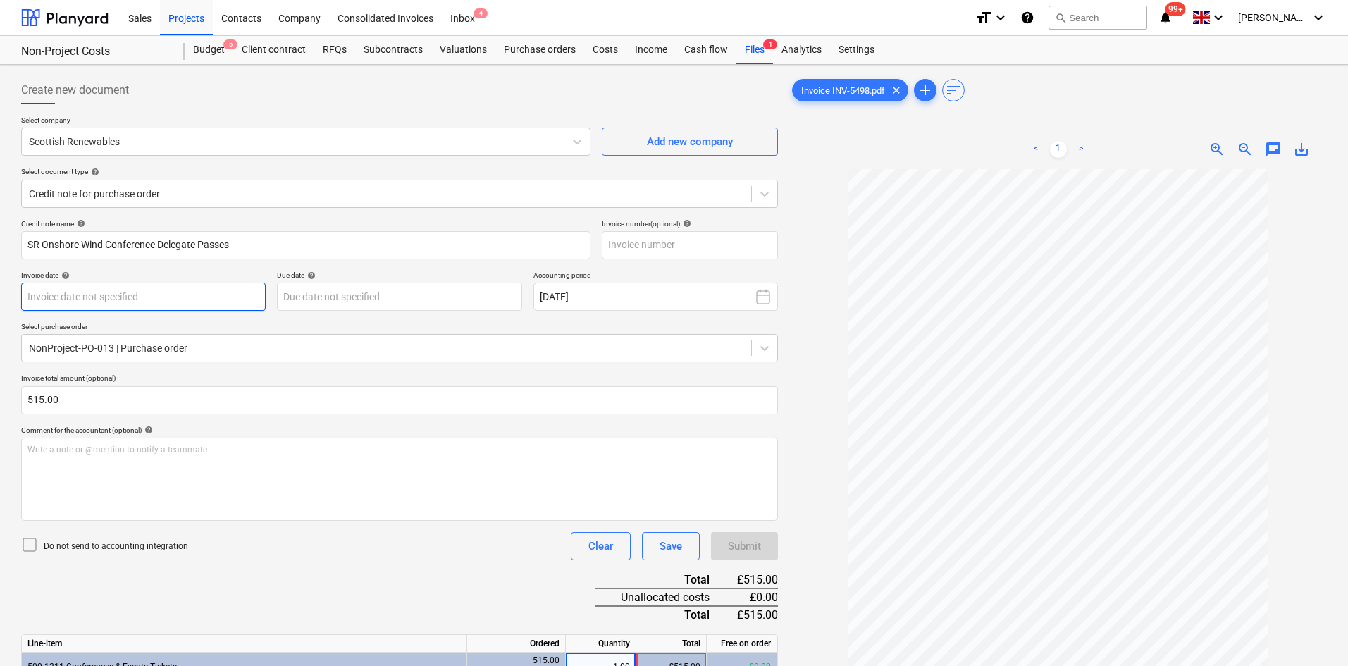
click at [140, 300] on body "Sales Projects Contacts Company Consolidated Invoices Inbox 4 format_size keybo…" at bounding box center [674, 333] width 1348 height 666
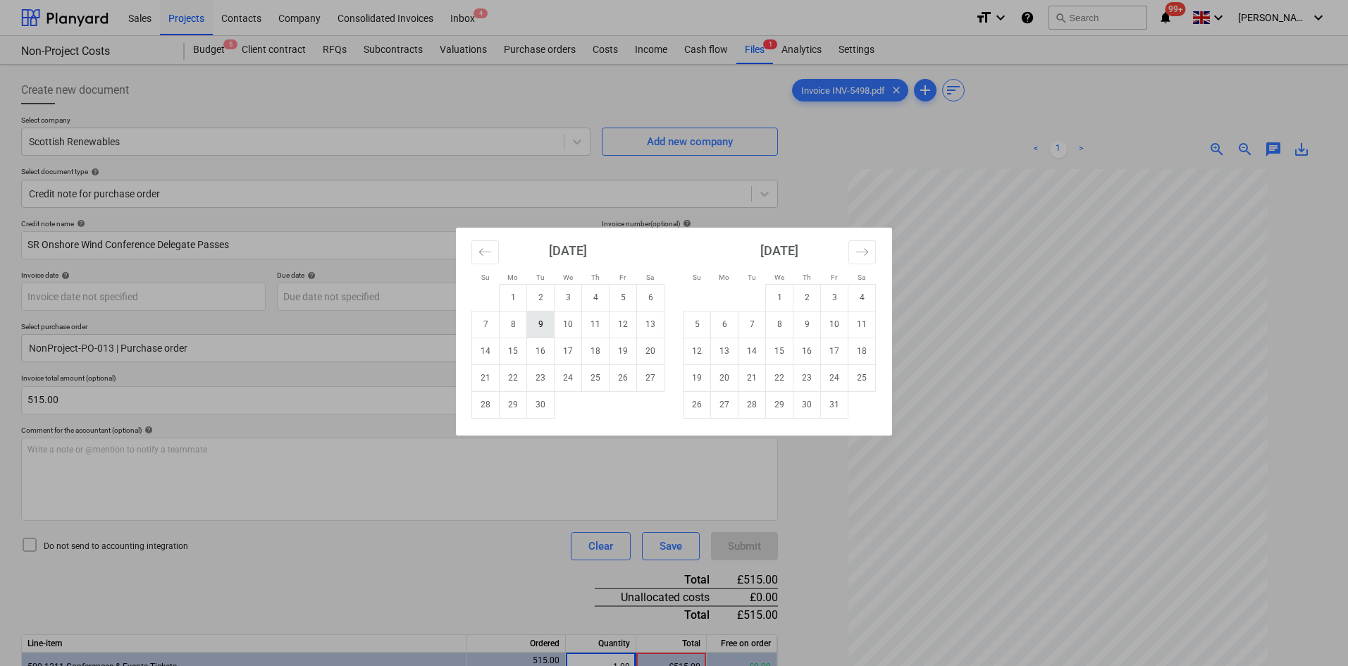
click at [543, 324] on td "9" at bounding box center [540, 324] width 27 height 27
type input "[DATE]"
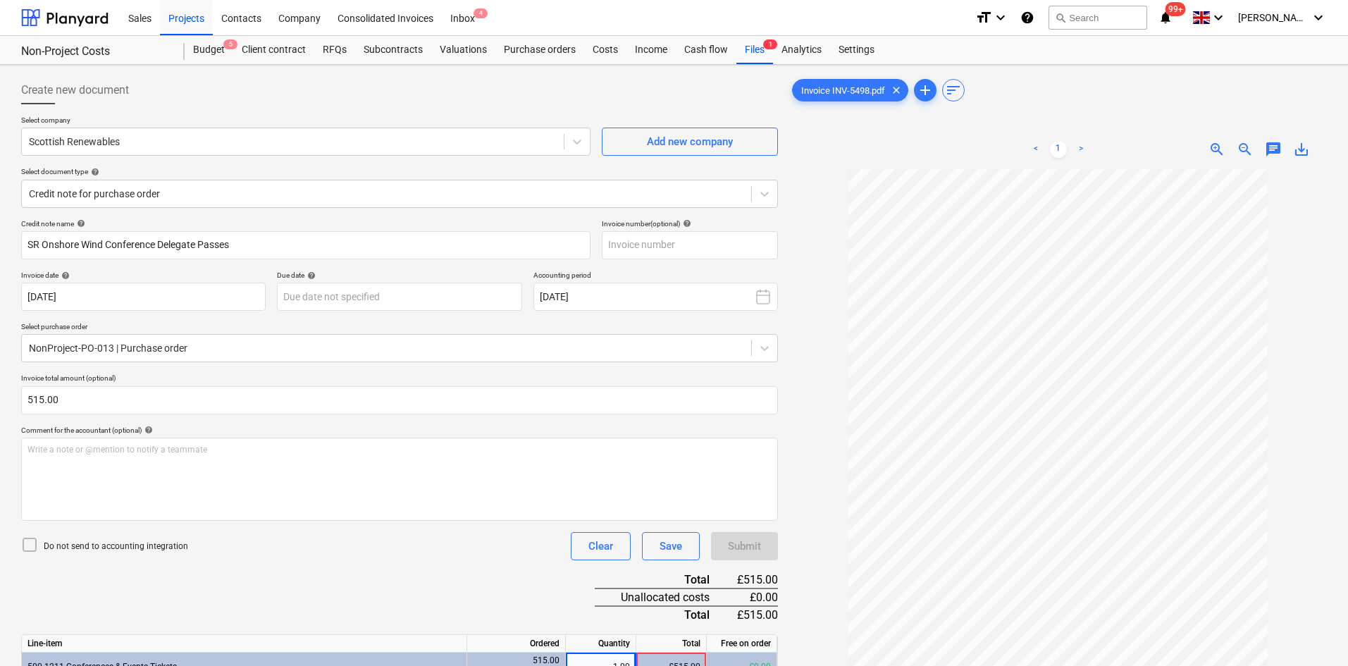
click at [368, 324] on p "Select purchase order" at bounding box center [399, 328] width 757 height 12
click at [677, 242] on input "text" at bounding box center [690, 245] width 176 height 28
type input "INV-5498"
click at [811, 164] on div "< 1 > zoom_in zoom_out chat 0 save_alt" at bounding box center [1058, 149] width 538 height 39
click at [171, 192] on div at bounding box center [386, 194] width 715 height 14
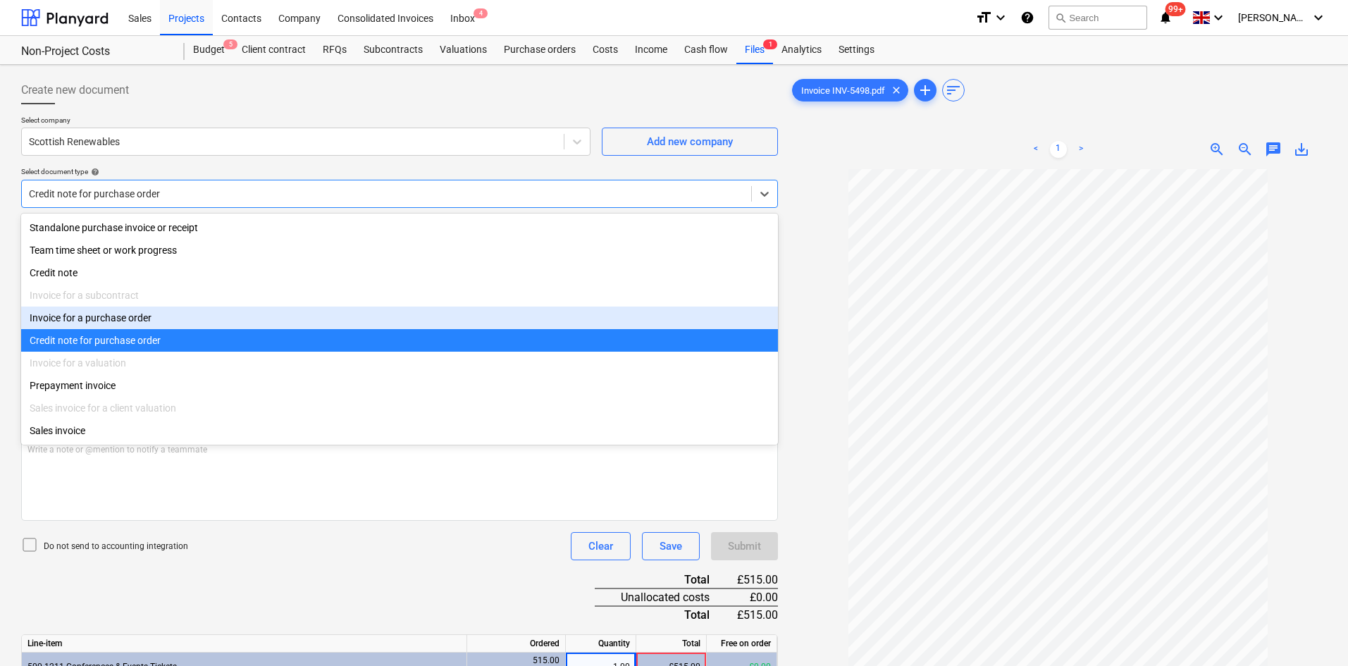
click at [138, 315] on div "Invoice for a purchase order" at bounding box center [399, 318] width 757 height 23
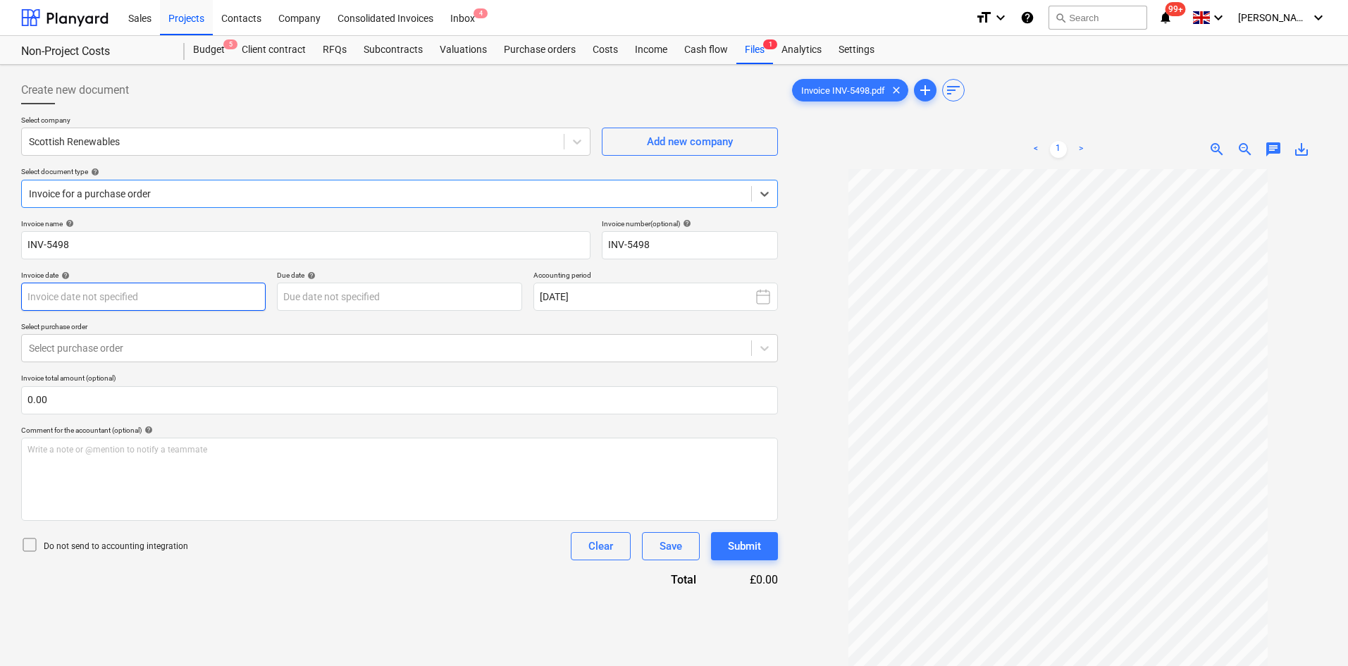
click at [154, 288] on body "Sales Projects Contacts Company Consolidated Invoices Inbox 4 format_size keybo…" at bounding box center [674, 333] width 1348 height 666
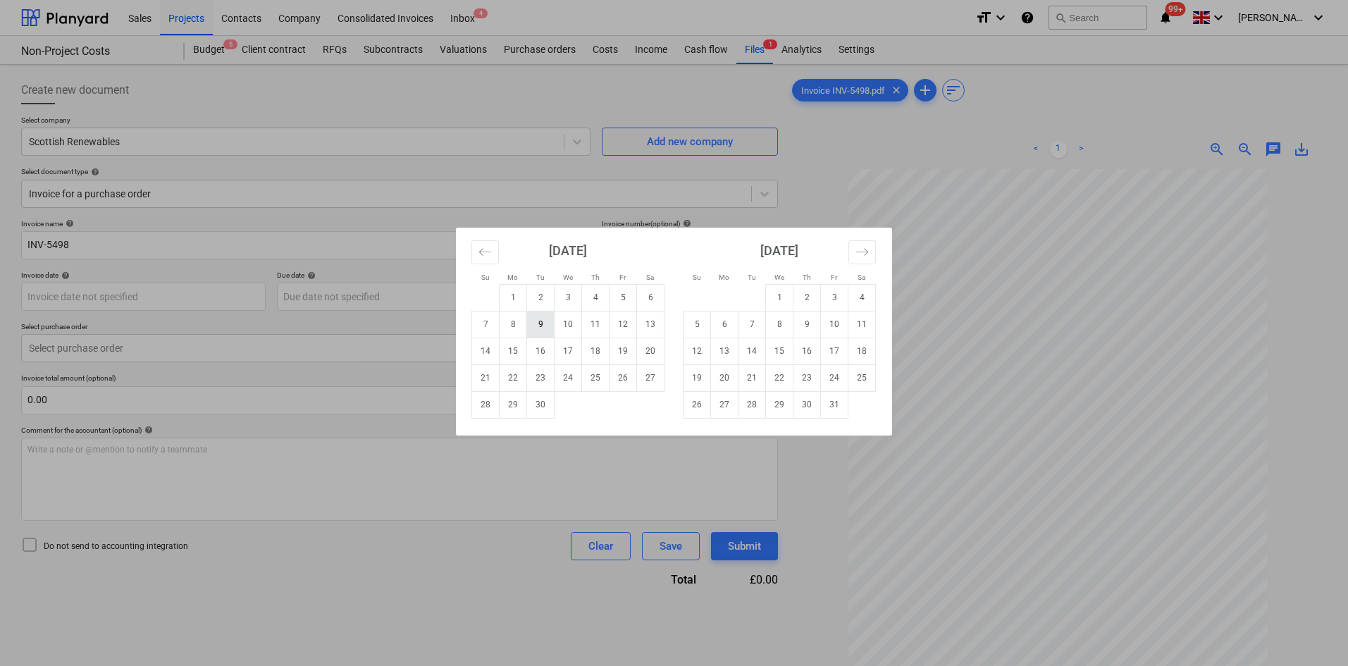
click at [550, 328] on td "9" at bounding box center [540, 324] width 27 height 27
type input "[DATE]"
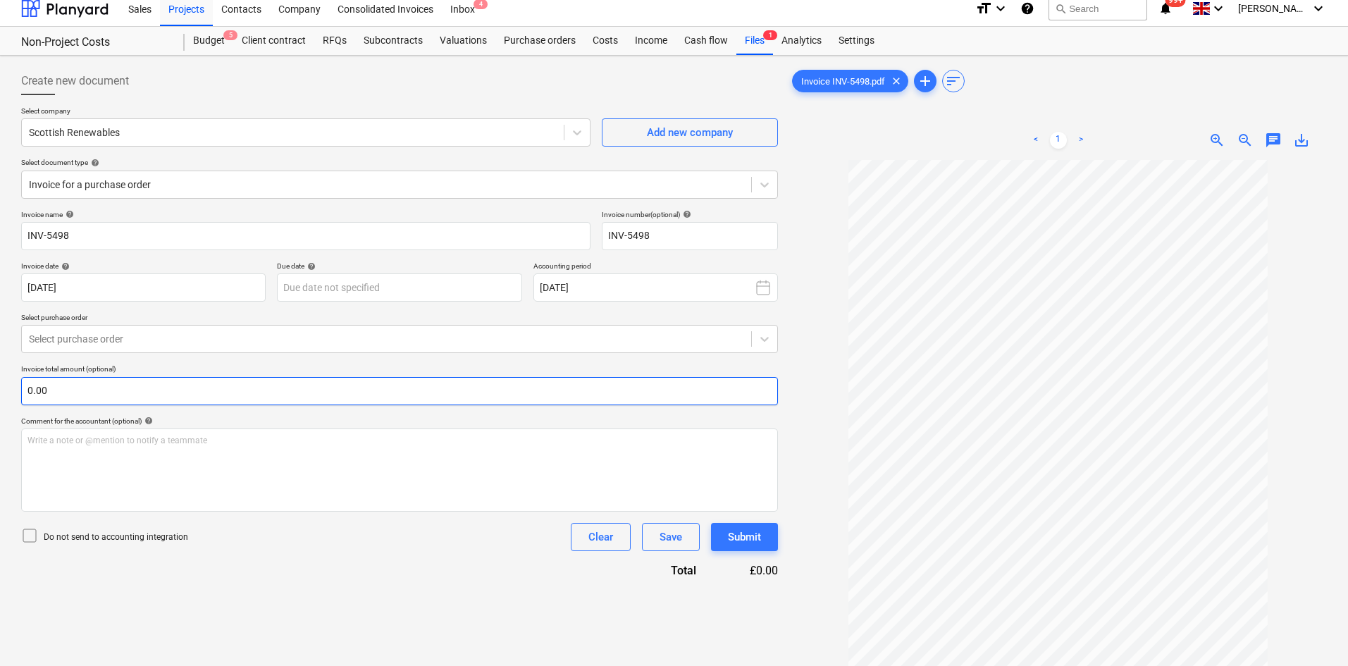
scroll to position [70, 0]
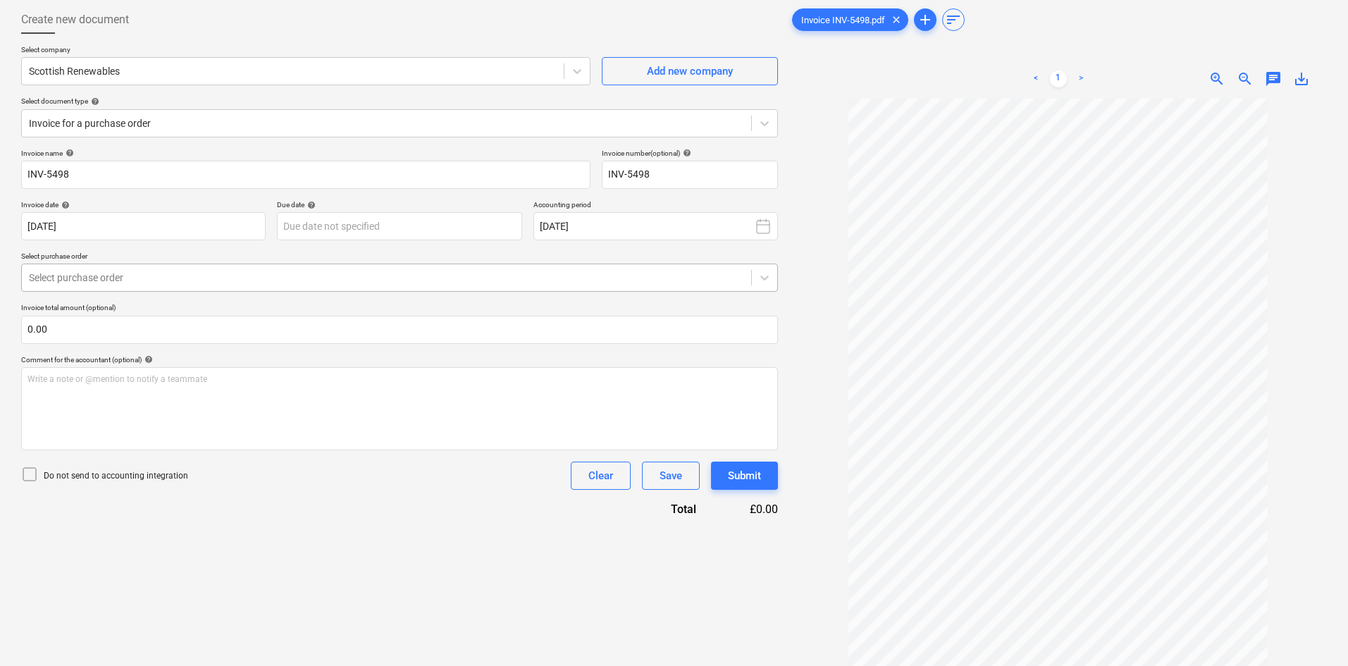
click at [232, 281] on div at bounding box center [386, 278] width 715 height 14
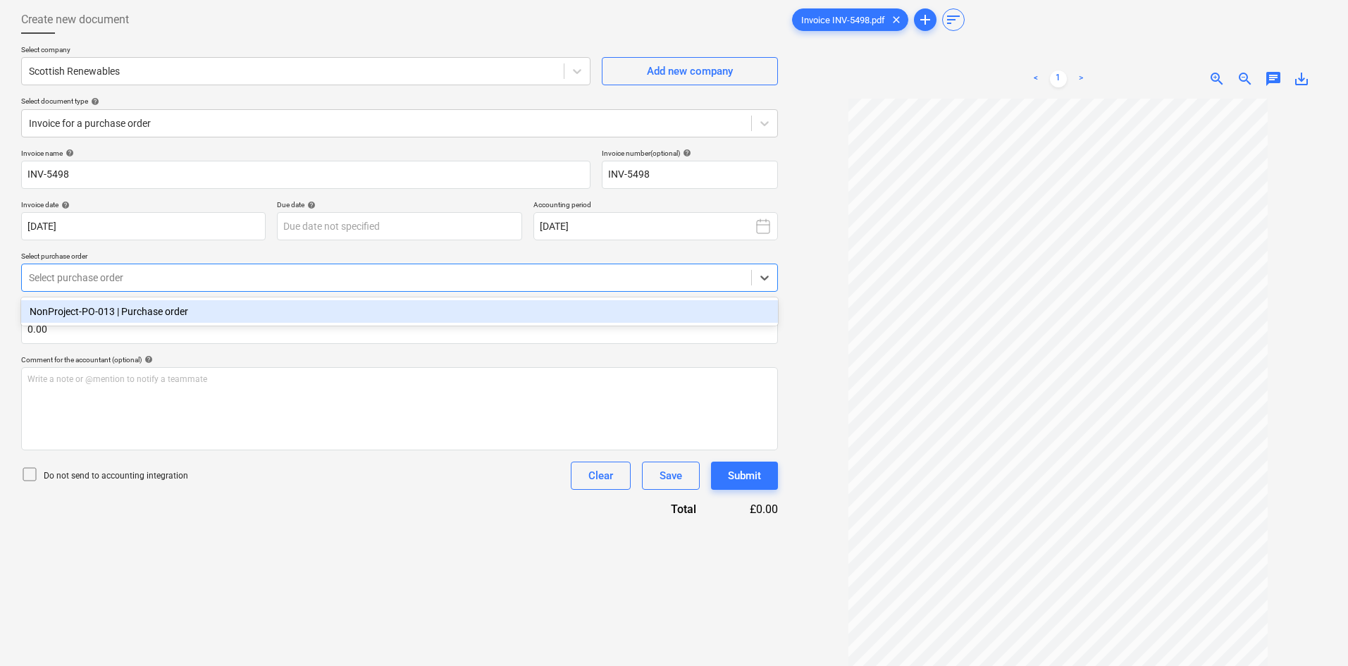
click at [219, 309] on div "NonProject-PO-013 | Purchase order" at bounding box center [399, 311] width 757 height 23
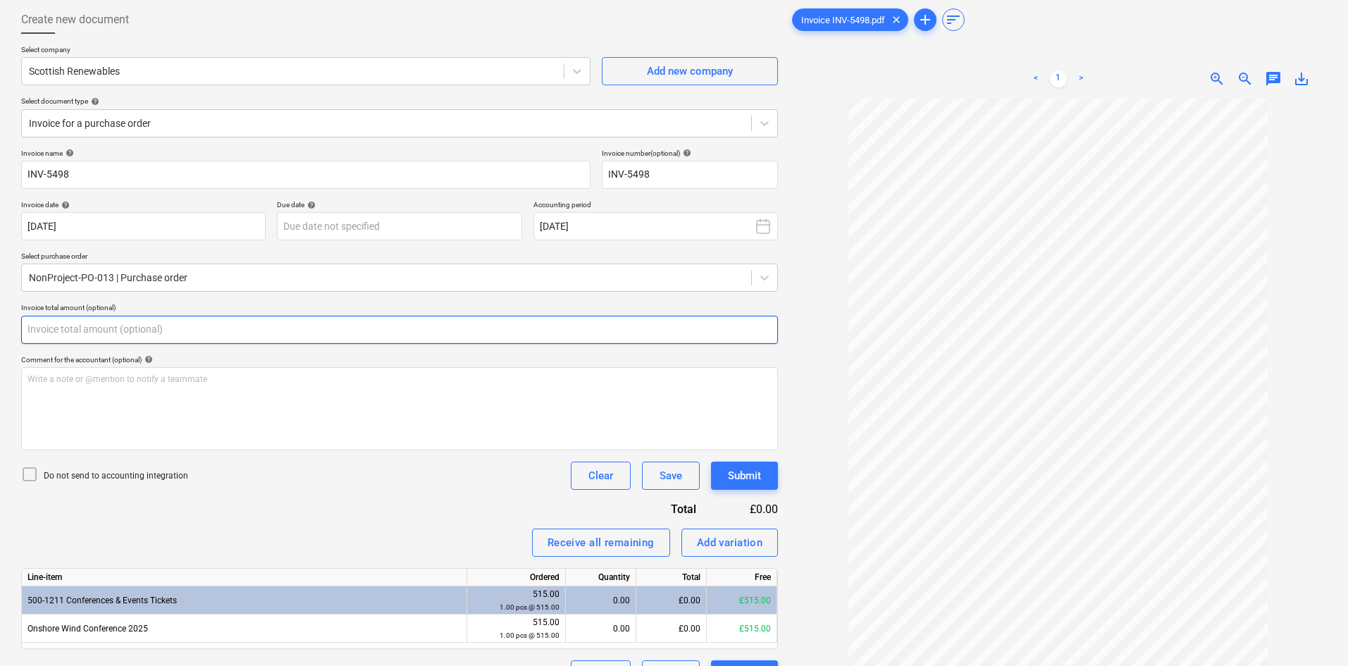
click at [214, 326] on input "text" at bounding box center [399, 330] width 757 height 28
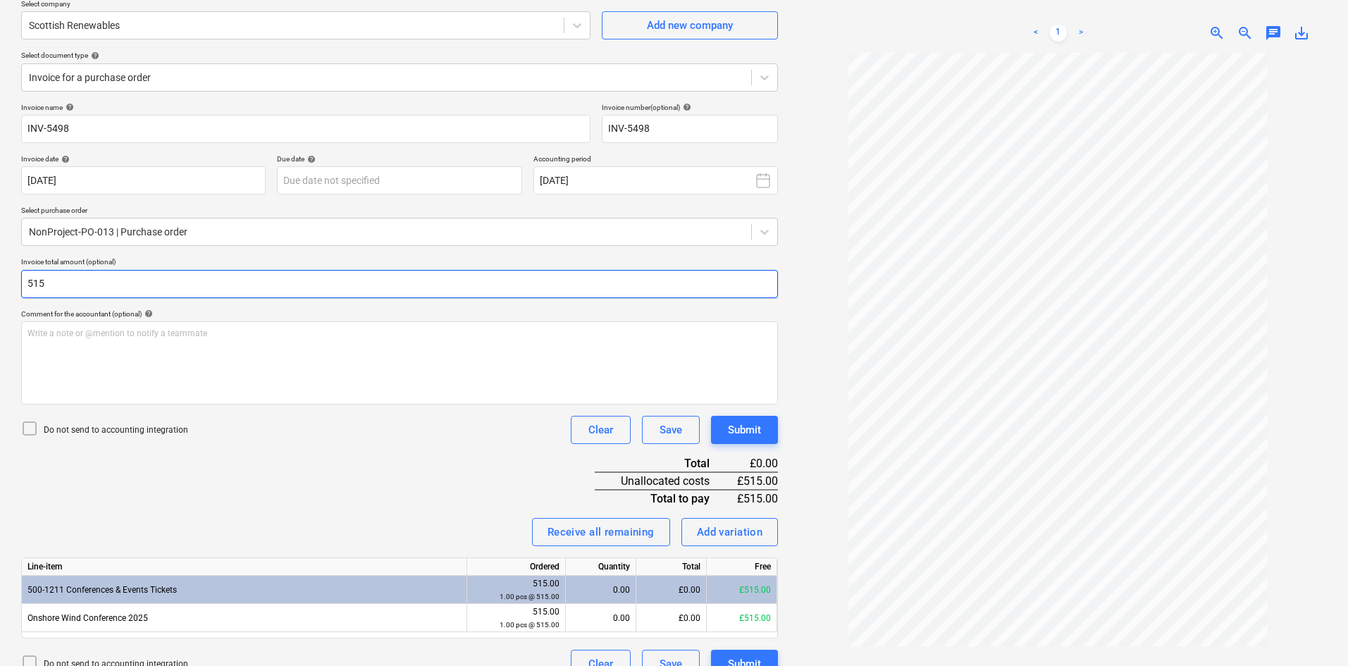
scroll to position [141, 0]
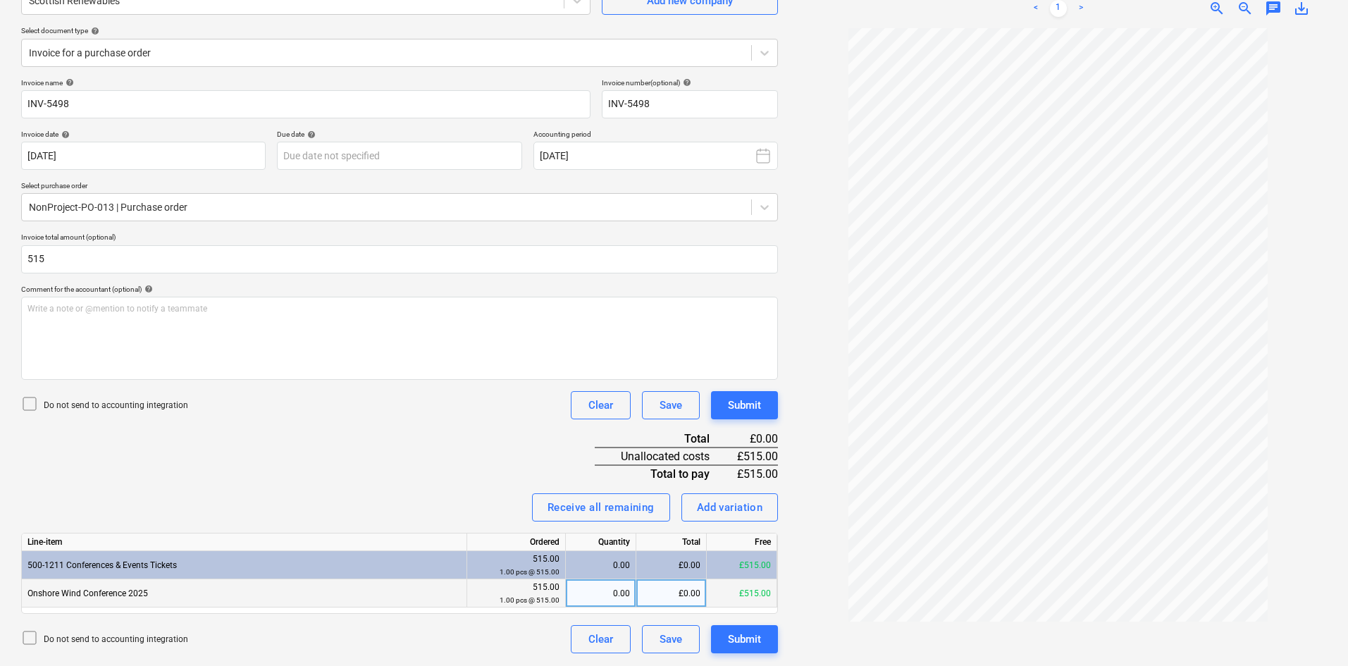
type input "515.00"
click at [621, 587] on div "0.00" at bounding box center [601, 593] width 59 height 28
type input "1"
click at [504, 493] on div "Receive all remaining Add variation" at bounding box center [399, 507] width 757 height 28
click at [744, 637] on div "Submit" at bounding box center [744, 639] width 33 height 18
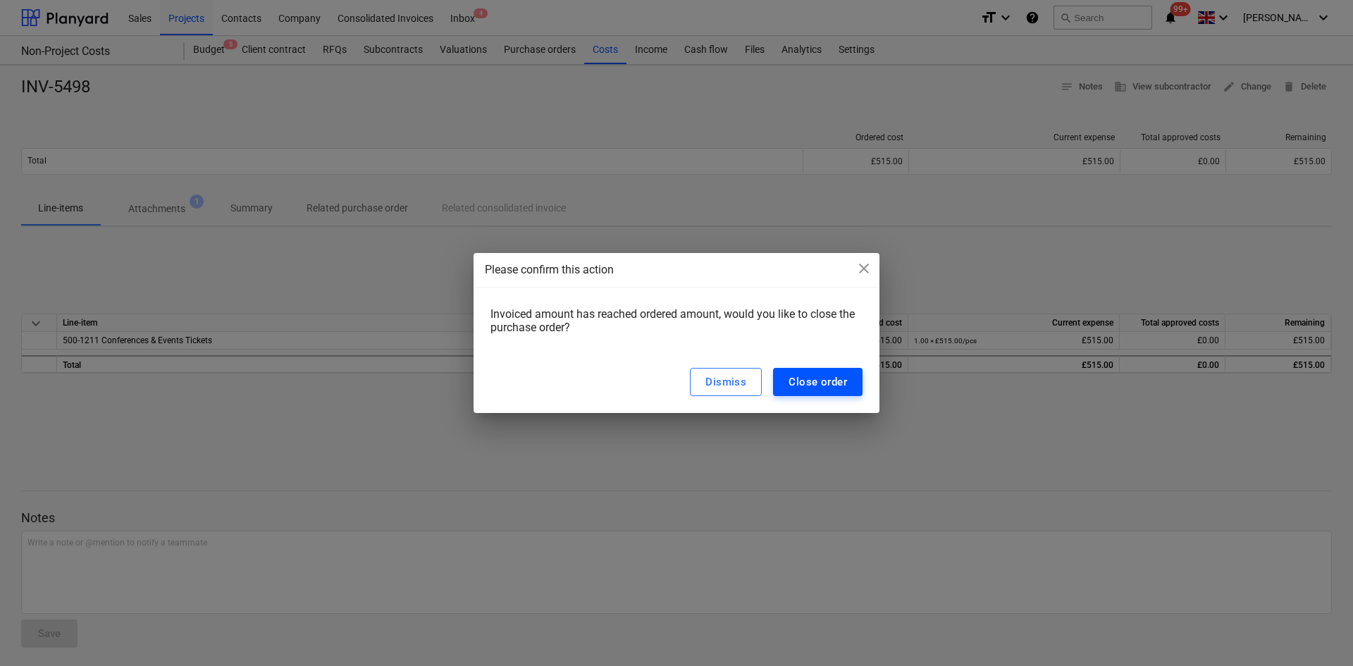
click at [834, 381] on div "Close order" at bounding box center [818, 382] width 59 height 18
